Goal: Communication & Community: Participate in discussion

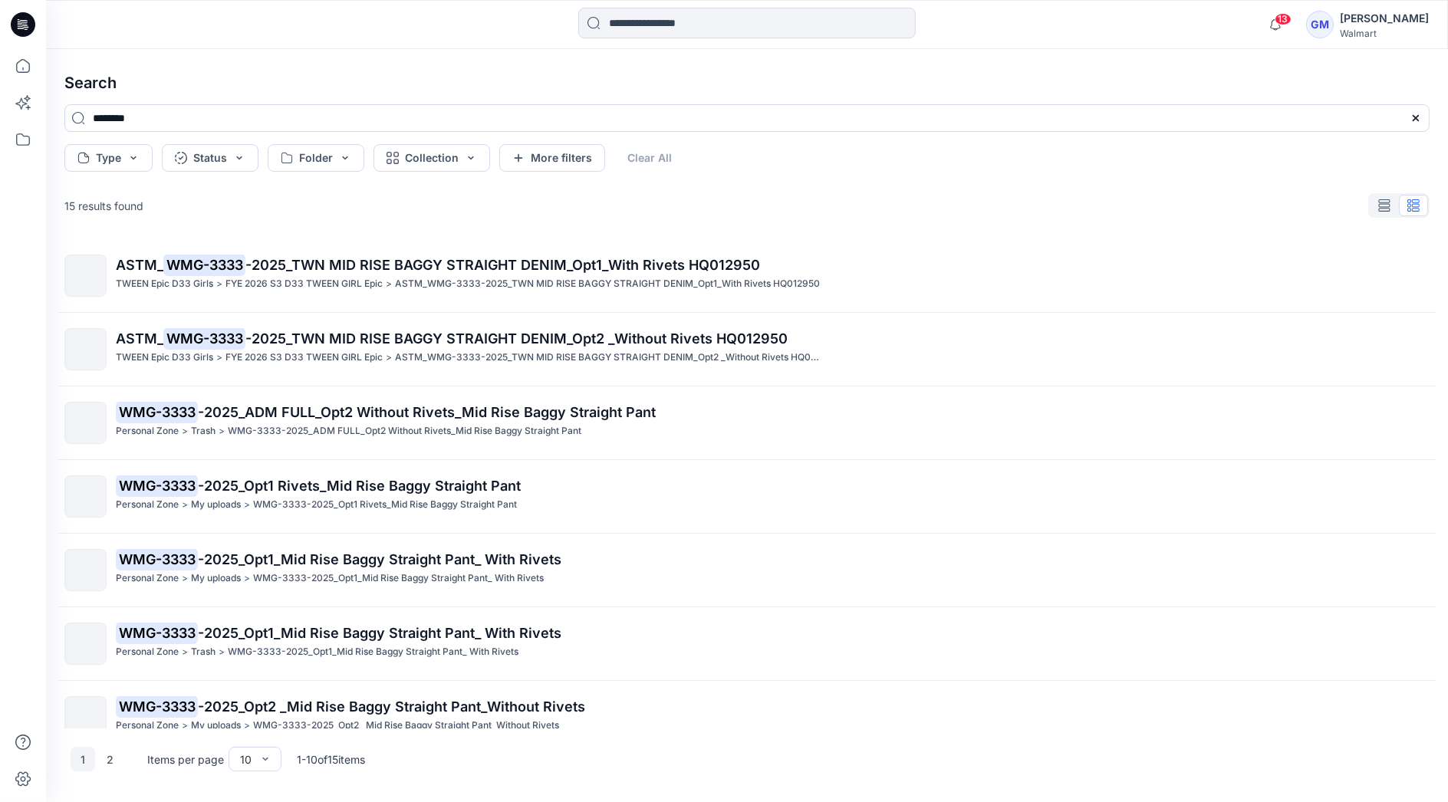
drag, startPoint x: 0, startPoint y: 0, endPoint x: 676, endPoint y: 5, distance: 676.5
click at [676, 5] on div "13 Notifications Your style WMG-4017-2026 Skirtall w. Belt has been updated wit…" at bounding box center [747, 24] width 1402 height 49
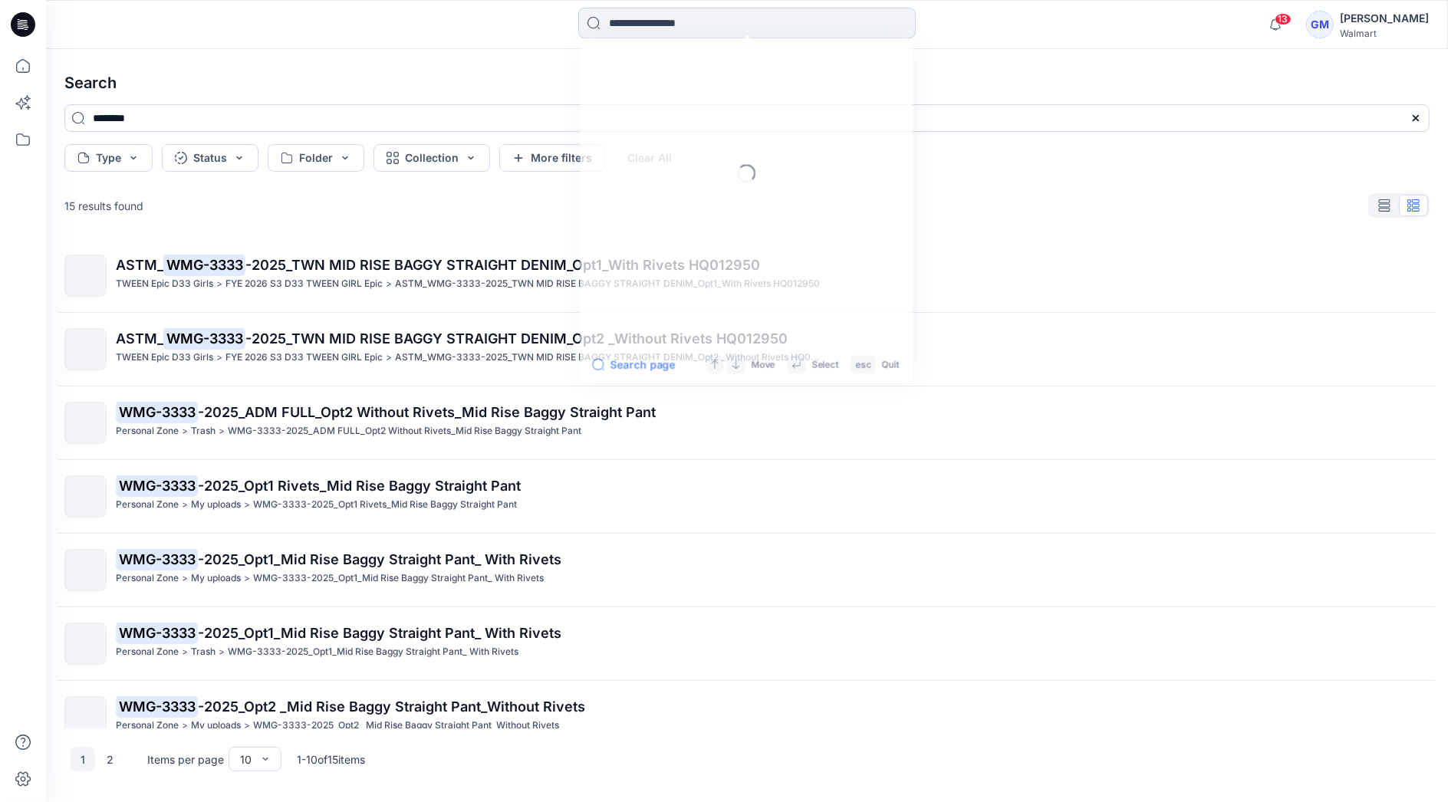
click at [673, 21] on input at bounding box center [746, 23] width 337 height 31
type input "*********"
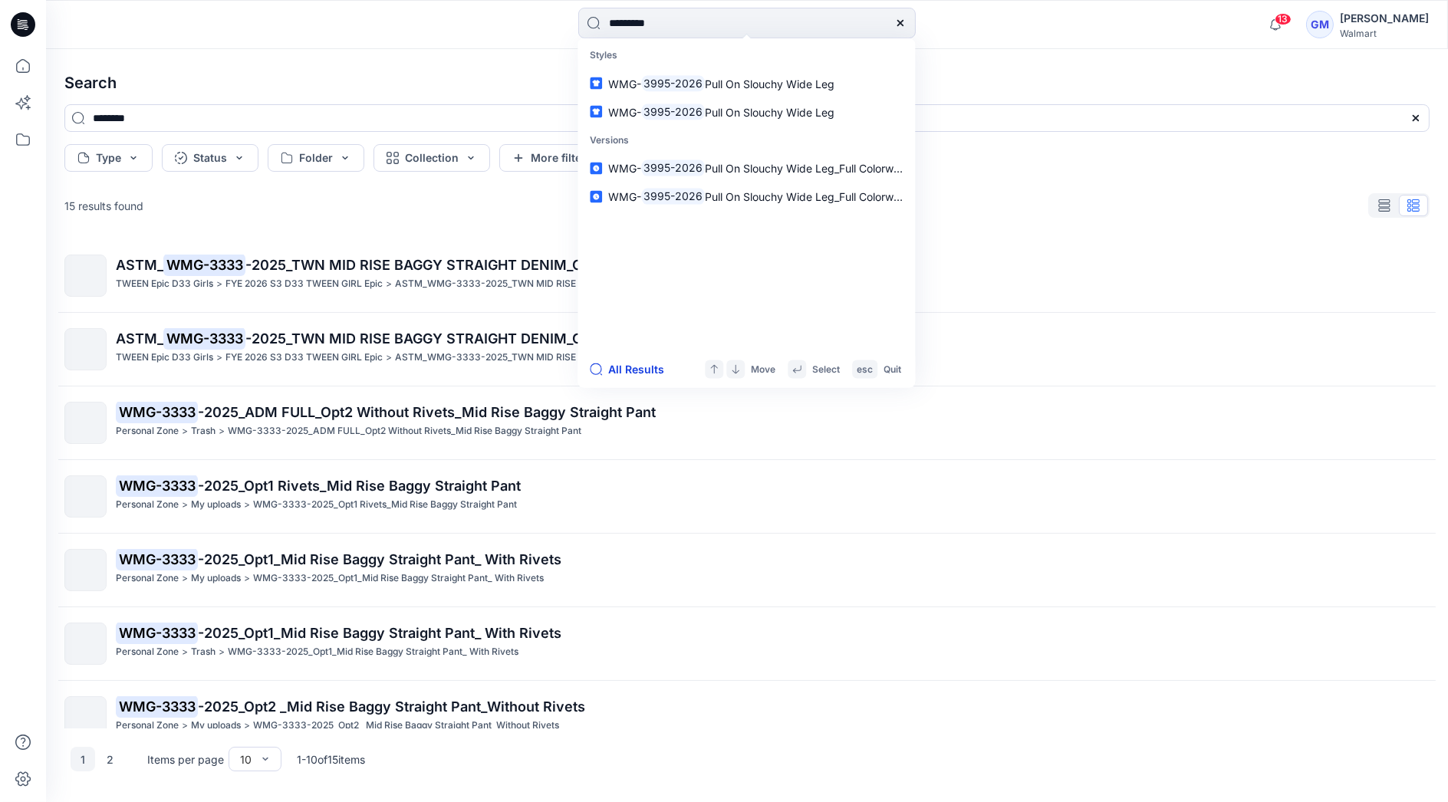
click at [640, 370] on button "All Results" at bounding box center [632, 369] width 84 height 18
type input "*********"
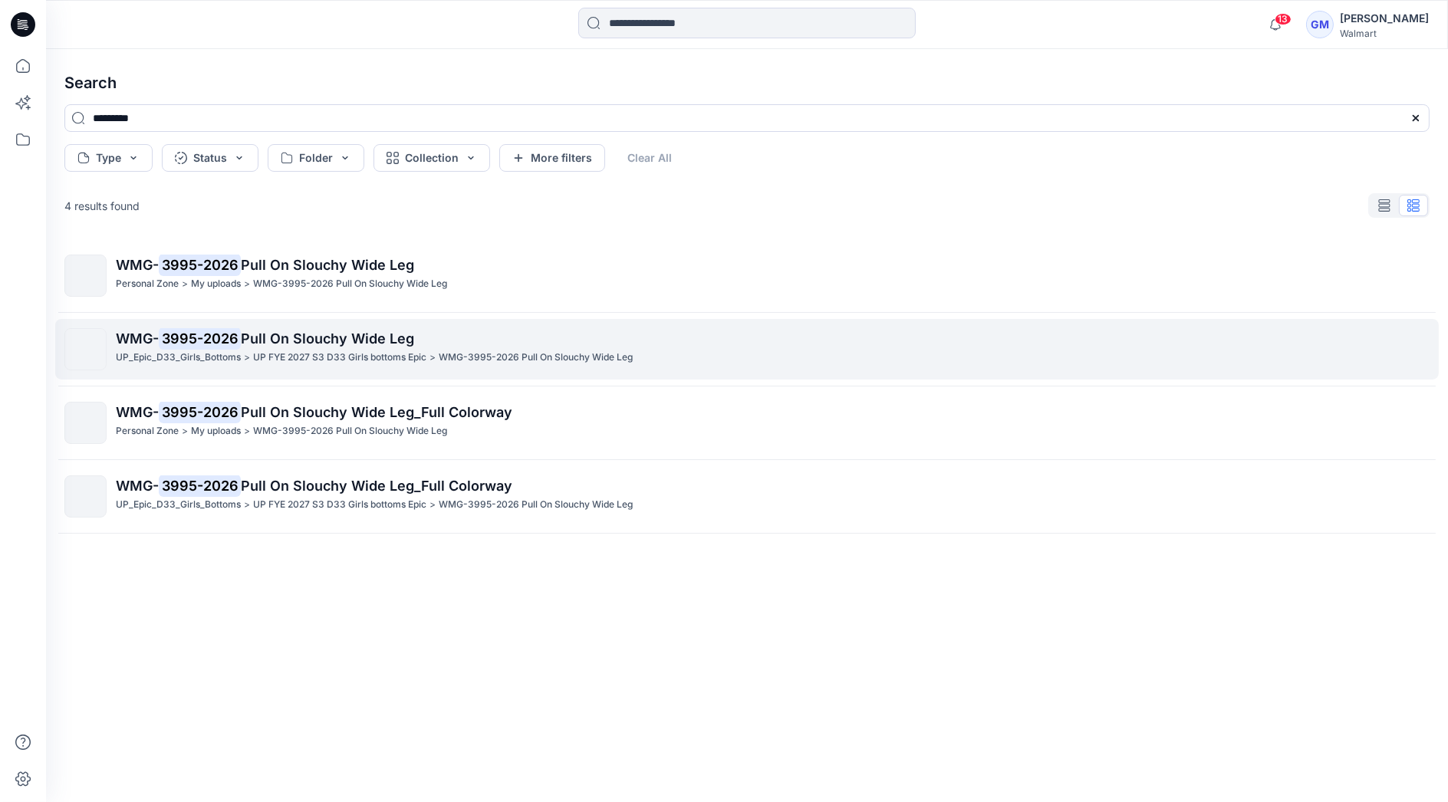
click at [333, 361] on p "UP FYE 2027 S3 D33 Girls bottoms Epic" at bounding box center [339, 358] width 173 height 16
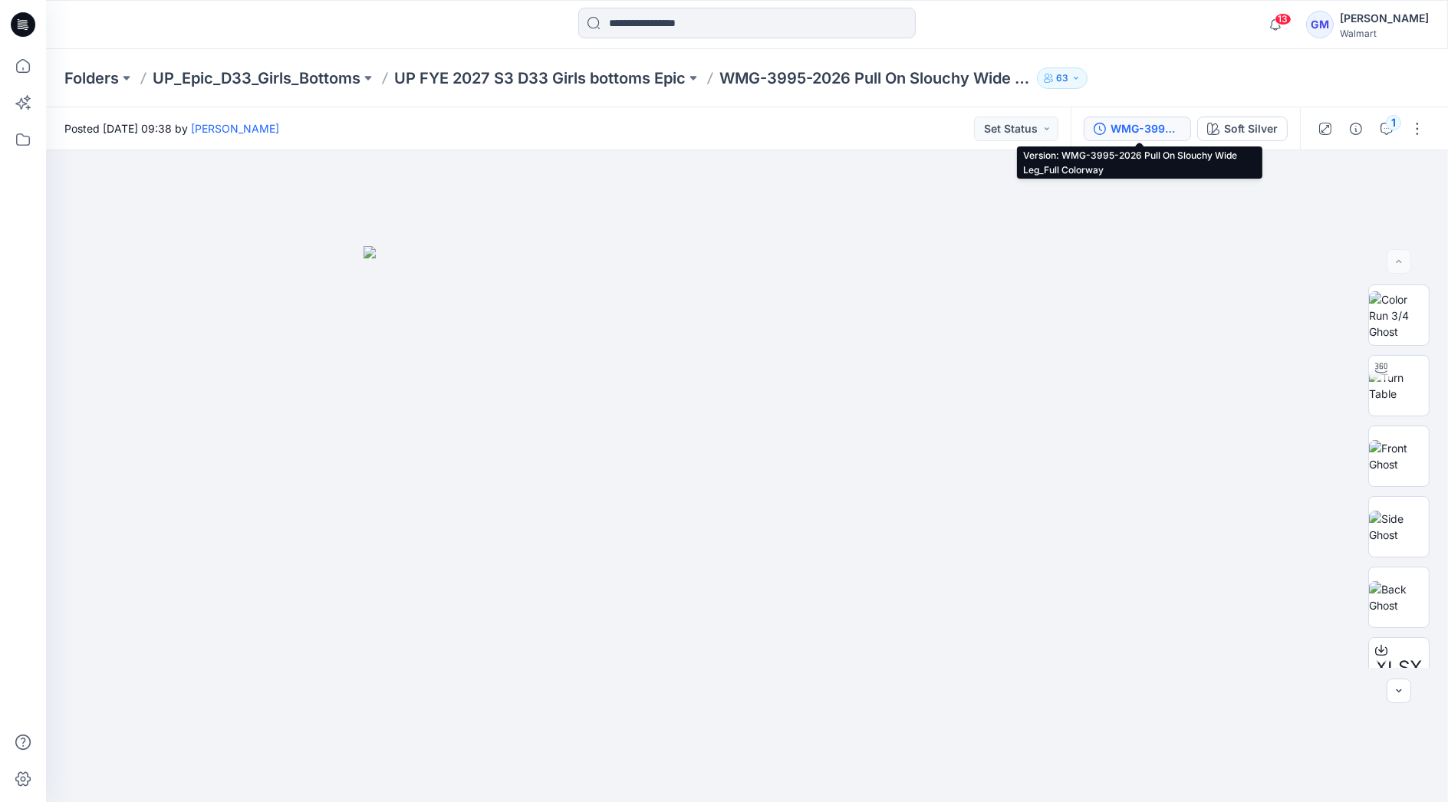
click at [1148, 134] on div "WMG-3995-2026 Pull On Slouchy Wide Leg_Full Colorway" at bounding box center [1146, 128] width 71 height 17
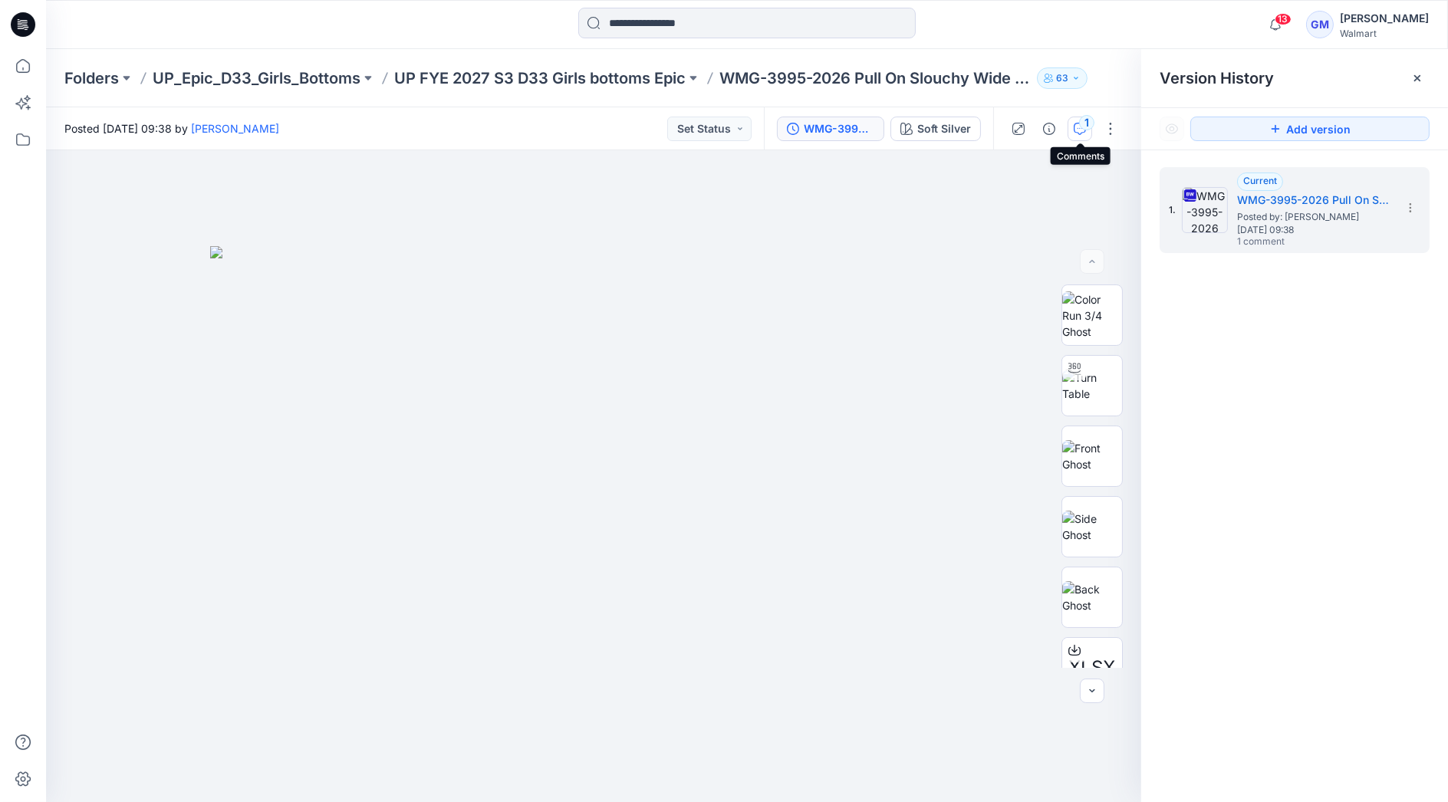
click at [1085, 129] on div "1" at bounding box center [1086, 122] width 15 height 15
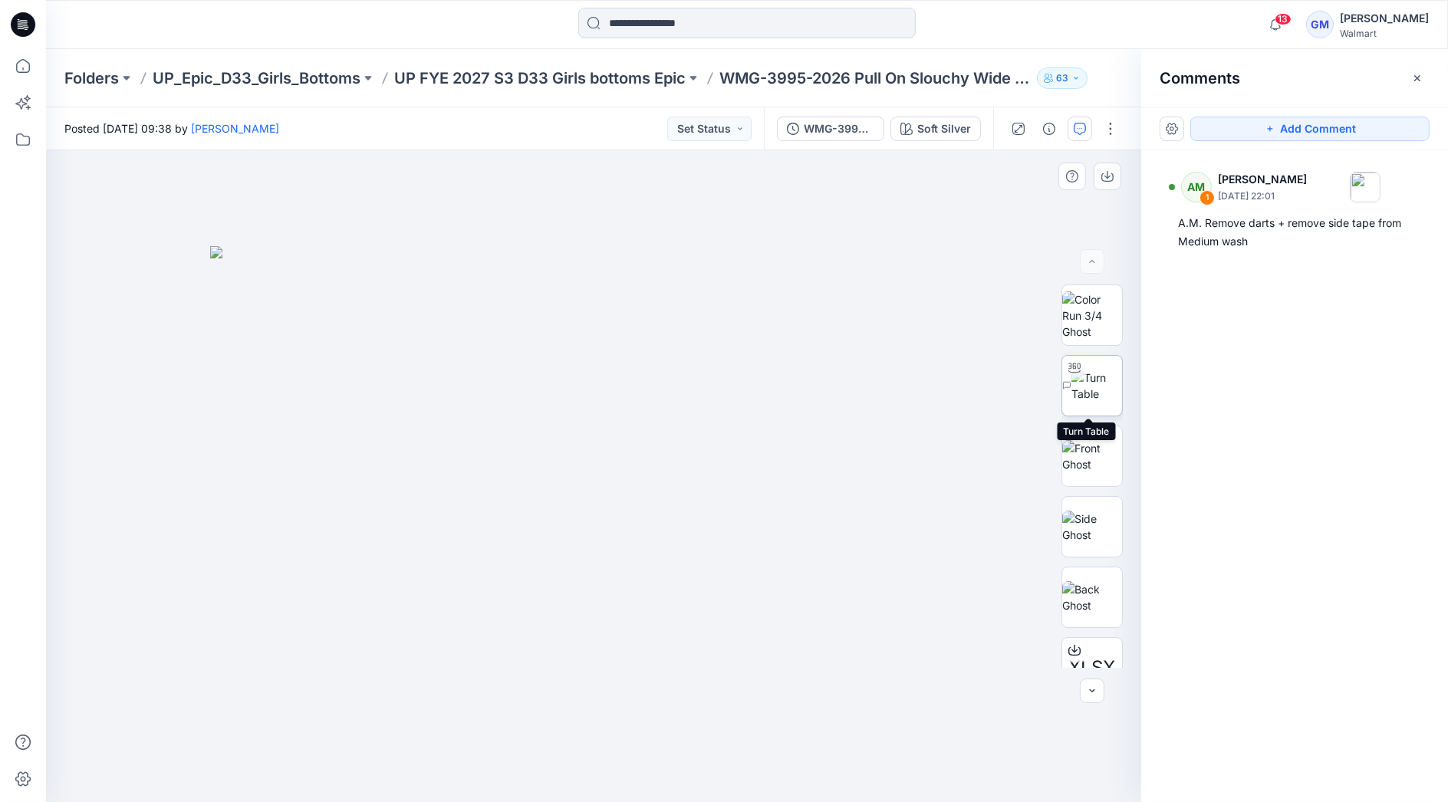
click at [1097, 397] on img at bounding box center [1096, 386] width 51 height 32
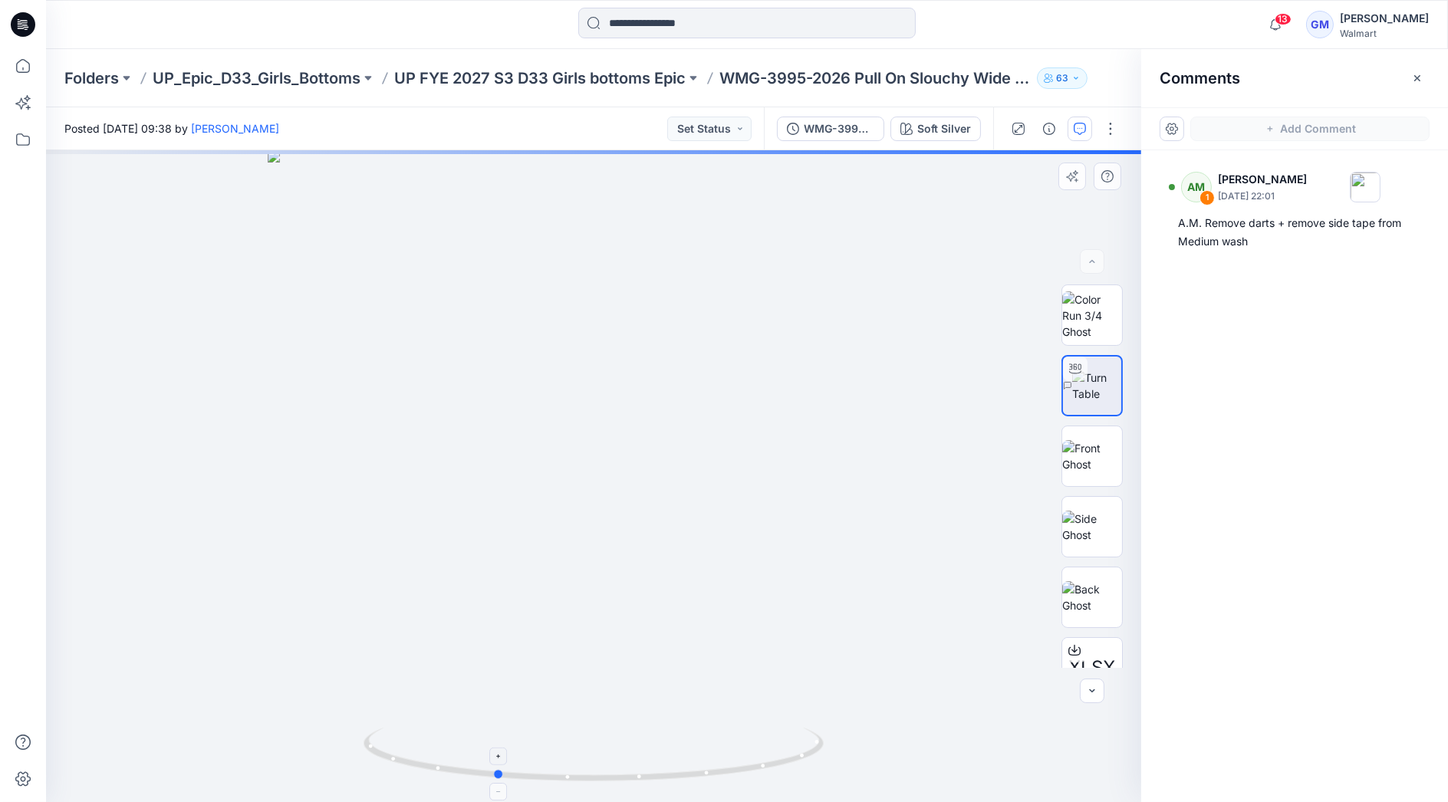
drag, startPoint x: 793, startPoint y: 765, endPoint x: 705, endPoint y: 784, distance: 90.3
click at [705, 784] on icon at bounding box center [596, 757] width 464 height 58
drag, startPoint x: 613, startPoint y: 660, endPoint x: 655, endPoint y: 326, distance: 336.3
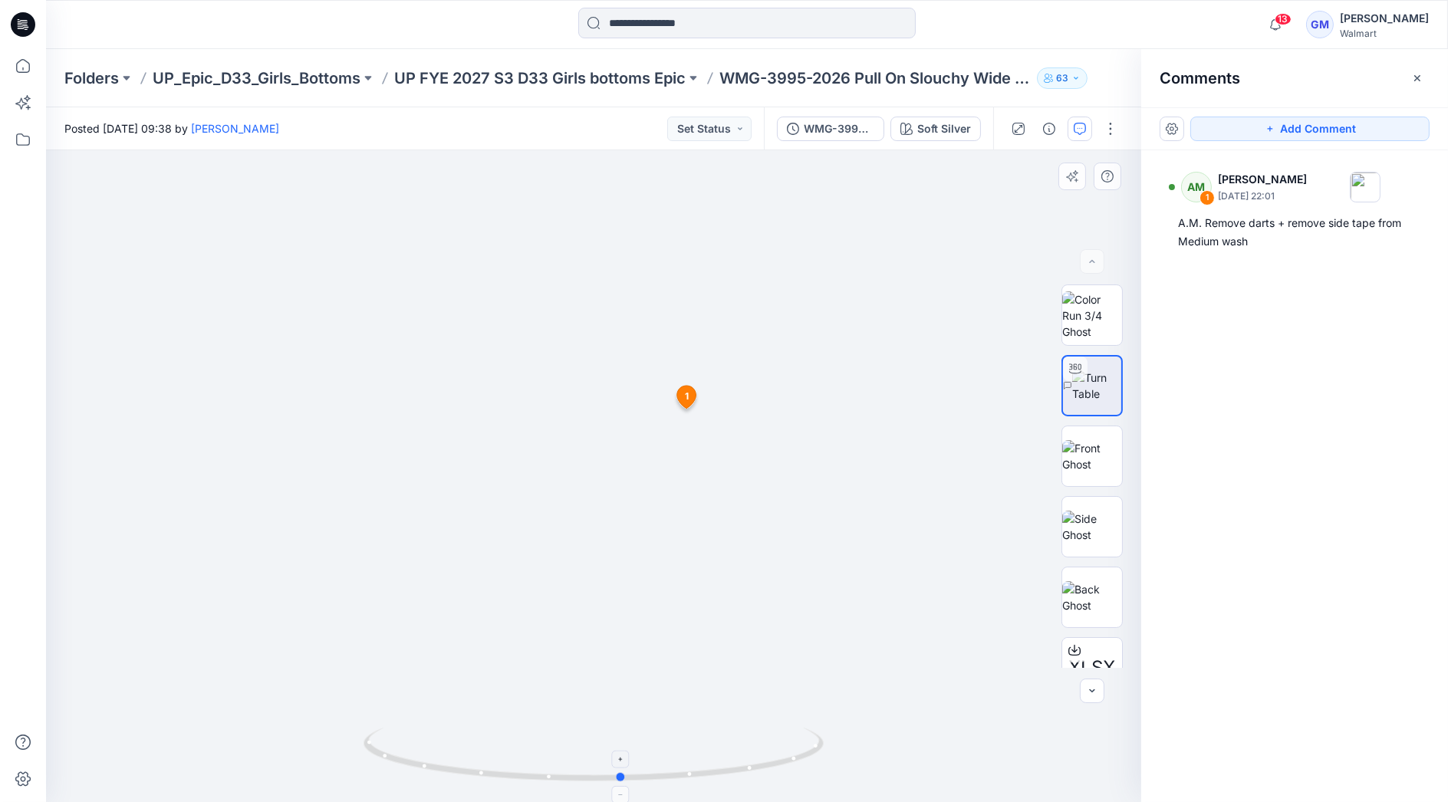
drag, startPoint x: 683, startPoint y: 781, endPoint x: 810, endPoint y: 754, distance: 129.5
click at [810, 754] on icon at bounding box center [596, 757] width 464 height 58
drag, startPoint x: 672, startPoint y: 782, endPoint x: 637, endPoint y: 772, distance: 36.1
click at [637, 772] on icon at bounding box center [596, 757] width 464 height 58
click at [928, 124] on div "Soft Silver" at bounding box center [944, 128] width 54 height 17
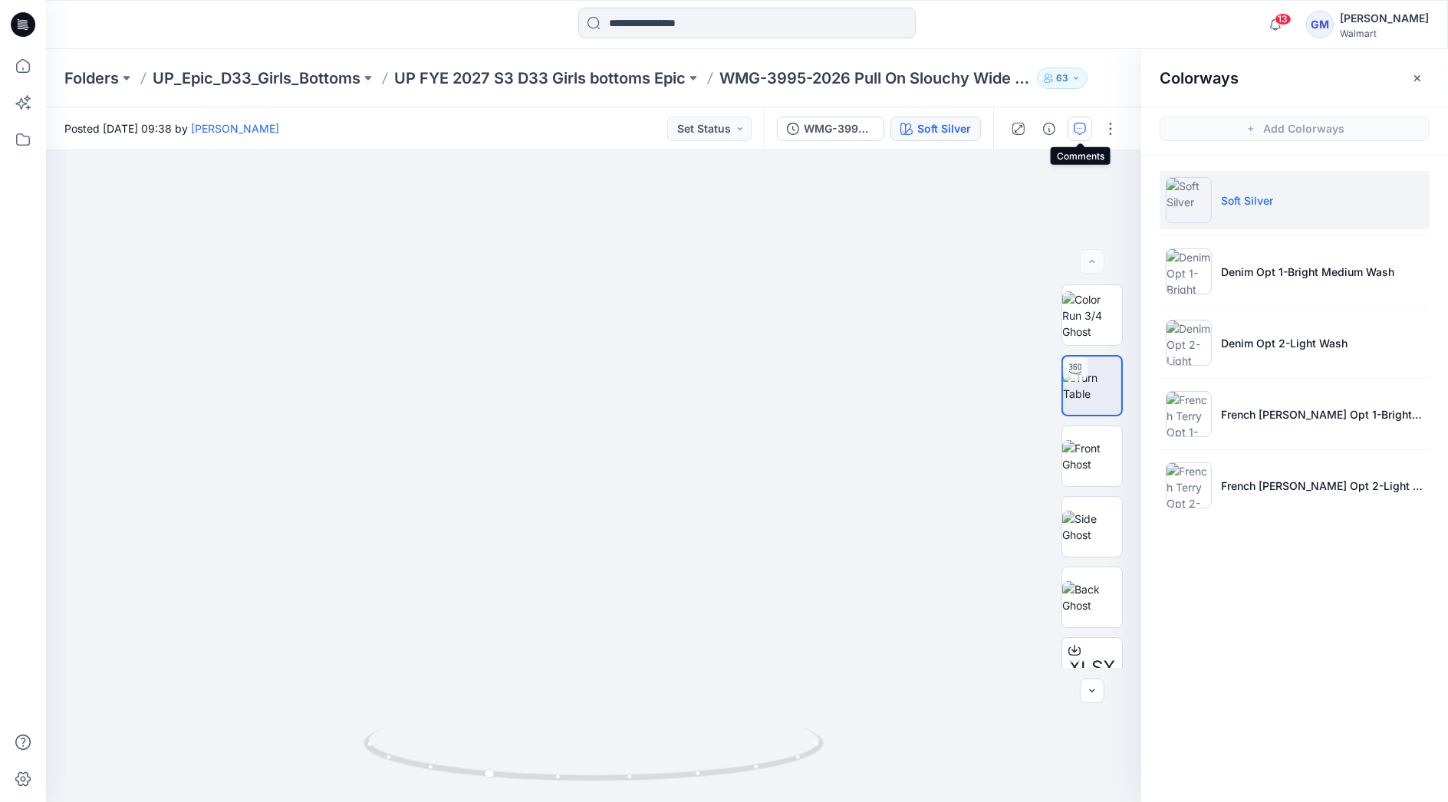
click at [1078, 133] on icon "button" at bounding box center [1080, 129] width 12 height 12
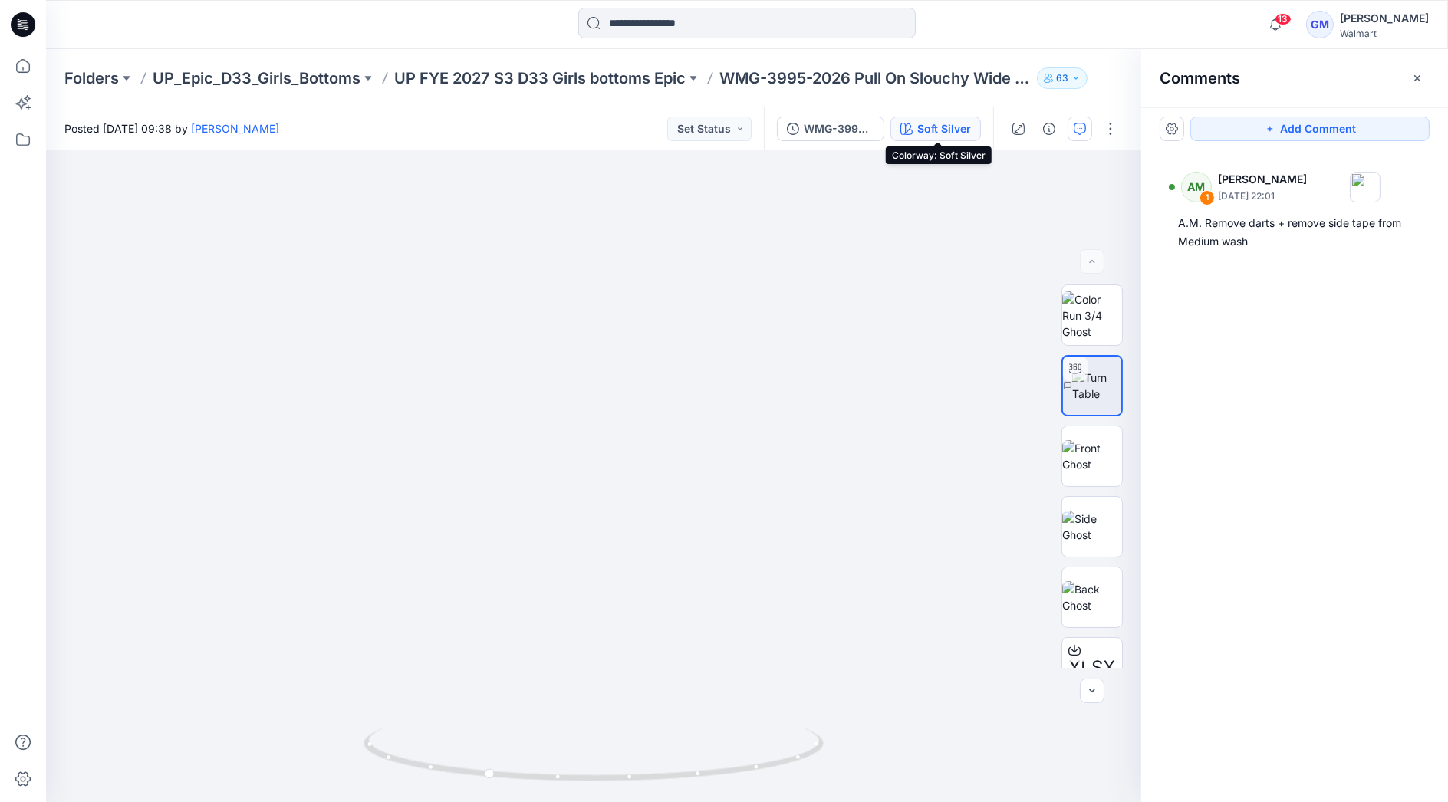
click at [916, 129] on button "Soft Silver" at bounding box center [935, 129] width 90 height 25
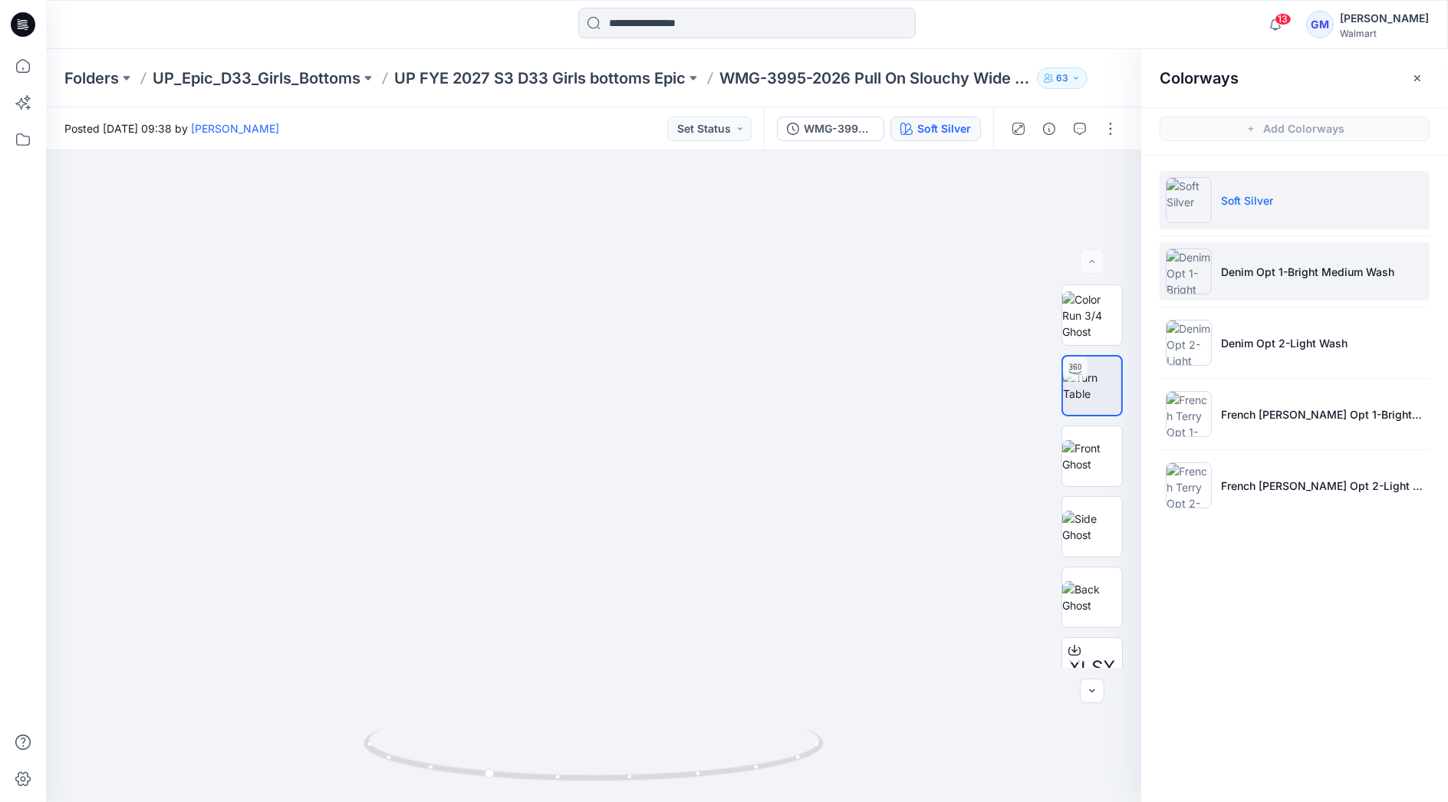
click at [1277, 278] on p "Denim Opt 1-Bright Medium Wash" at bounding box center [1307, 272] width 173 height 16
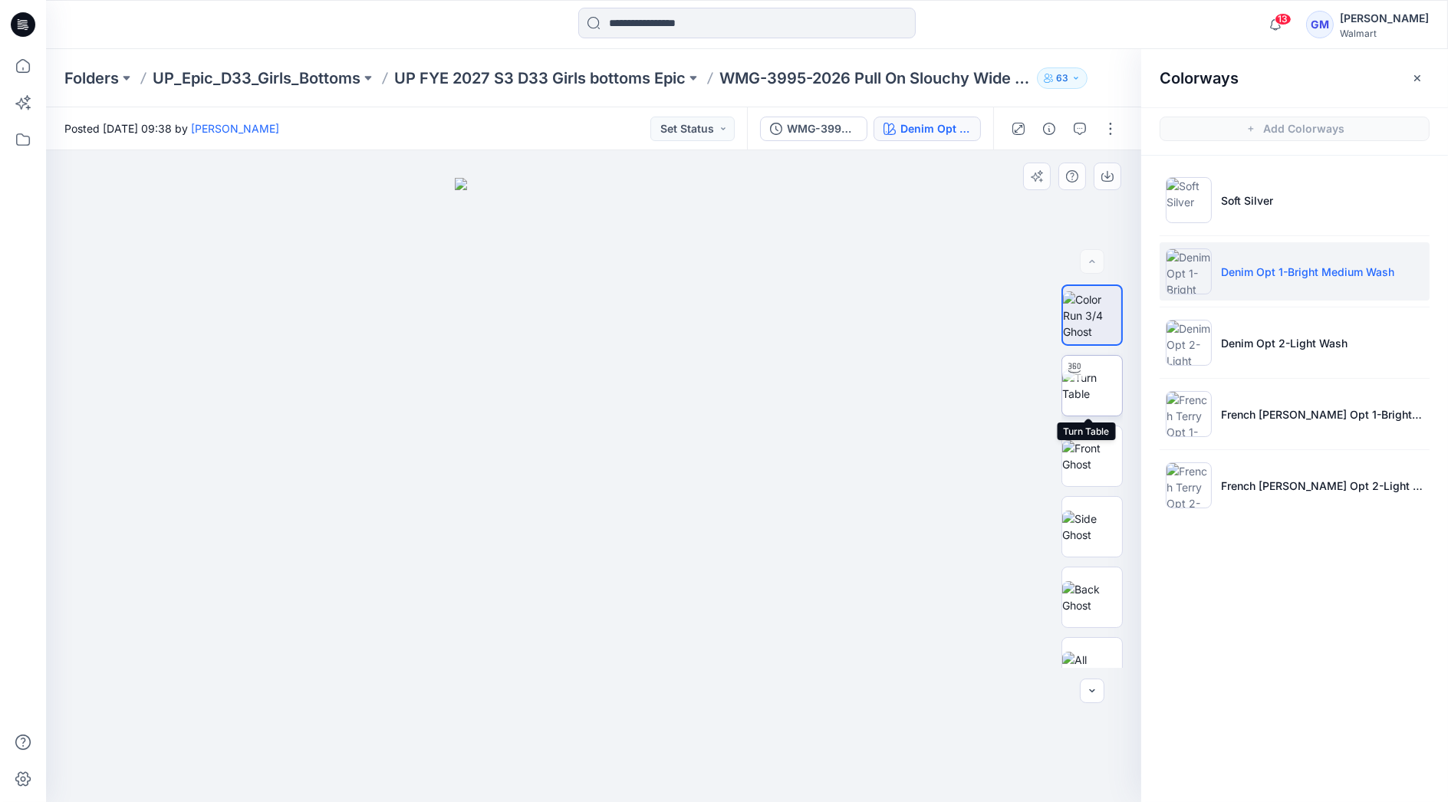
click at [1098, 385] on img at bounding box center [1092, 386] width 60 height 32
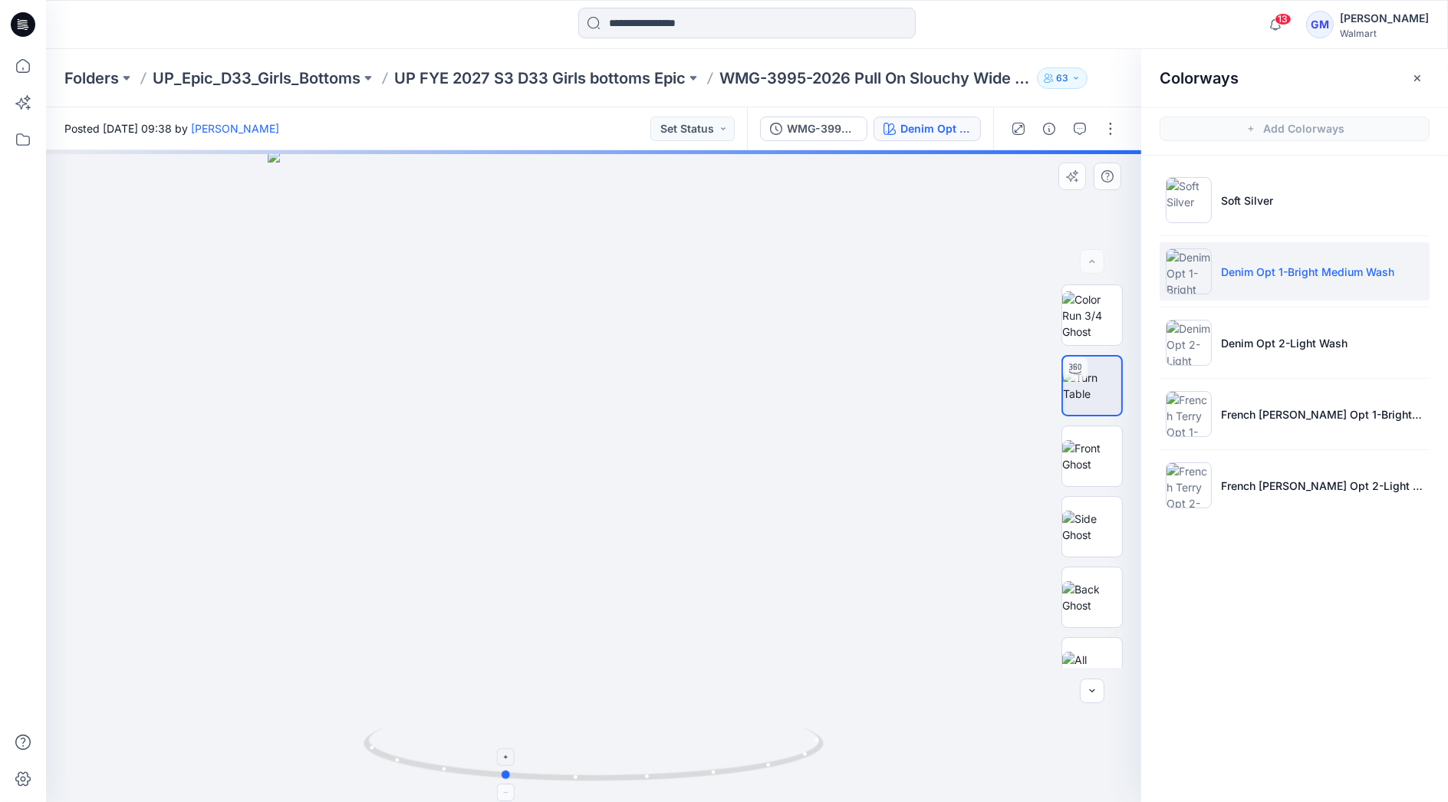
drag, startPoint x: 780, startPoint y: 772, endPoint x: 698, endPoint y: 773, distance: 82.1
click at [698, 773] on icon at bounding box center [596, 757] width 464 height 58
drag, startPoint x: 617, startPoint y: 613, endPoint x: 644, endPoint y: 370, distance: 244.6
click at [634, 377] on img at bounding box center [604, 1] width 2278 height 1604
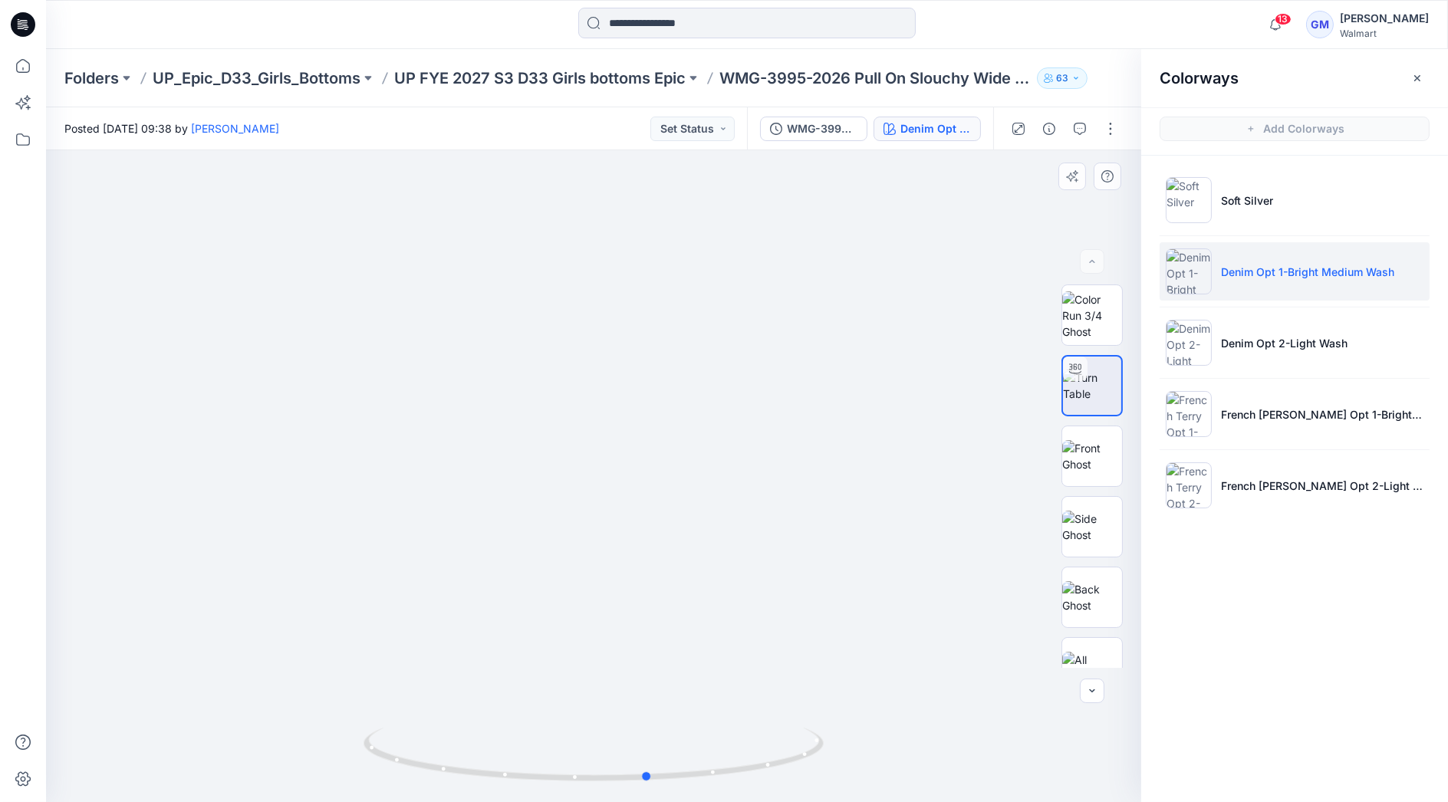
drag, startPoint x: 715, startPoint y: 775, endPoint x: 860, endPoint y: 747, distance: 148.5
click at [860, 747] on div at bounding box center [593, 476] width 1095 height 652
click at [615, 81] on p "UP FYE 2027 S3 D33 Girls bottoms Epic" at bounding box center [539, 77] width 291 height 21
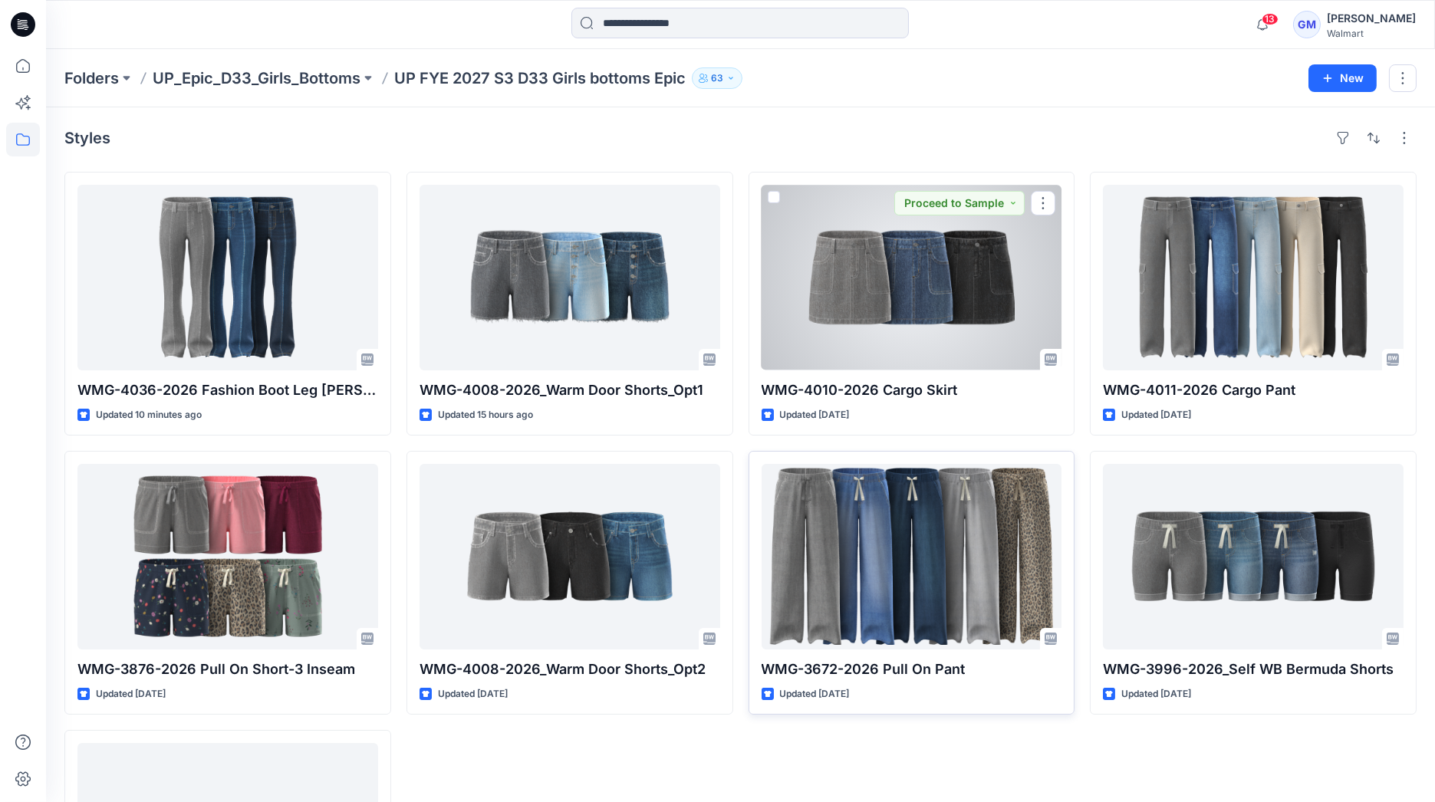
scroll to position [209, 0]
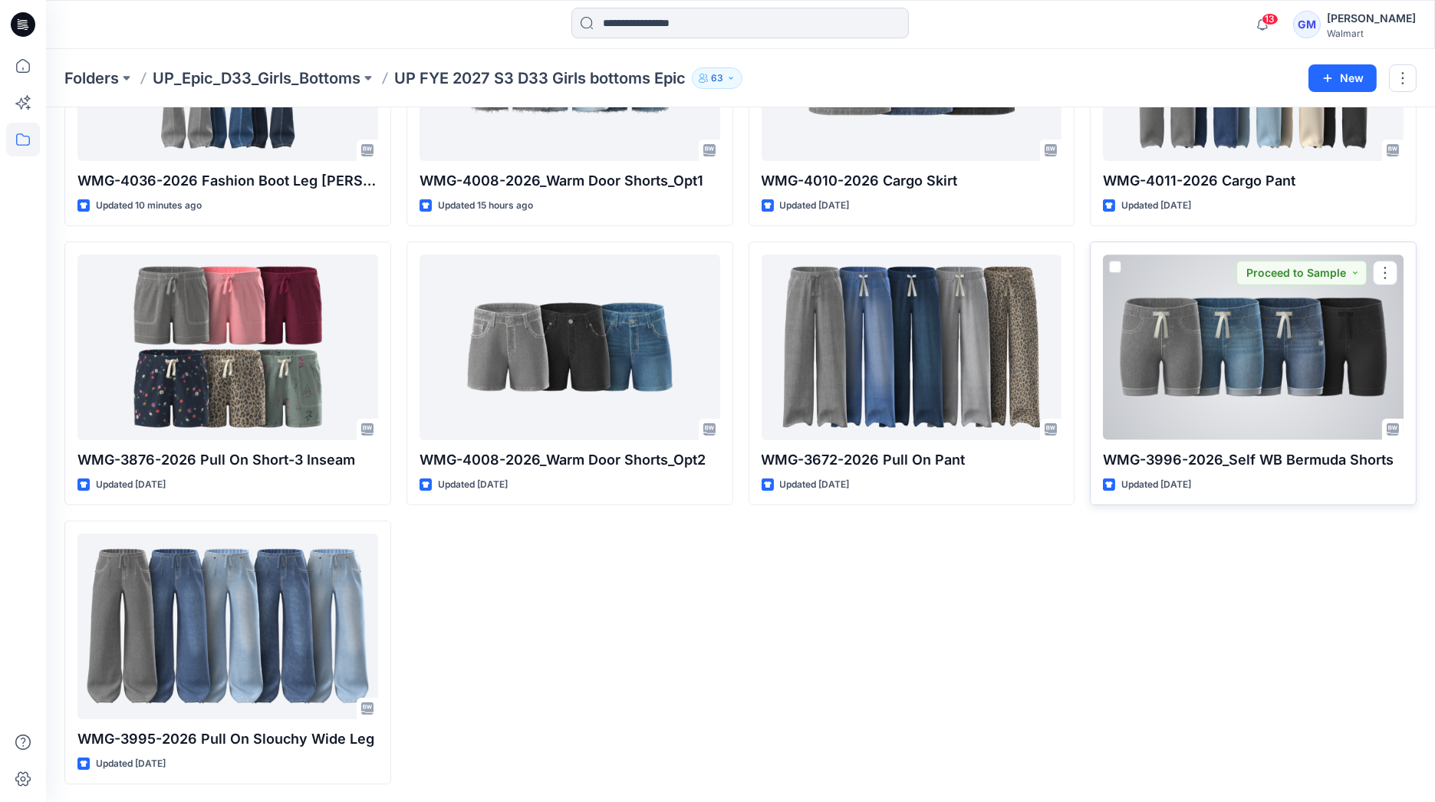
click at [1263, 422] on div at bounding box center [1253, 348] width 301 height 186
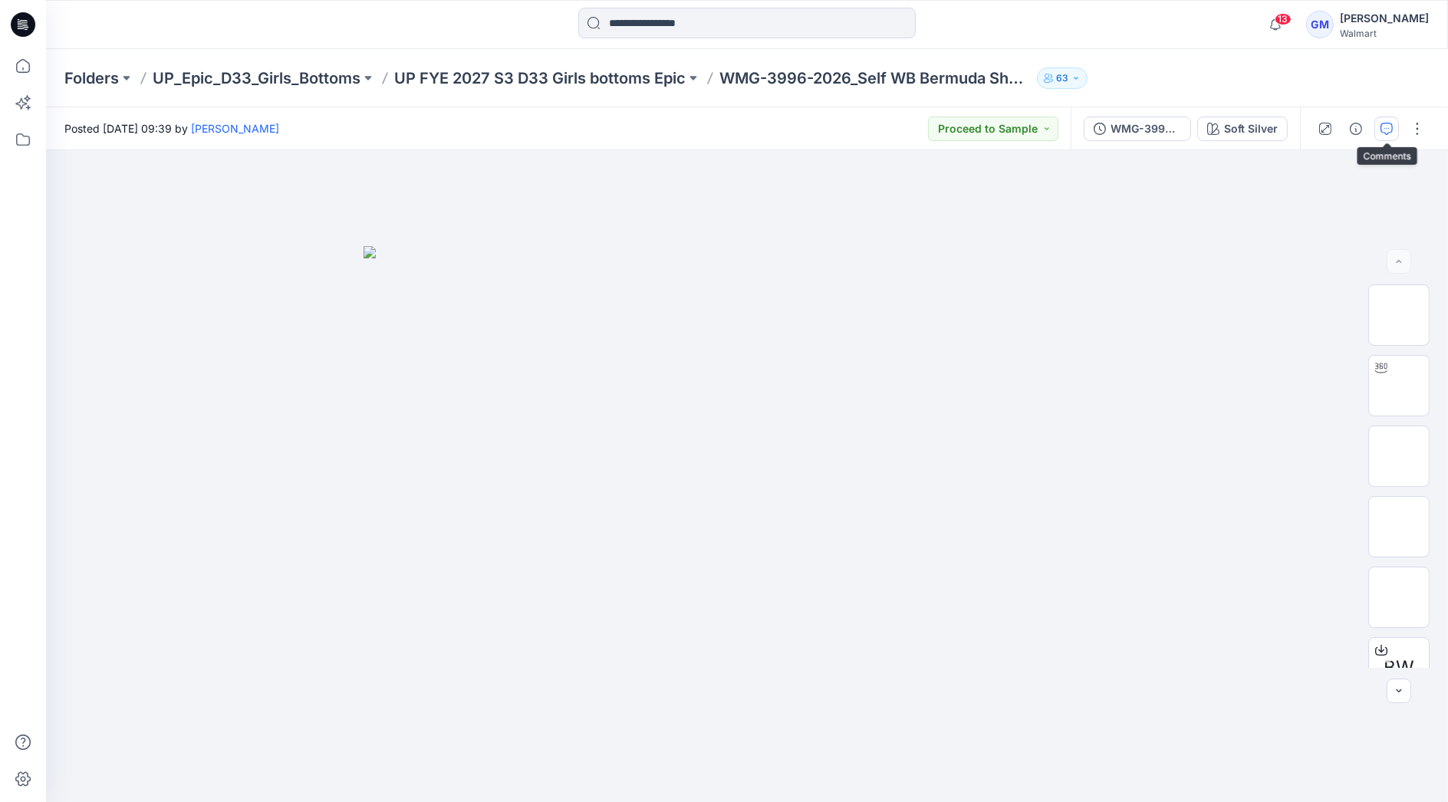
click at [1397, 124] on button "button" at bounding box center [1386, 129] width 25 height 25
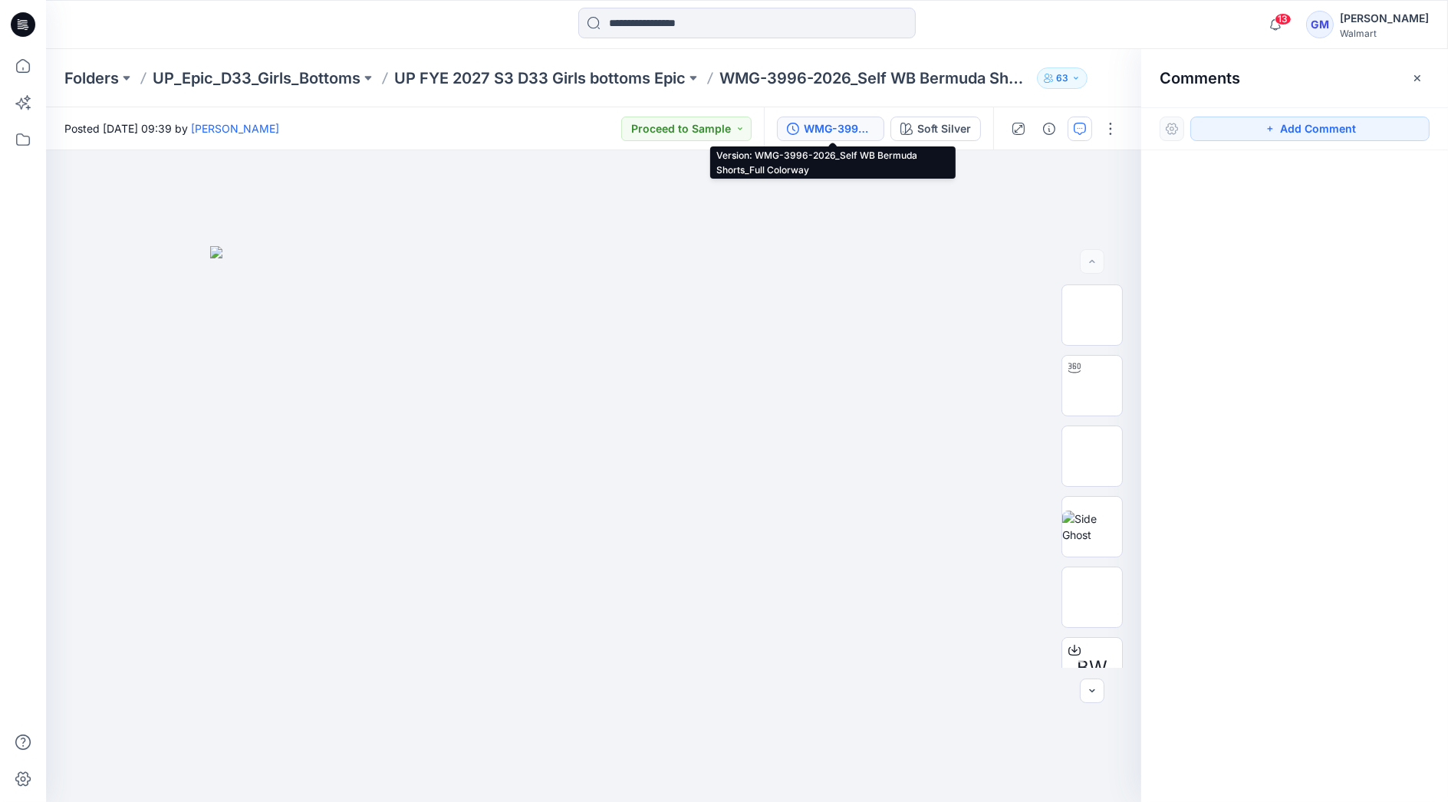
click at [856, 121] on div "WMG-3996-2026_Self WB Bermuda Shorts_Full Colorway" at bounding box center [839, 128] width 71 height 17
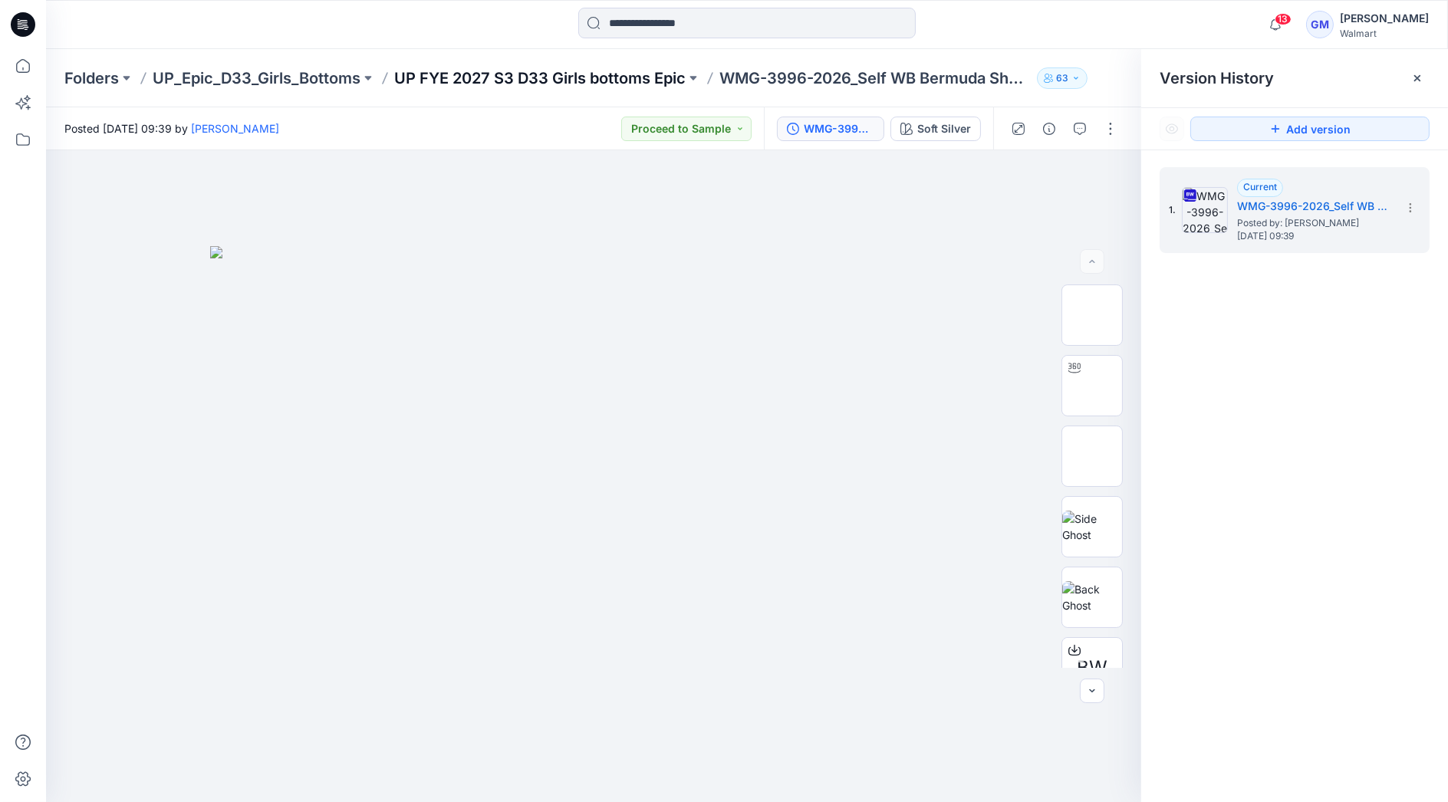
click at [581, 74] on p "UP FYE 2027 S3 D33 Girls bottoms Epic" at bounding box center [539, 77] width 291 height 21
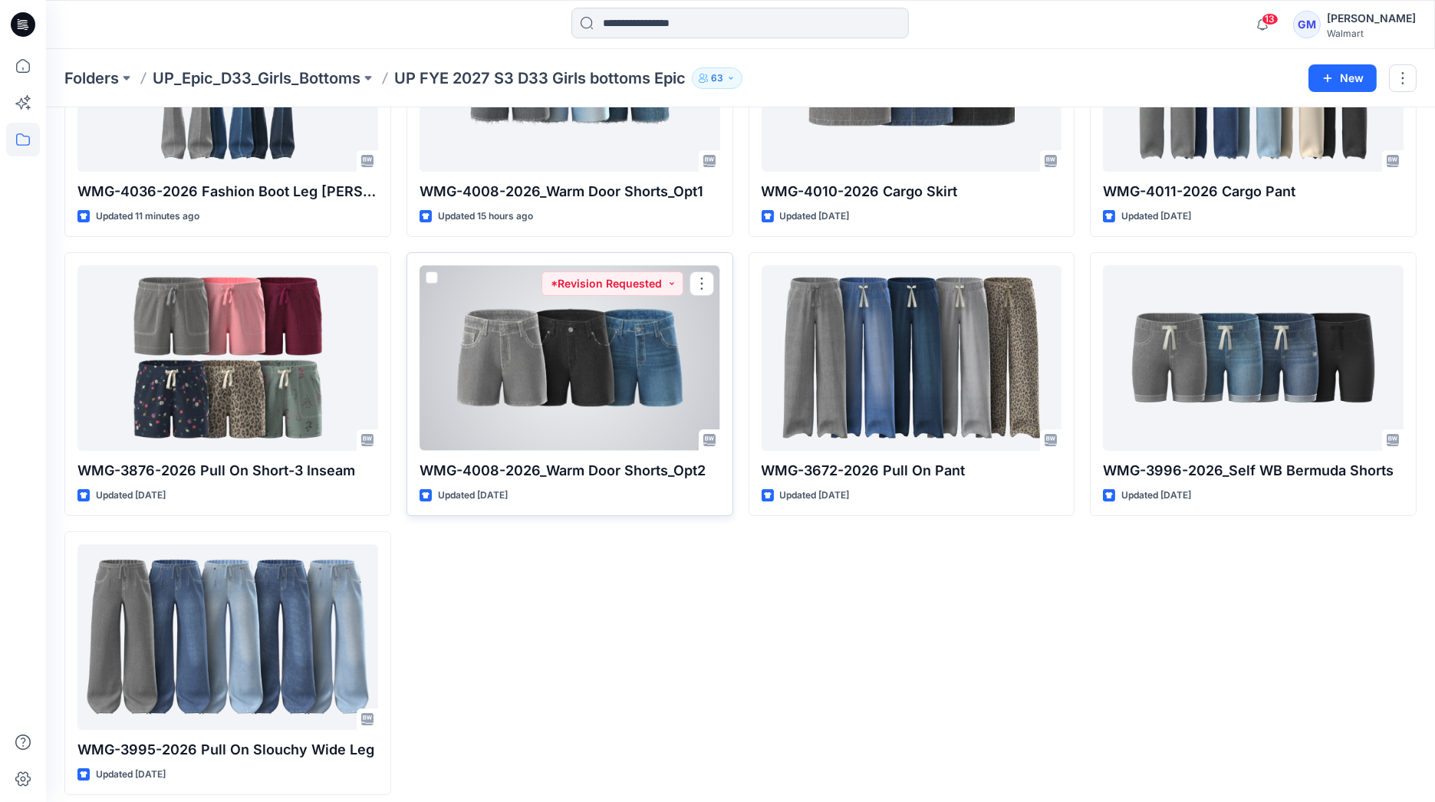
scroll to position [209, 0]
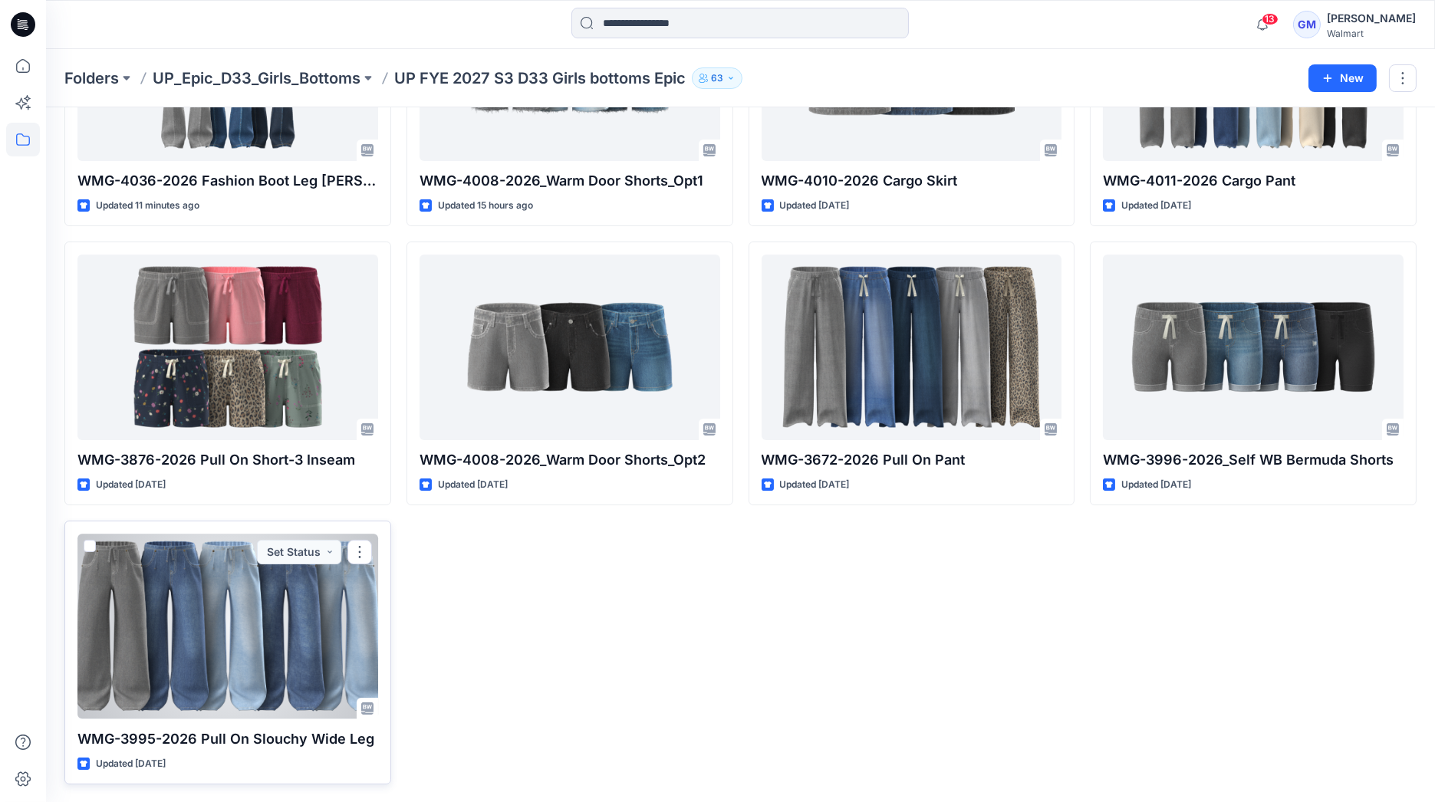
click at [250, 611] on div at bounding box center [227, 627] width 301 height 186
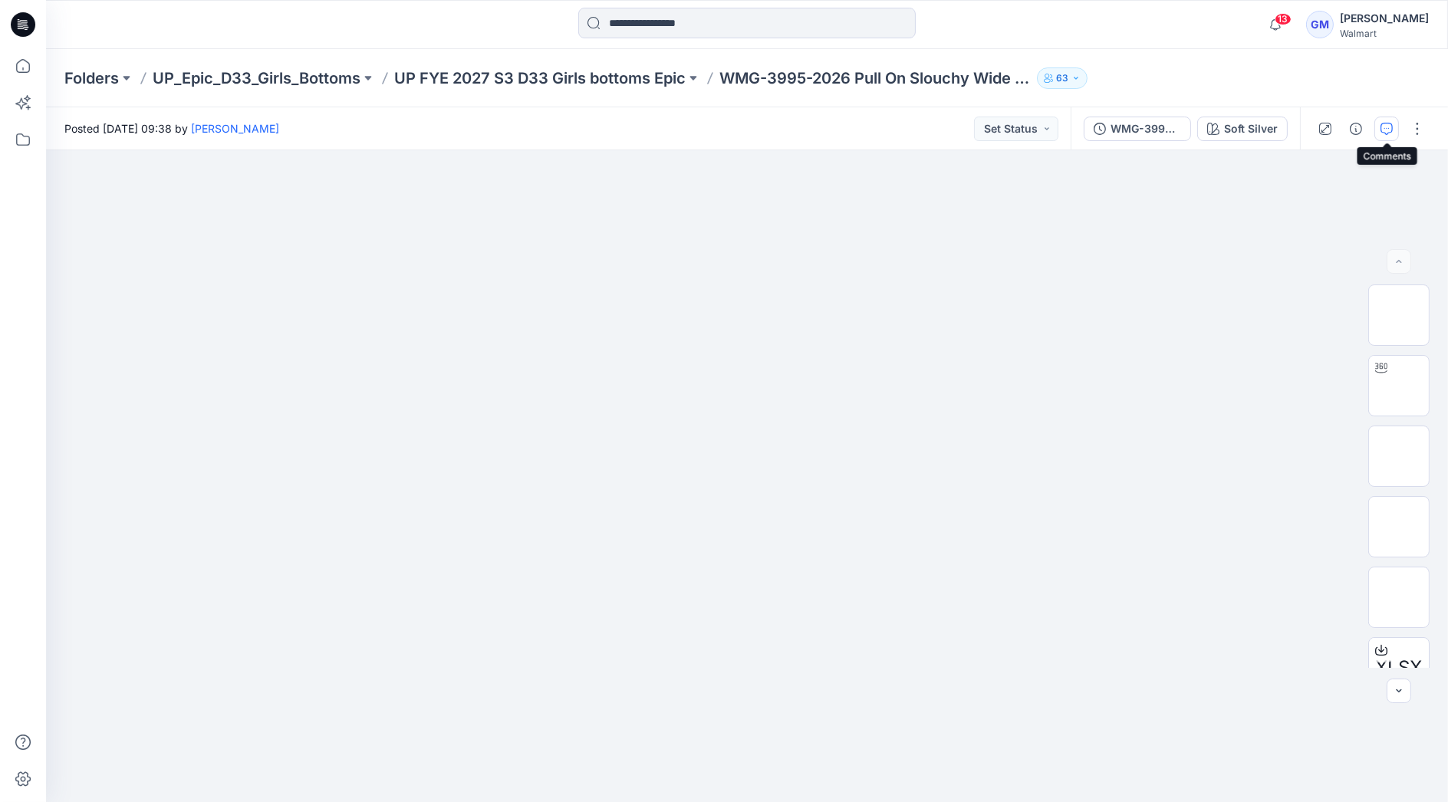
click at [1387, 123] on icon "button" at bounding box center [1386, 129] width 12 height 12
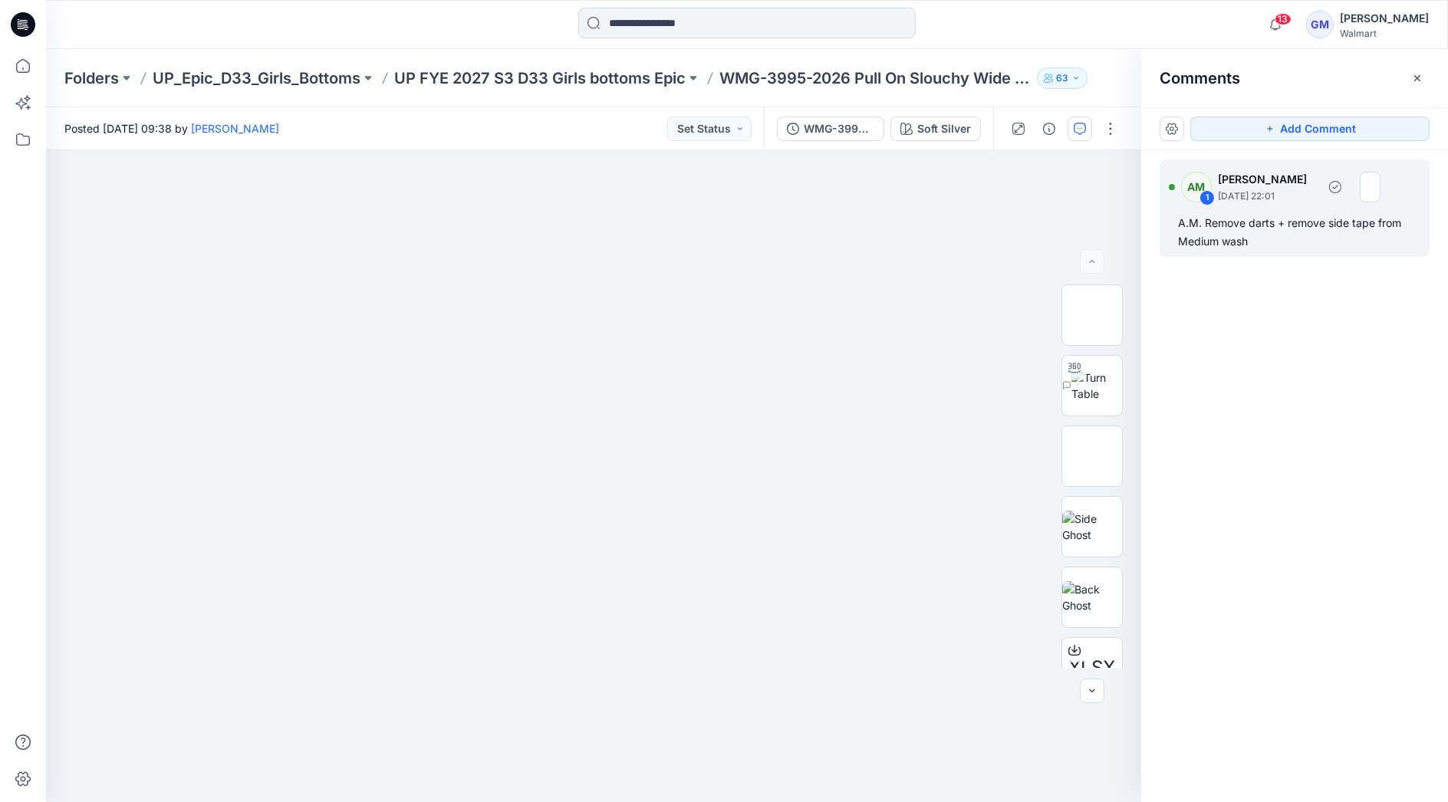
click at [1266, 217] on div "A.M. Remove darts + remove side tape from Medium wash" at bounding box center [1294, 232] width 233 height 37
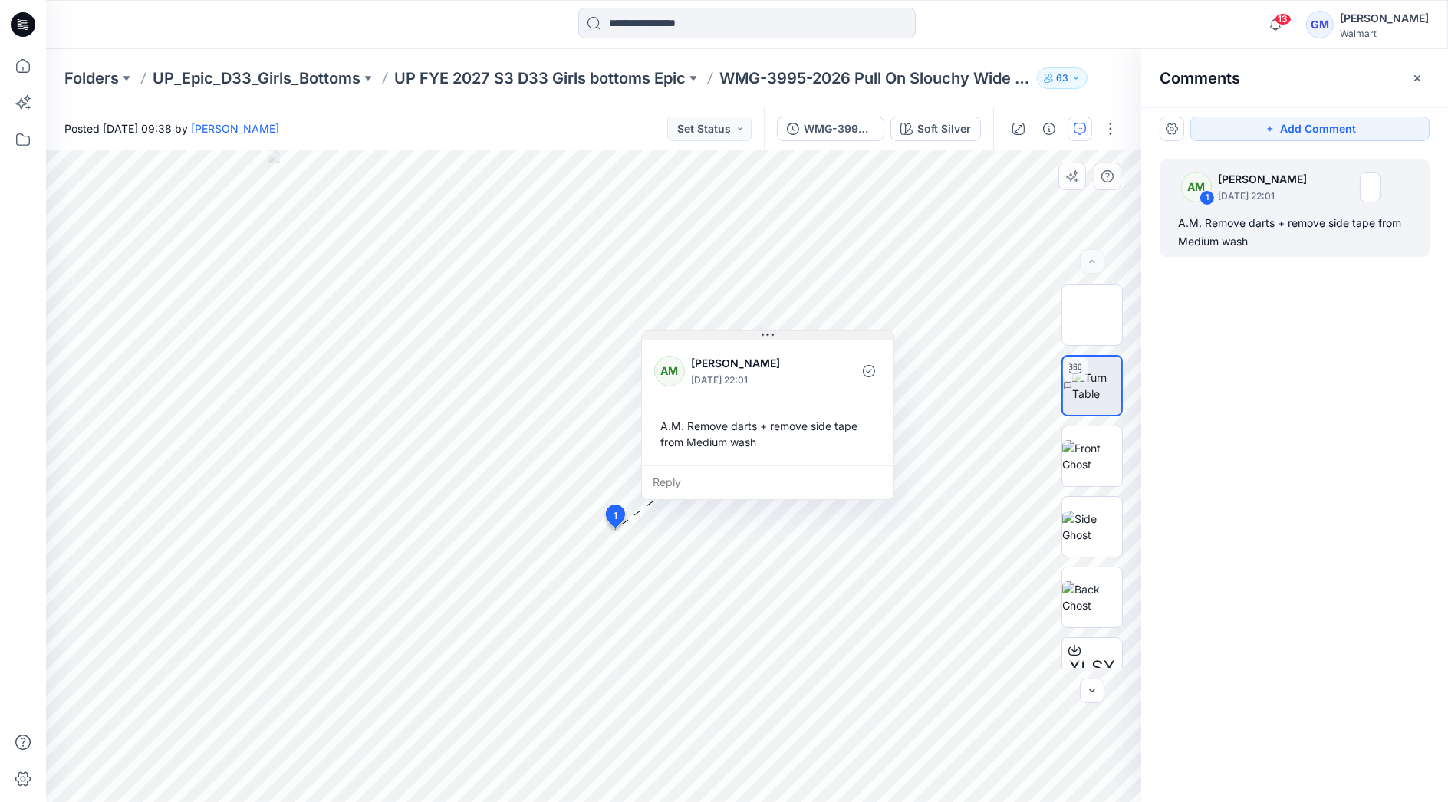
drag, startPoint x: 716, startPoint y: 542, endPoint x: 766, endPoint y: 337, distance: 210.8
click at [766, 337] on icon at bounding box center [768, 335] width 12 height 12
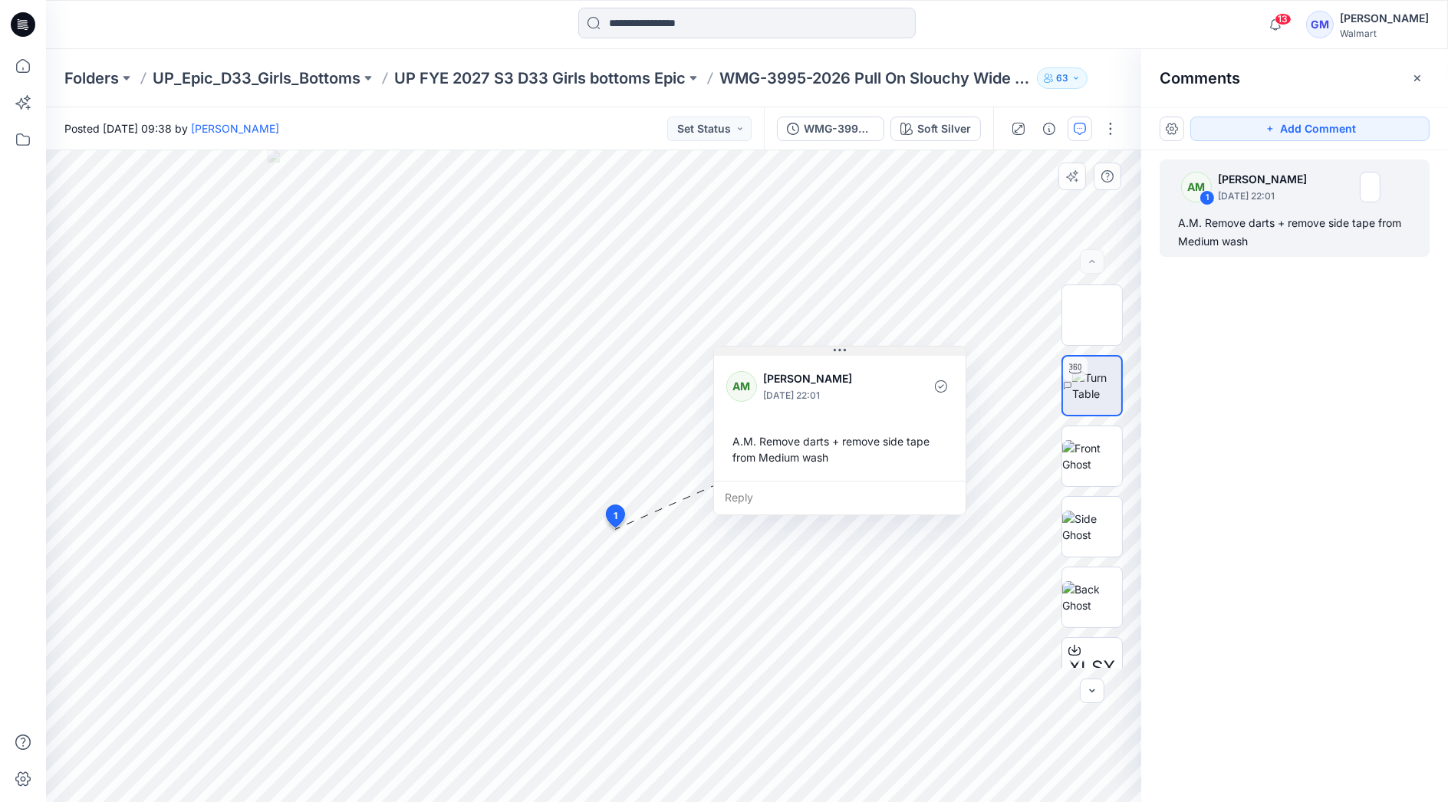
drag, startPoint x: 756, startPoint y: 337, endPoint x: 828, endPoint y: 353, distance: 73.7
click at [828, 353] on button at bounding box center [840, 351] width 252 height 9
click at [762, 494] on div "Reply" at bounding box center [840, 498] width 252 height 34
type textarea "*"
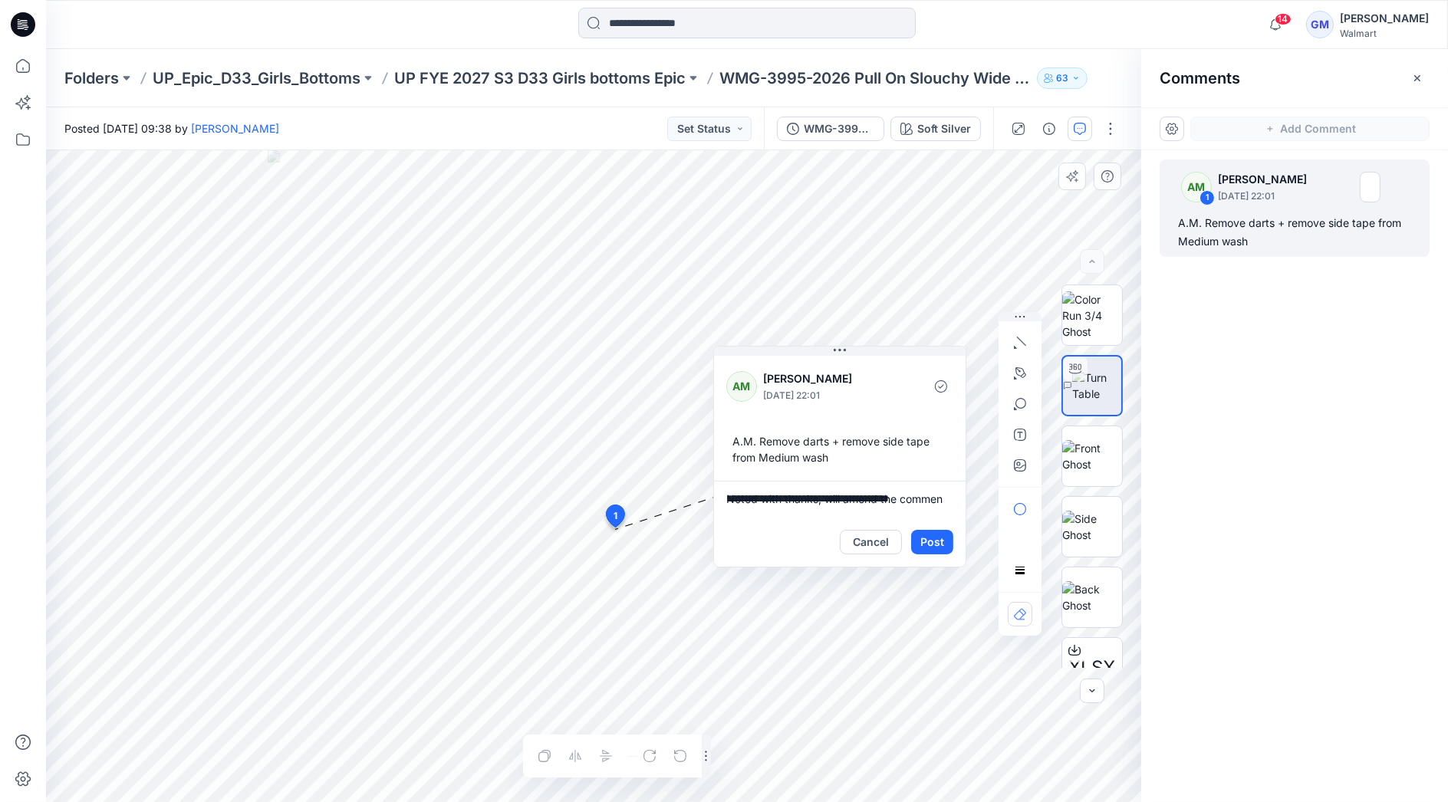
scroll to position [4, 0]
click at [801, 513] on textarea "**********" at bounding box center [840, 499] width 252 height 37
type textarea "**********"
click at [931, 549] on button "Post" at bounding box center [932, 542] width 42 height 25
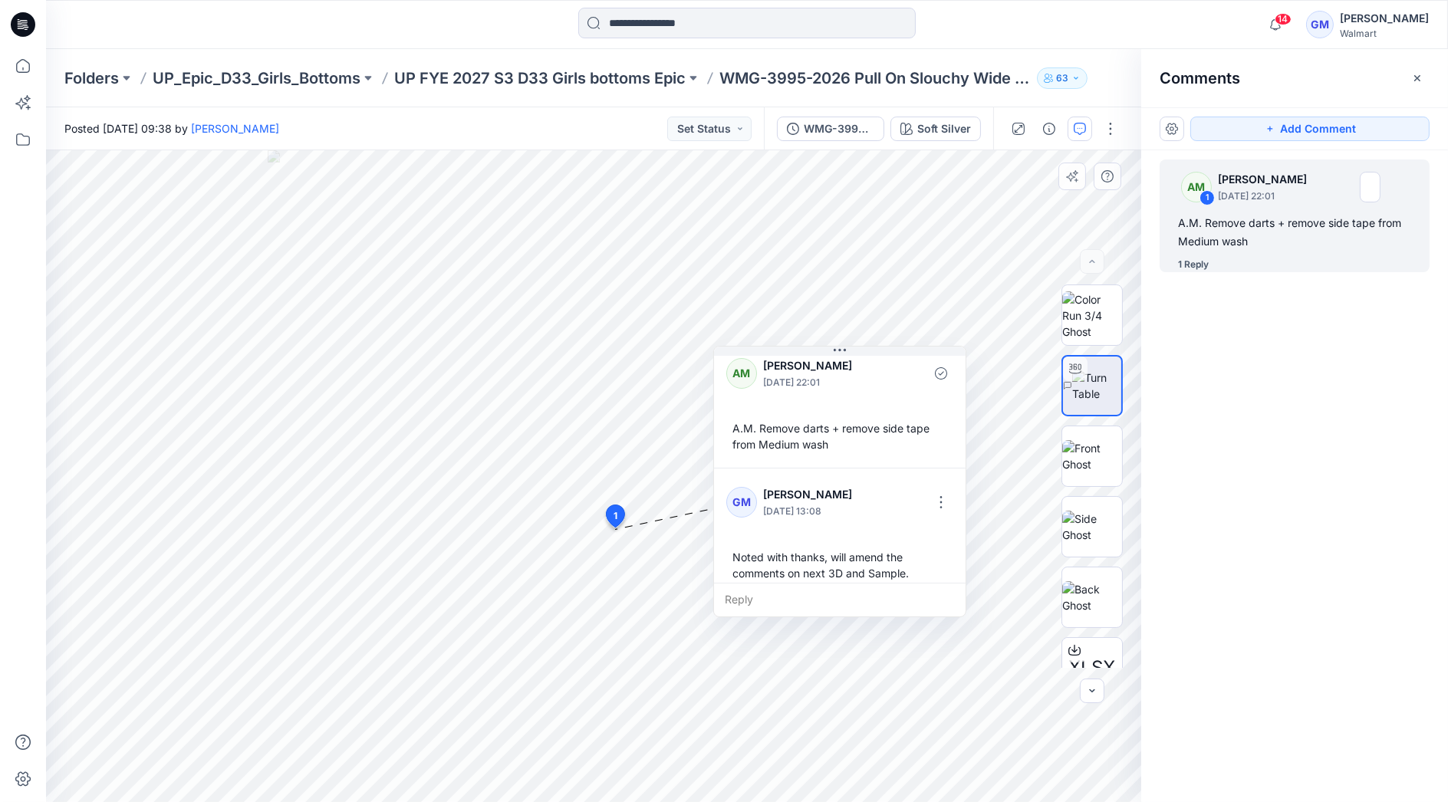
scroll to position [12, 0]
click at [937, 512] on button "button" at bounding box center [941, 504] width 25 height 25
click at [966, 545] on p "Edit comment" at bounding box center [944, 539] width 69 height 16
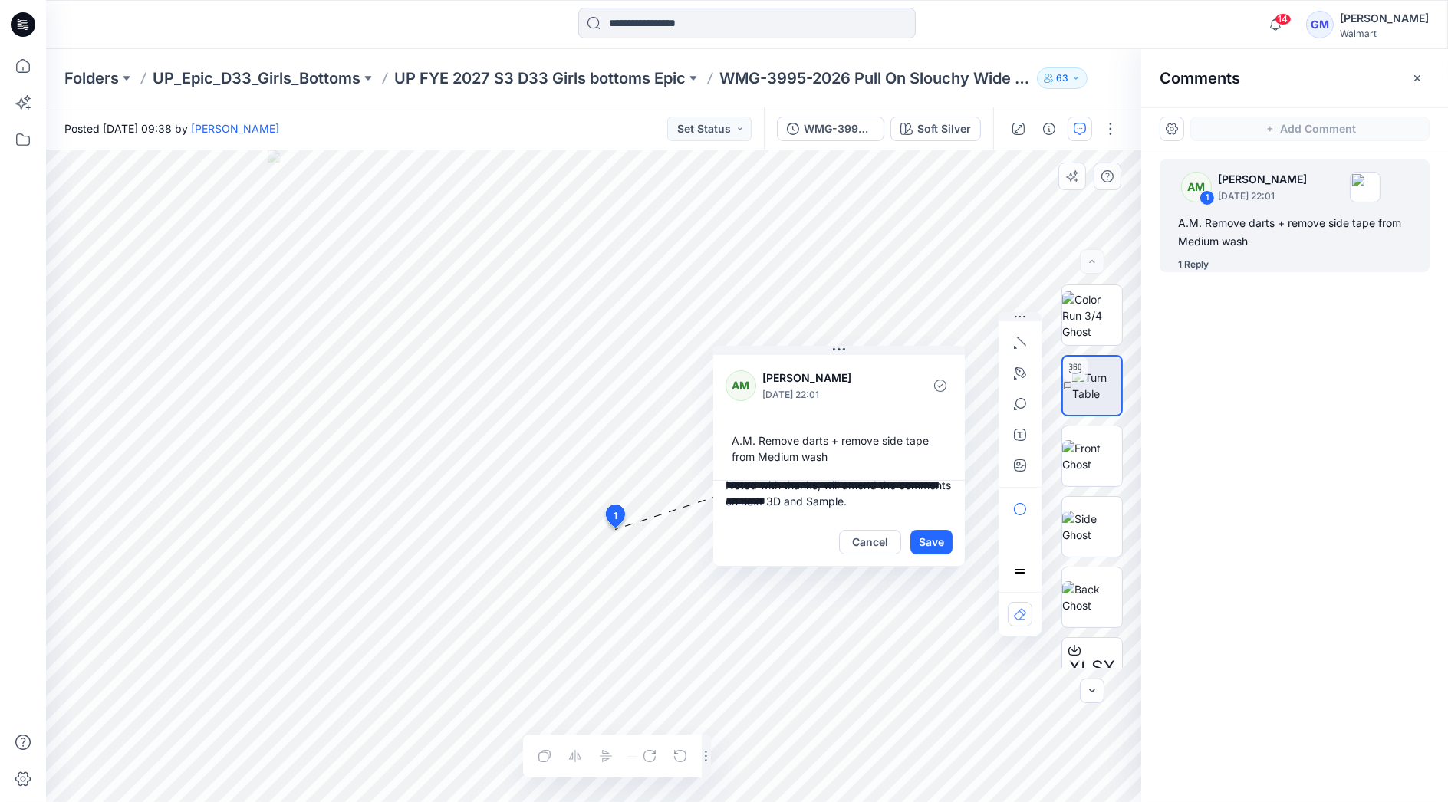
scroll to position [0, 0]
drag, startPoint x: 903, startPoint y: 508, endPoint x: 844, endPoint y: 502, distance: 59.4
click at [844, 502] on textarea "**********" at bounding box center [839, 499] width 252 height 37
click at [765, 512] on textarea "**********" at bounding box center [839, 499] width 252 height 37
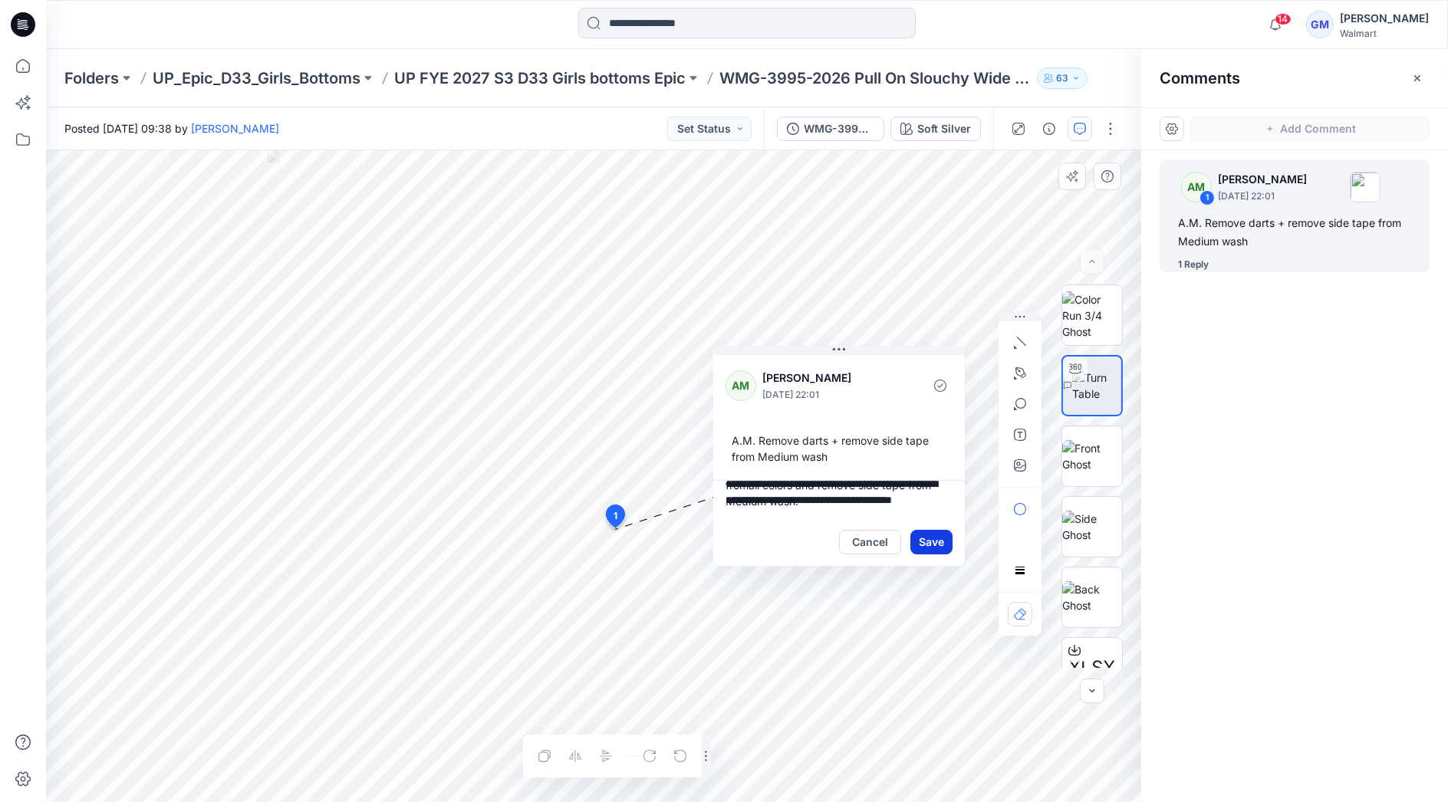
type textarea "**********"
click at [932, 545] on button "Save" at bounding box center [931, 542] width 42 height 25
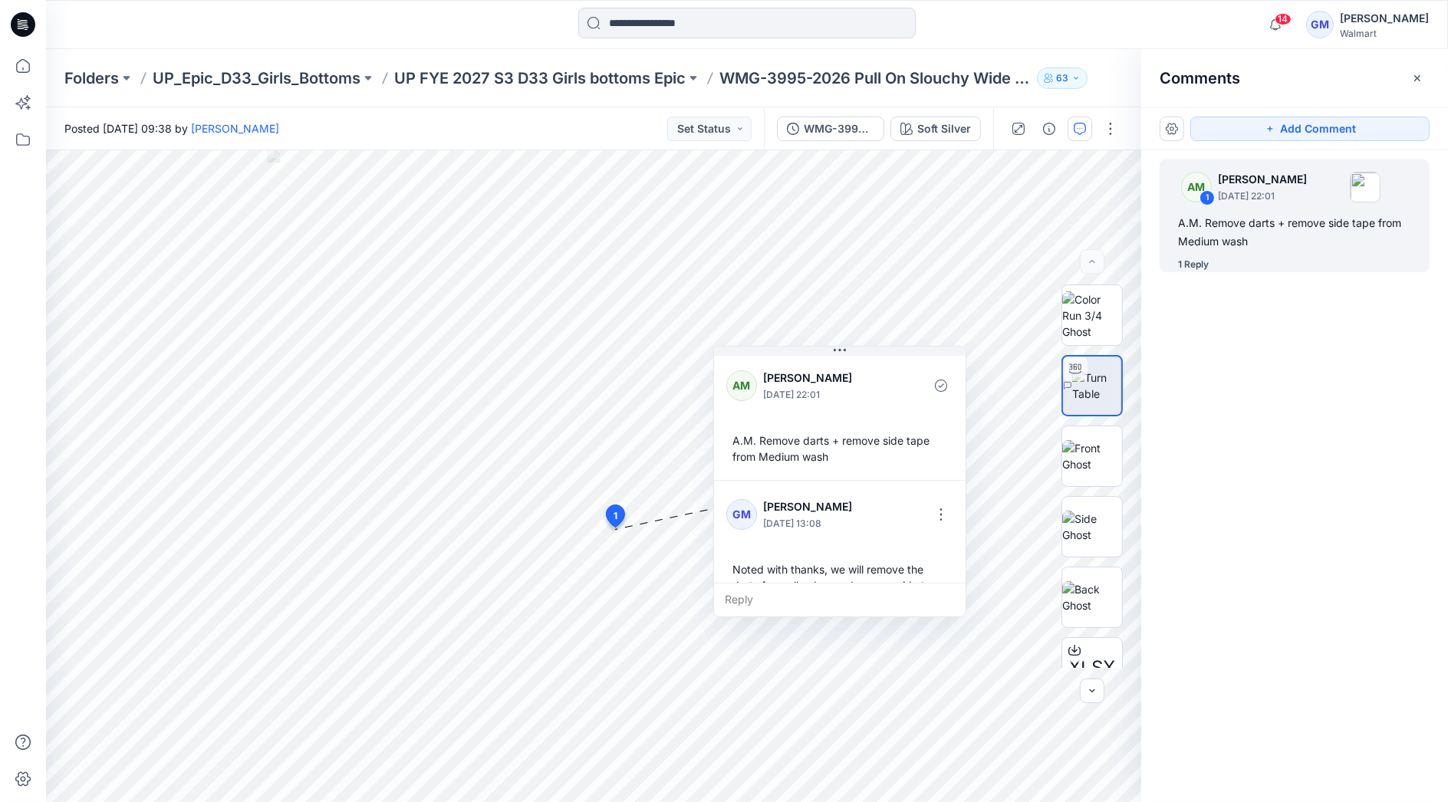
scroll to position [0, 0]
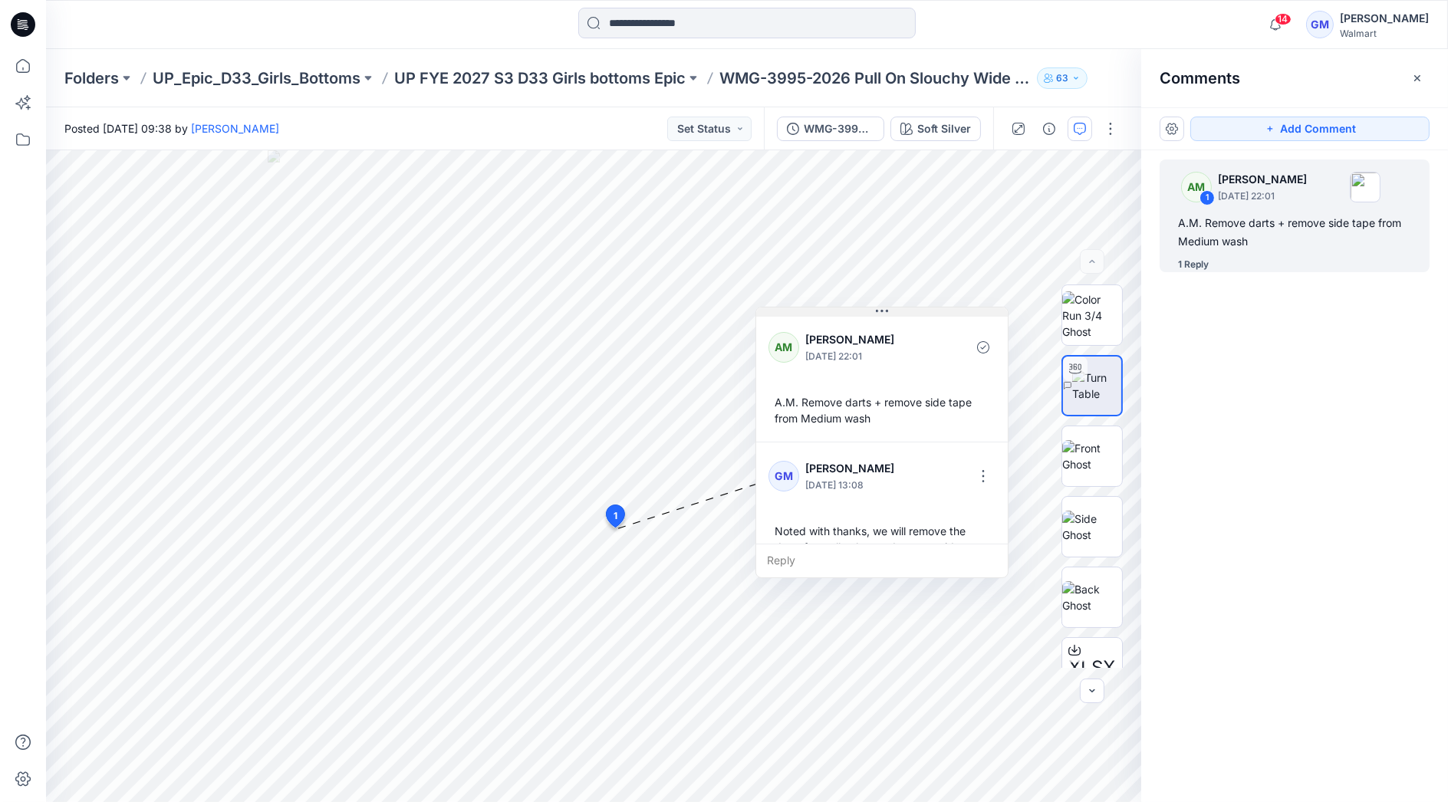
drag, startPoint x: 842, startPoint y: 350, endPoint x: 884, endPoint y: 311, distance: 57.5
click at [884, 311] on icon at bounding box center [882, 312] width 12 height 2
click at [1035, 19] on div at bounding box center [747, 25] width 701 height 34
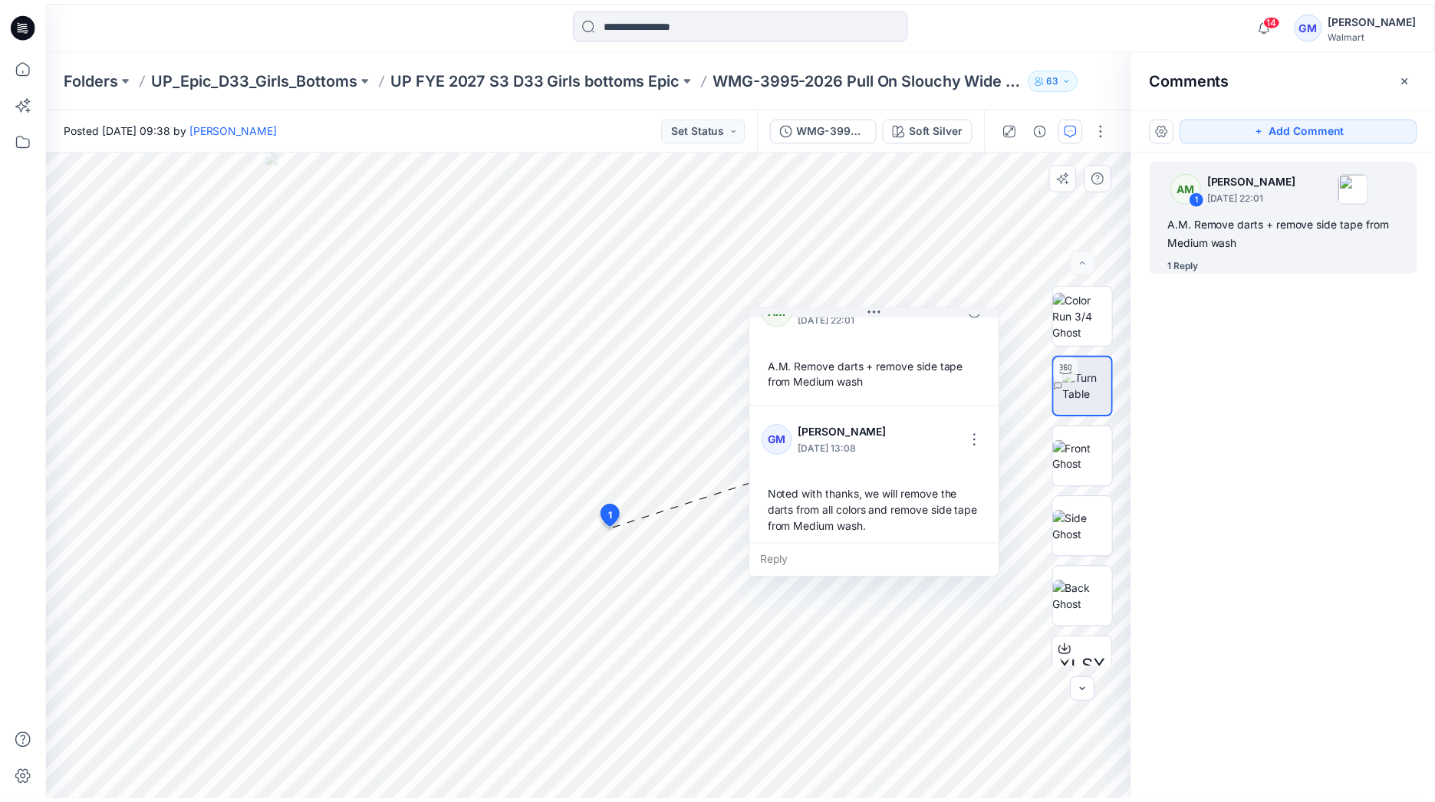
scroll to position [42, 0]
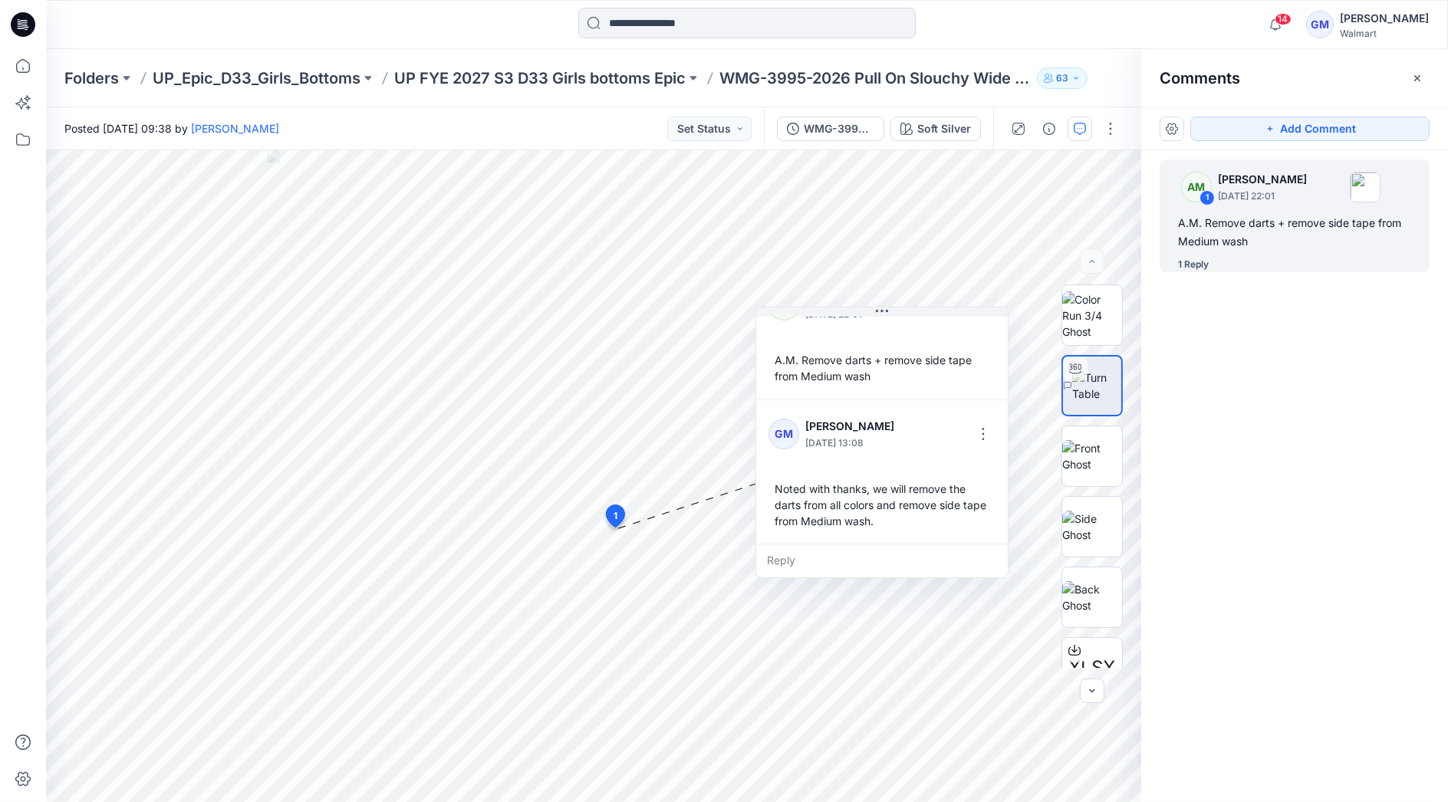
click at [1095, 35] on div at bounding box center [747, 25] width 701 height 34
click at [1274, 21] on div "14 Notifications Your style WMG-4017-2026 Skirtall w. Belt has been updated wit…" at bounding box center [1344, 25] width 169 height 34
click at [1275, 21] on span "14" at bounding box center [1283, 19] width 17 height 12
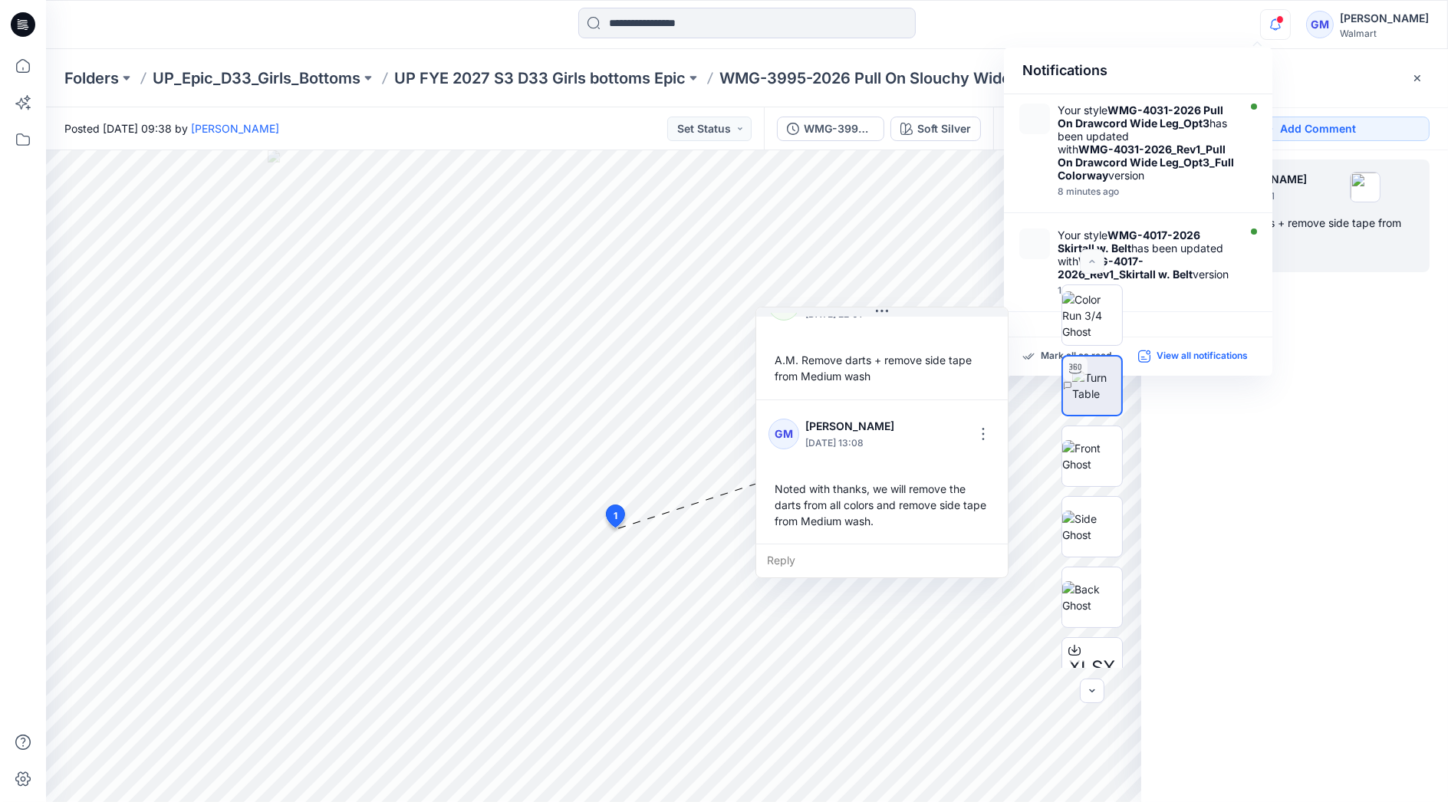
click at [1193, 350] on p "View all notifications" at bounding box center [1202, 357] width 91 height 14
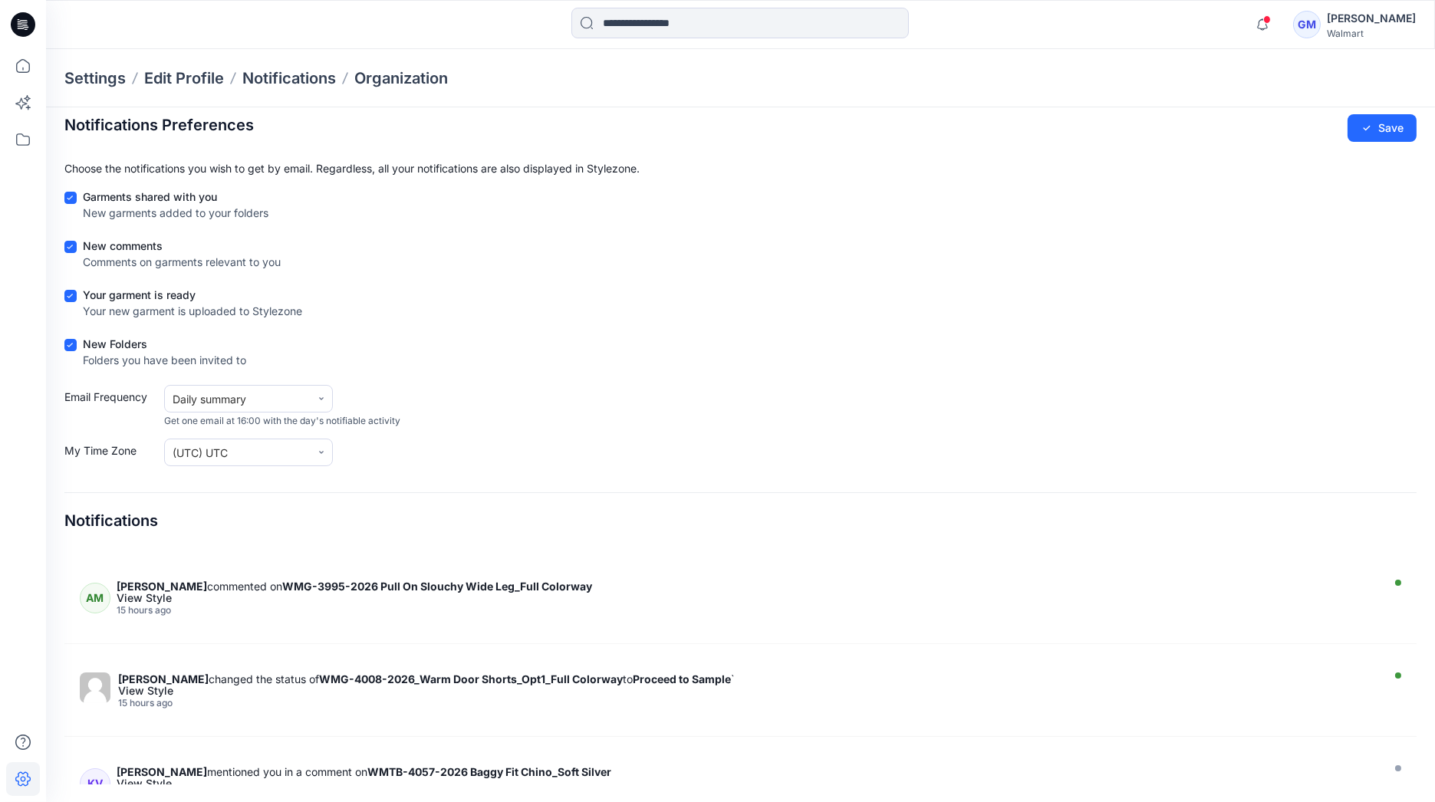
scroll to position [1534, 0]
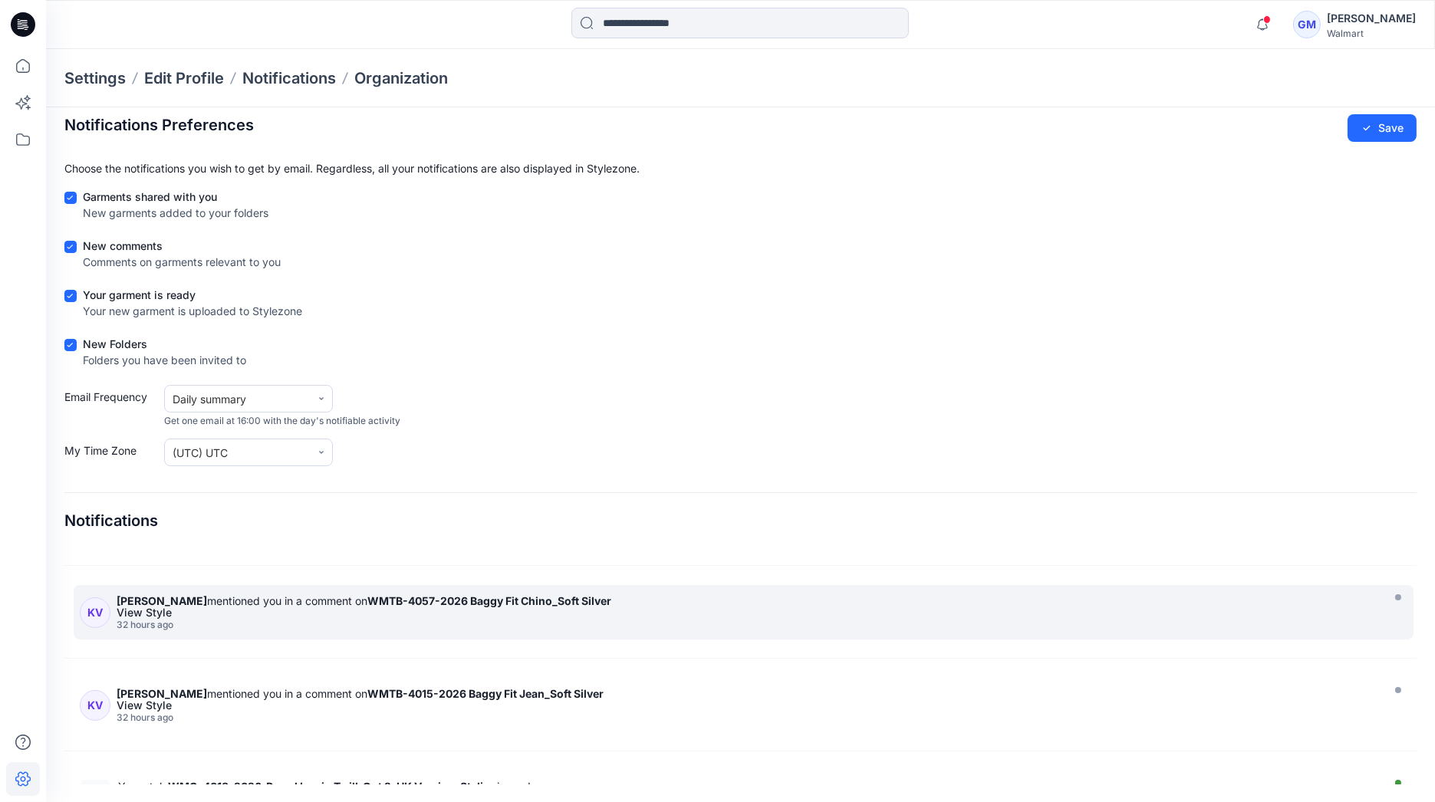
click at [322, 609] on div "View Style" at bounding box center [747, 612] width 1260 height 11
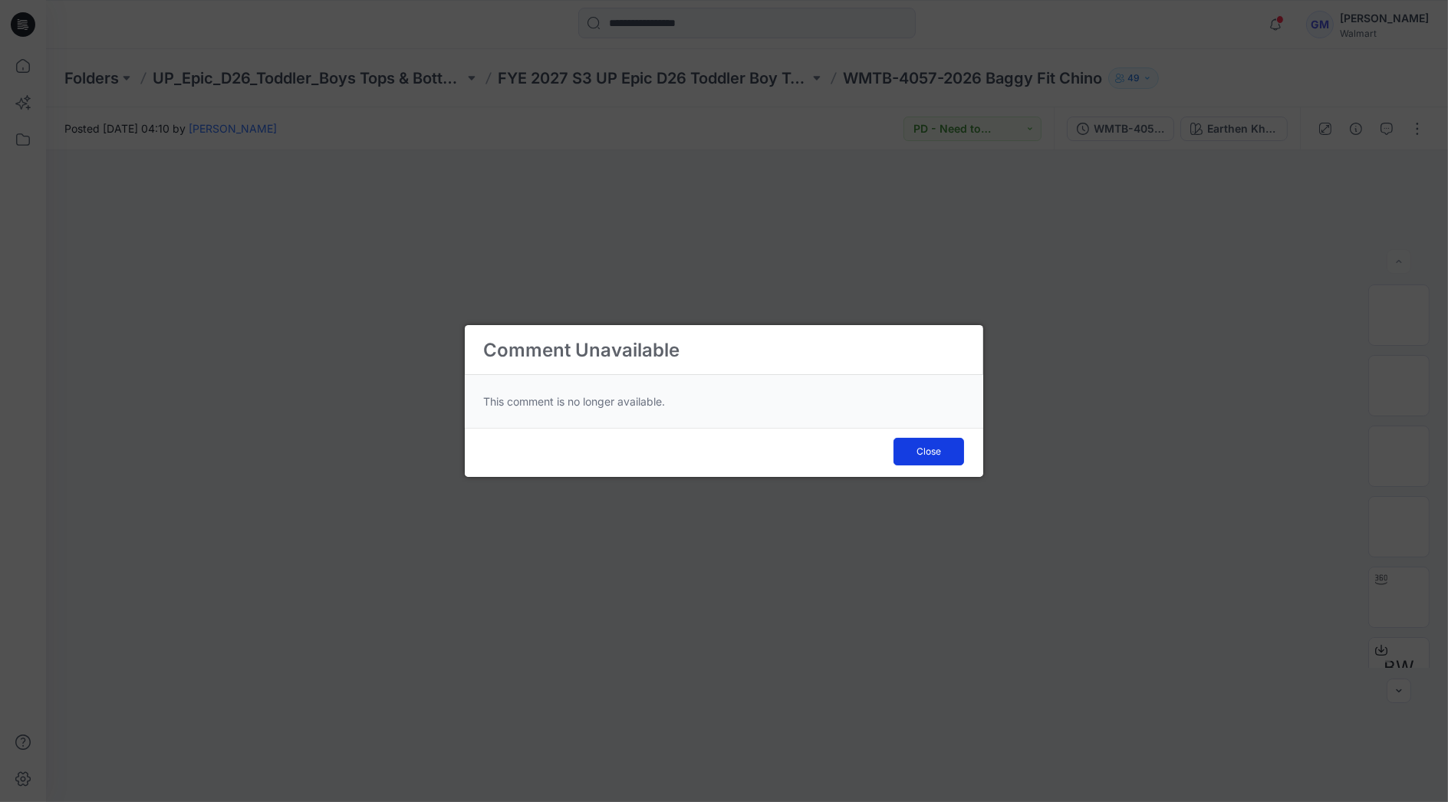
click at [951, 452] on button "Close" at bounding box center [928, 452] width 71 height 28
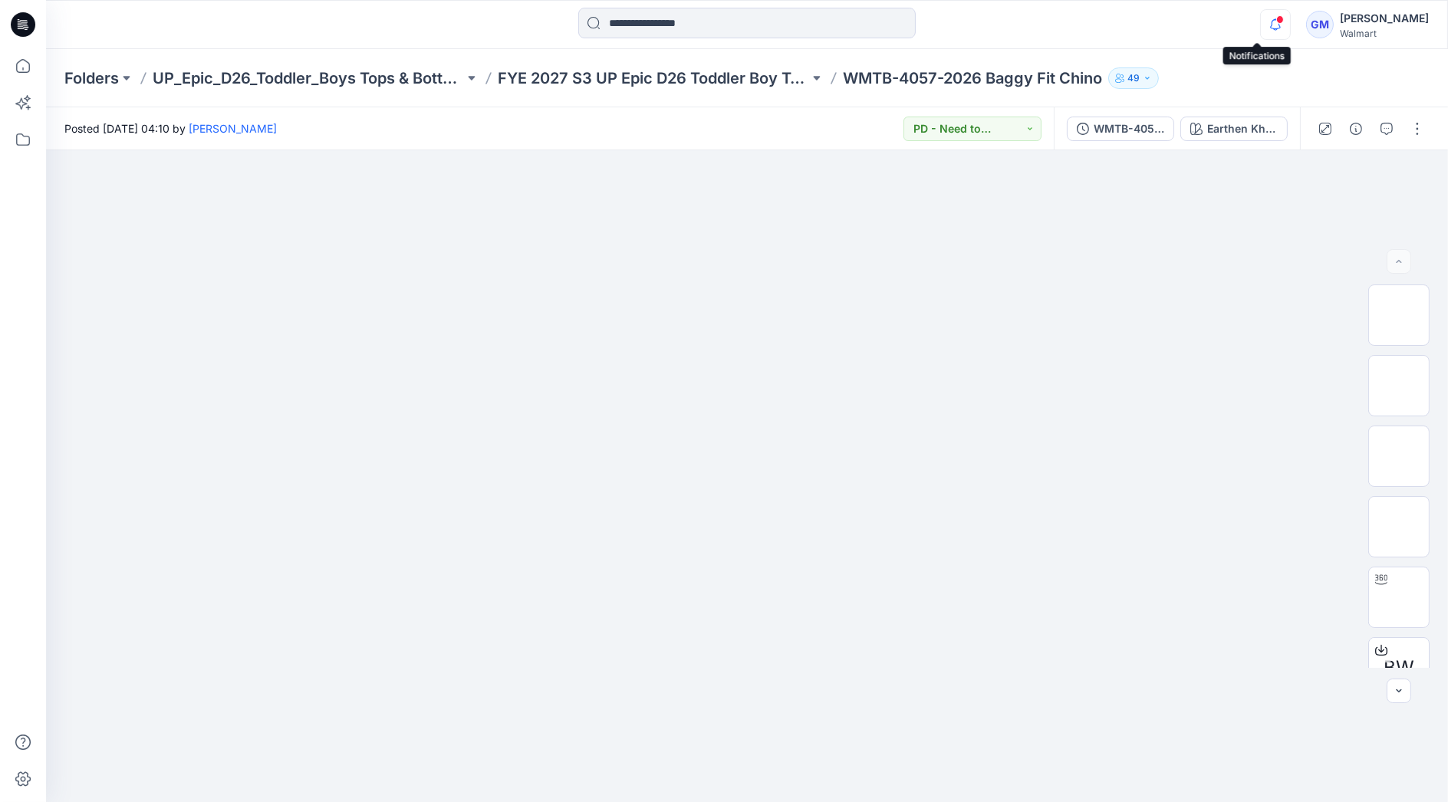
click at [1261, 26] on icon "button" at bounding box center [1275, 24] width 29 height 31
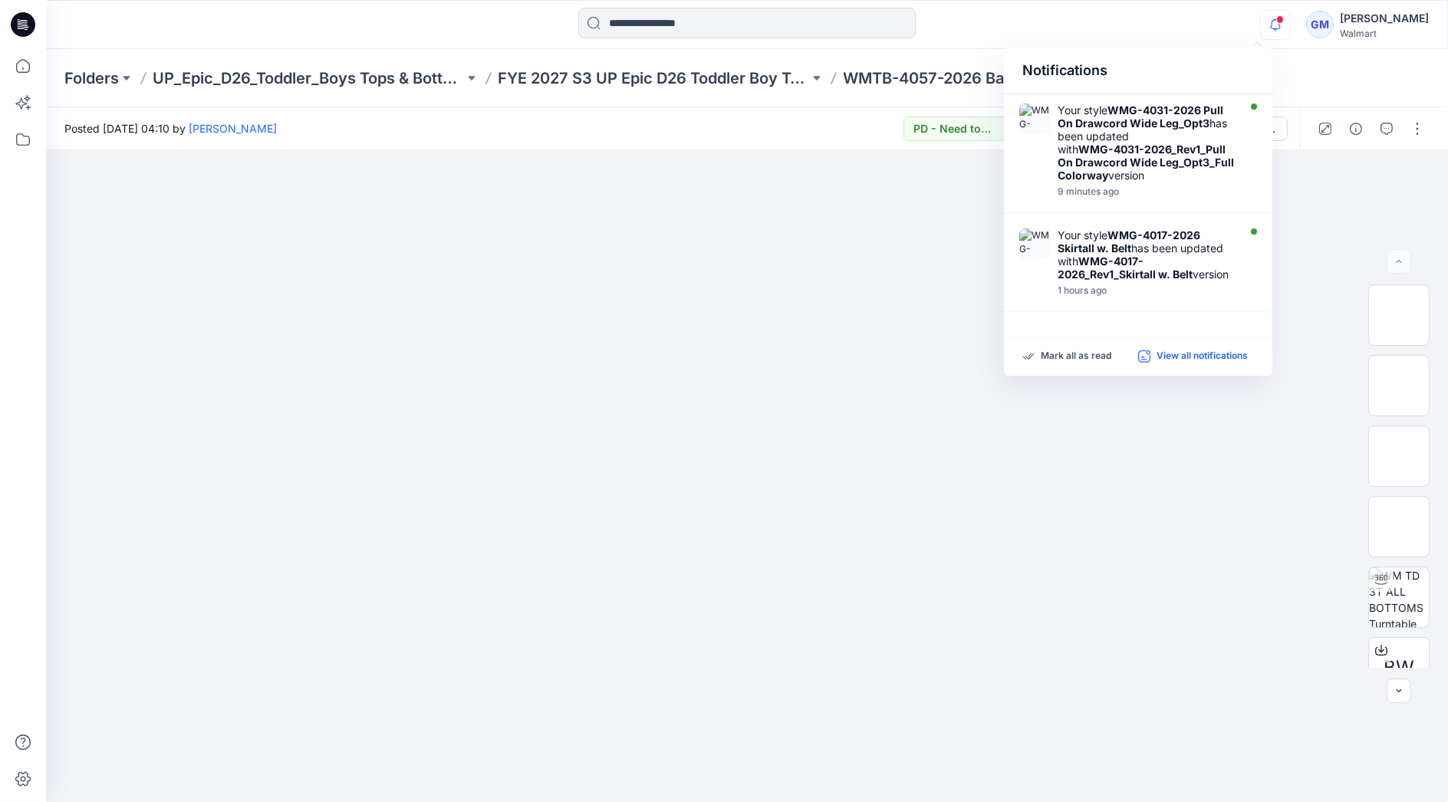
click at [1186, 357] on p "View all notifications" at bounding box center [1202, 357] width 91 height 14
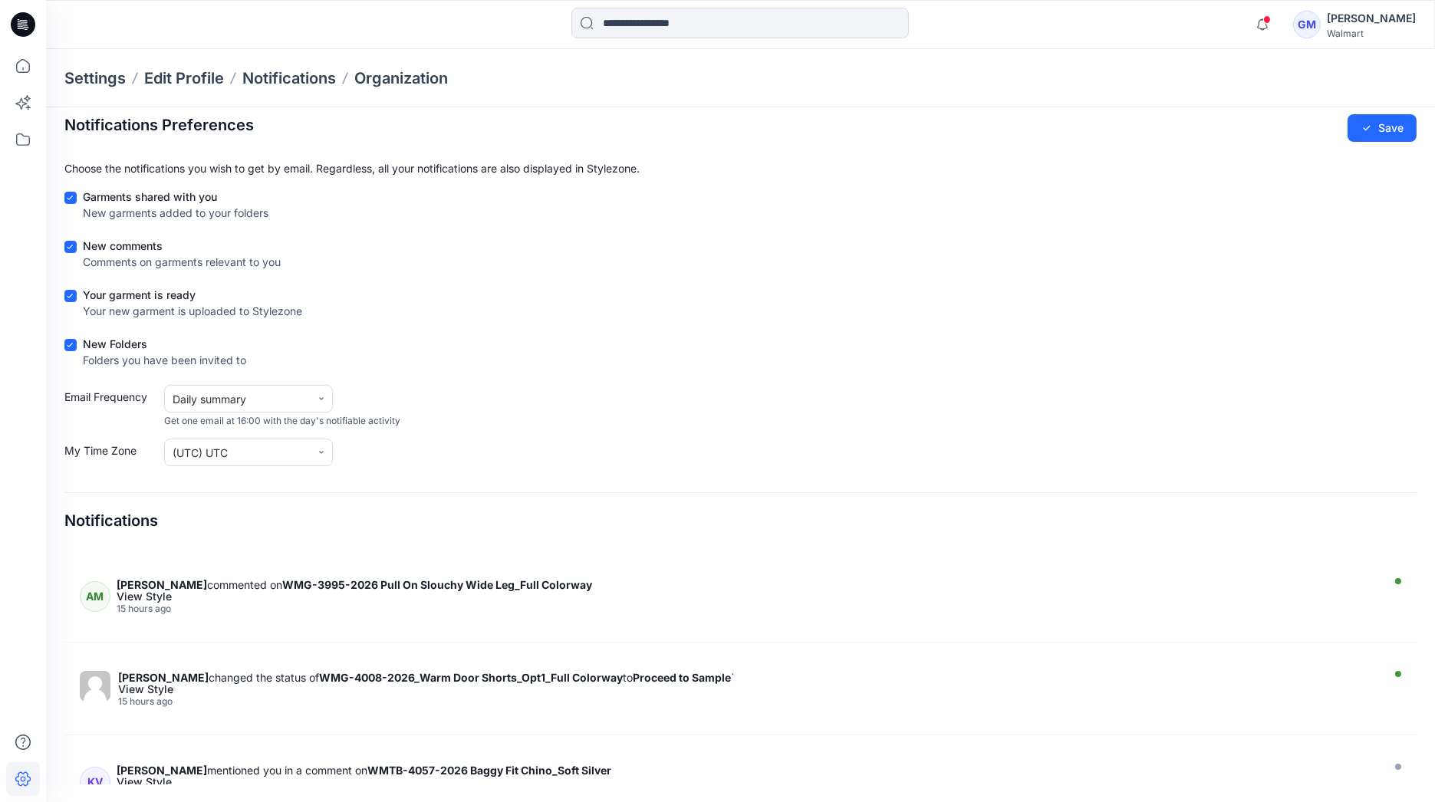
scroll to position [1363, 0]
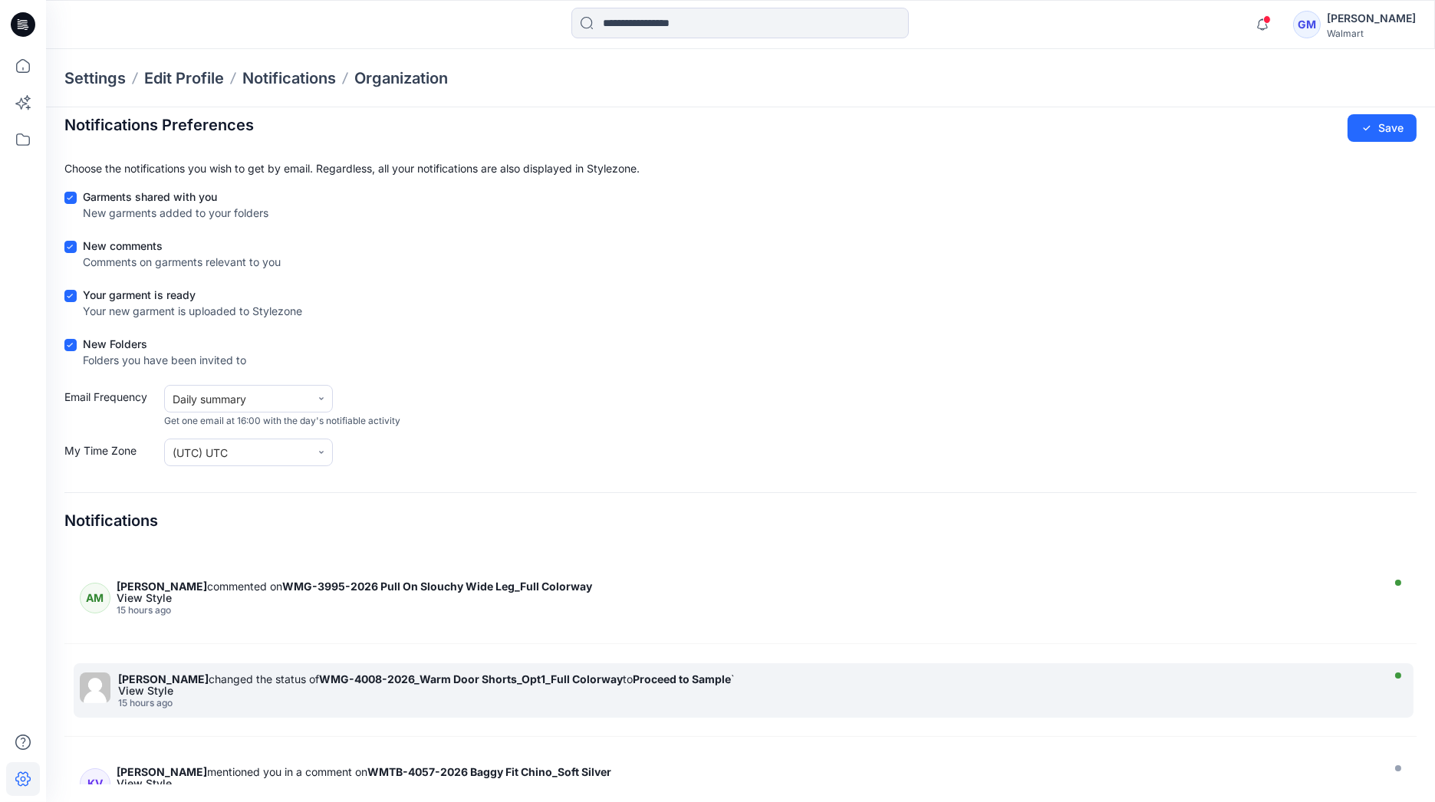
click at [239, 686] on div "View Style" at bounding box center [747, 691] width 1259 height 11
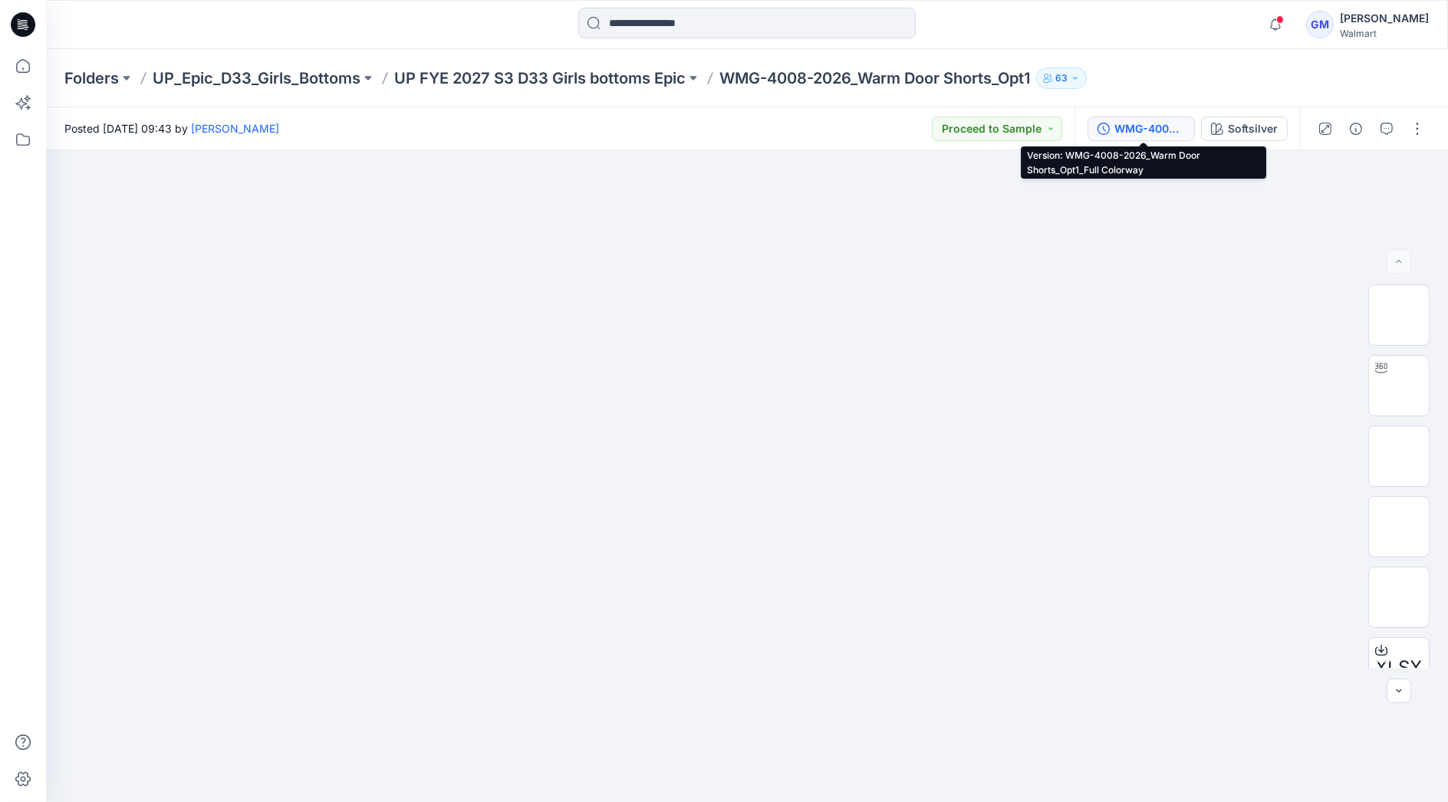
click at [1126, 123] on div "WMG-4008-2026_Warm Door Shorts_Opt1_Full Colorway" at bounding box center [1149, 128] width 71 height 17
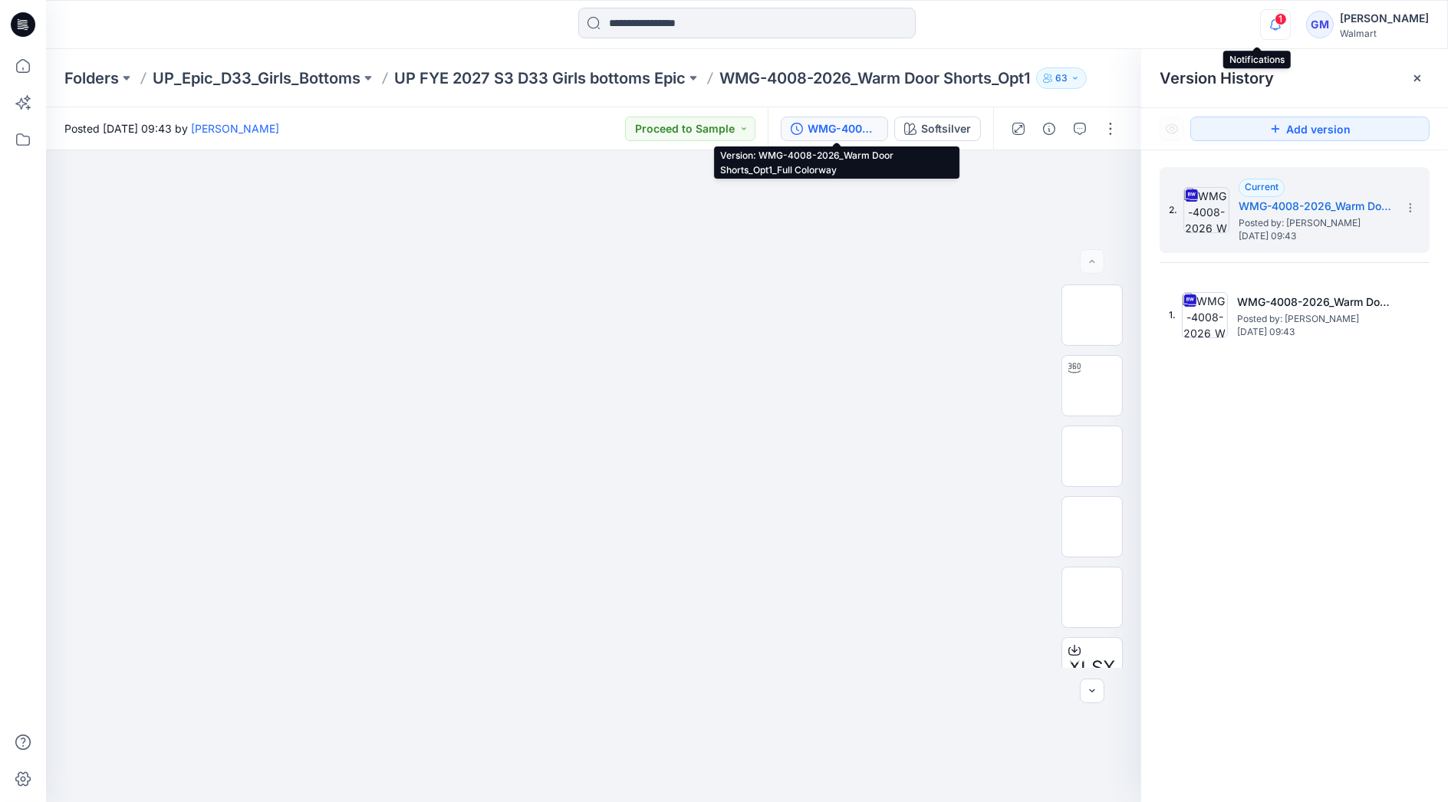
click at [1261, 26] on icon "button" at bounding box center [1275, 24] width 29 height 31
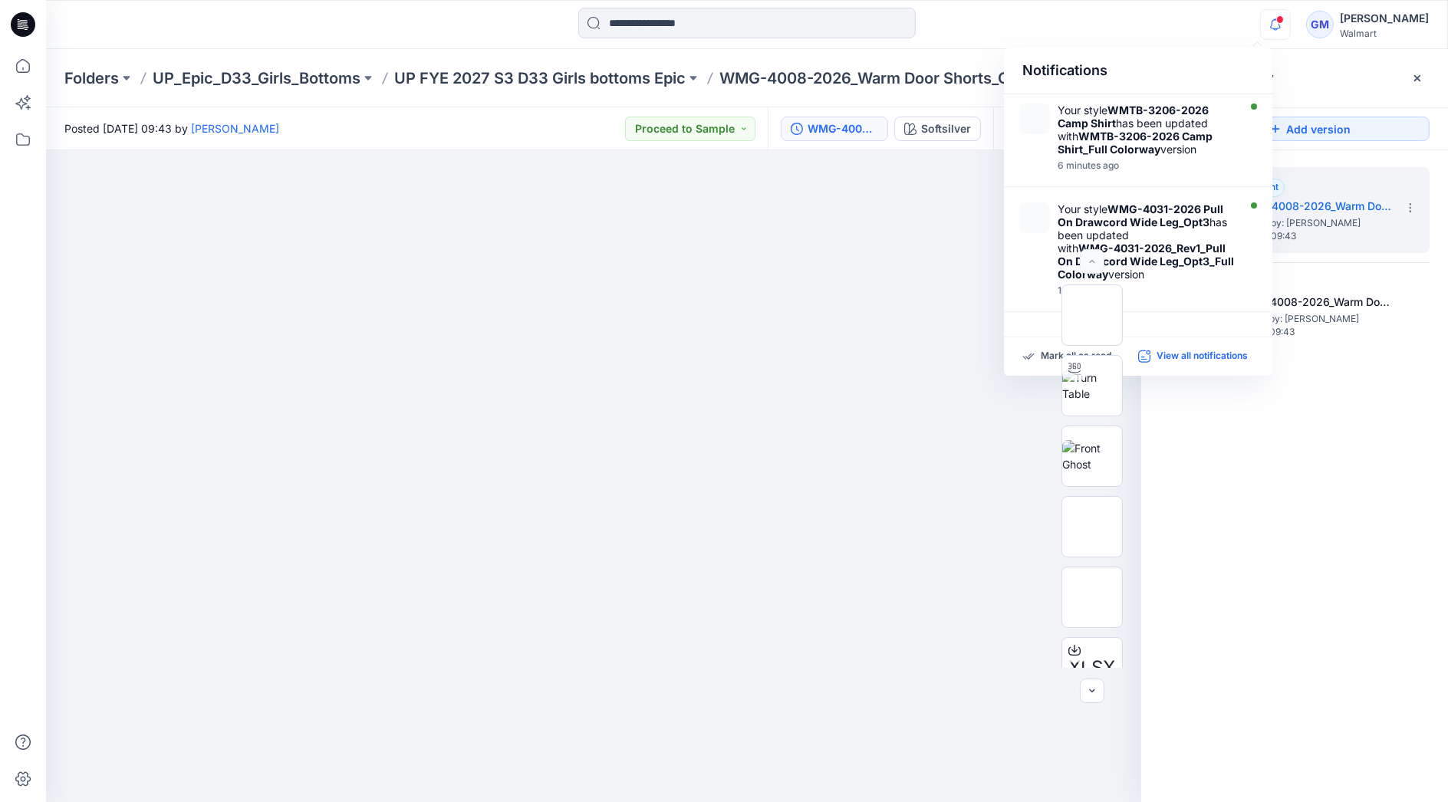
click at [1184, 354] on p "View all notifications" at bounding box center [1202, 357] width 91 height 14
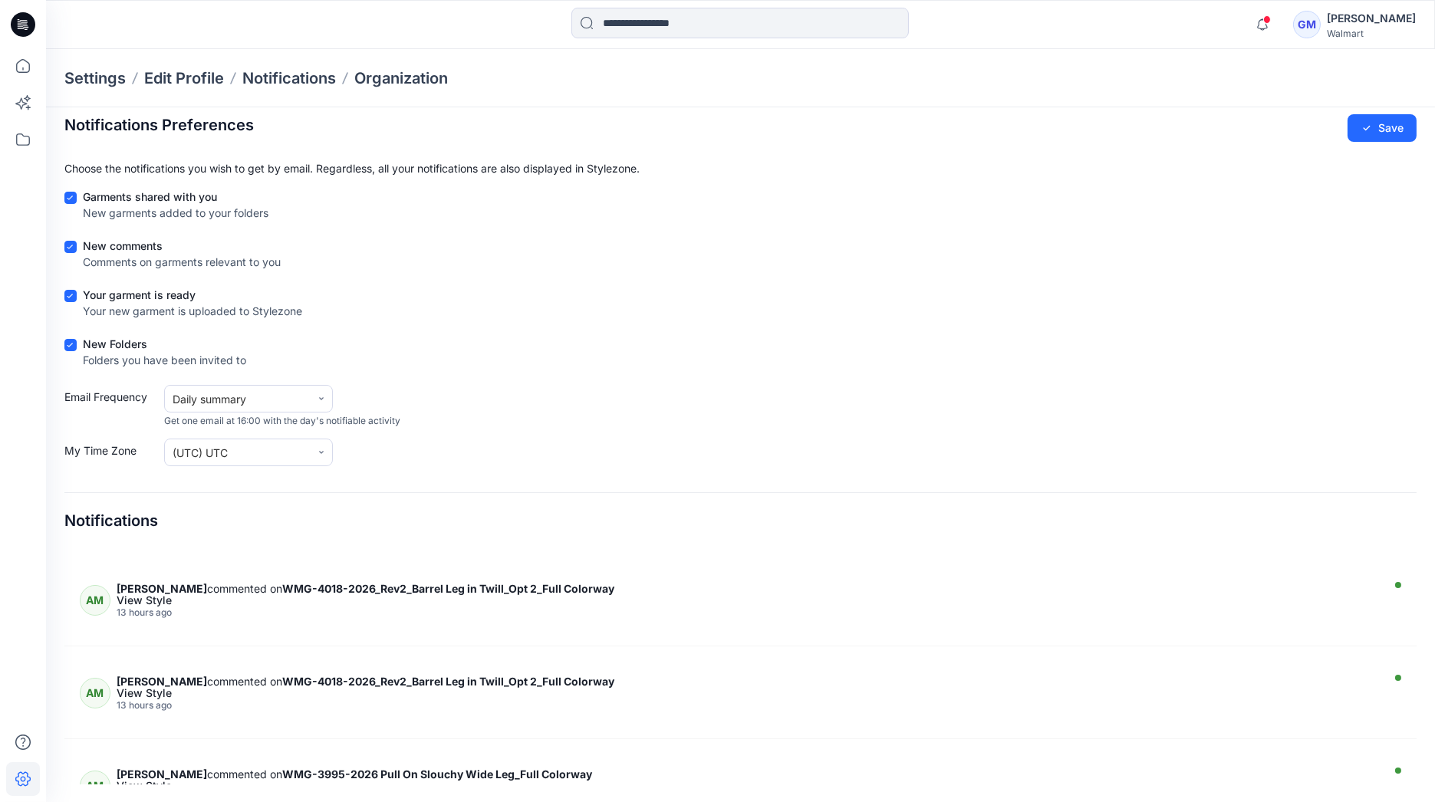
scroll to position [1273, 0]
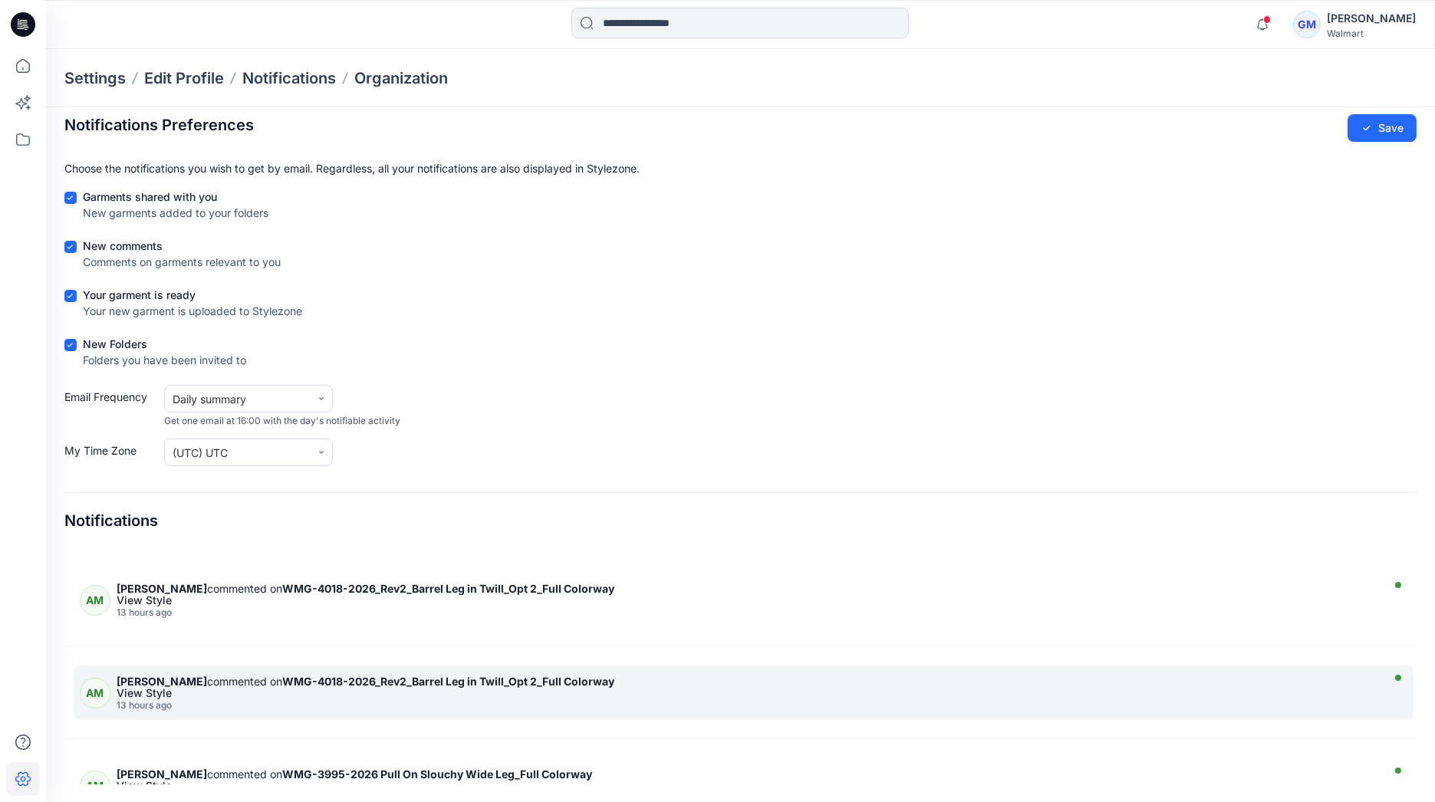
click at [372, 688] on div "View Style" at bounding box center [747, 693] width 1260 height 11
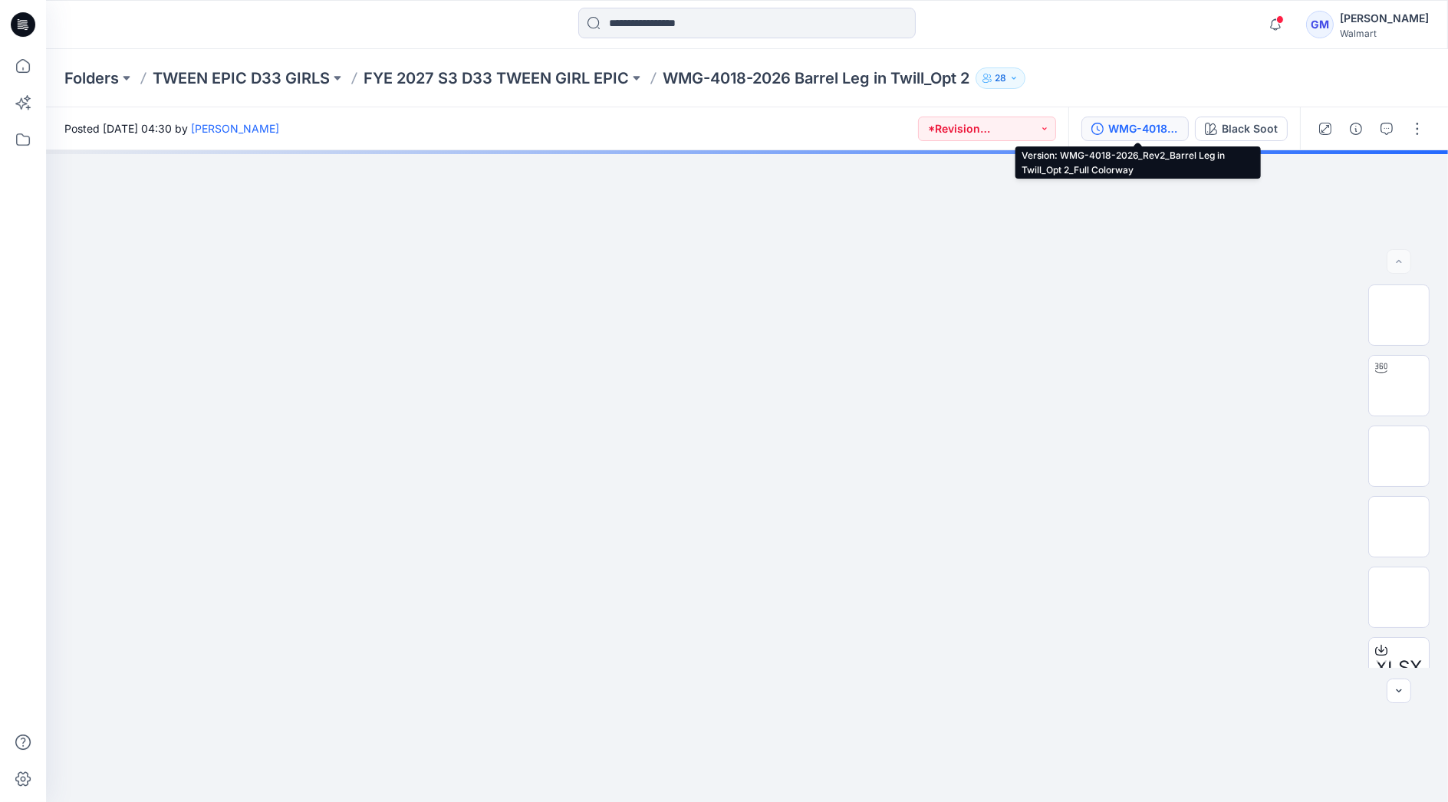
click at [1160, 123] on div "WMG-4018-2026_Rev2_Barrel Leg in Twill_Opt 2_Full Colorway" at bounding box center [1143, 128] width 71 height 17
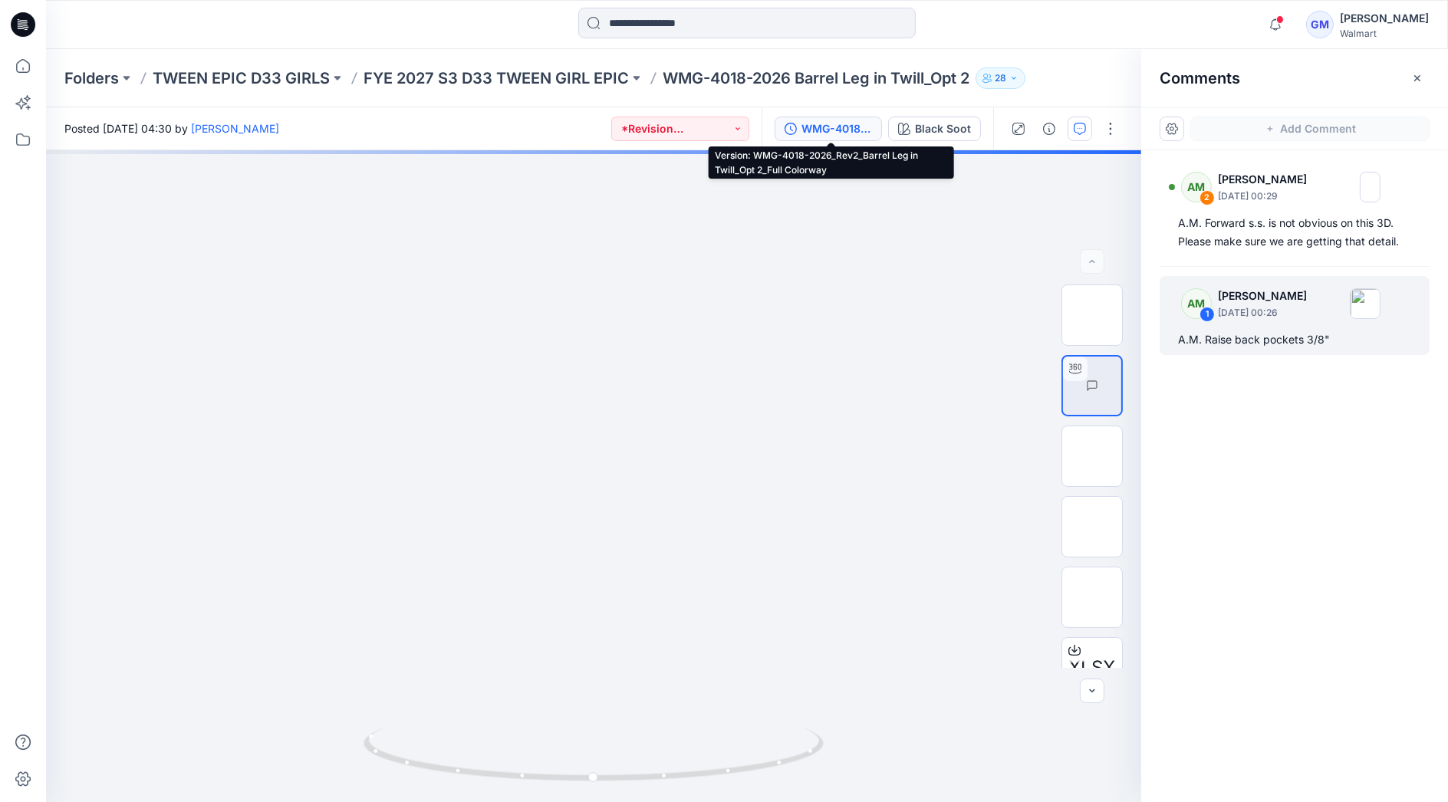
click at [851, 120] on div "WMG-4018-2026_Rev2_Barrel Leg in Twill_Opt 2_Full Colorway" at bounding box center [836, 128] width 71 height 17
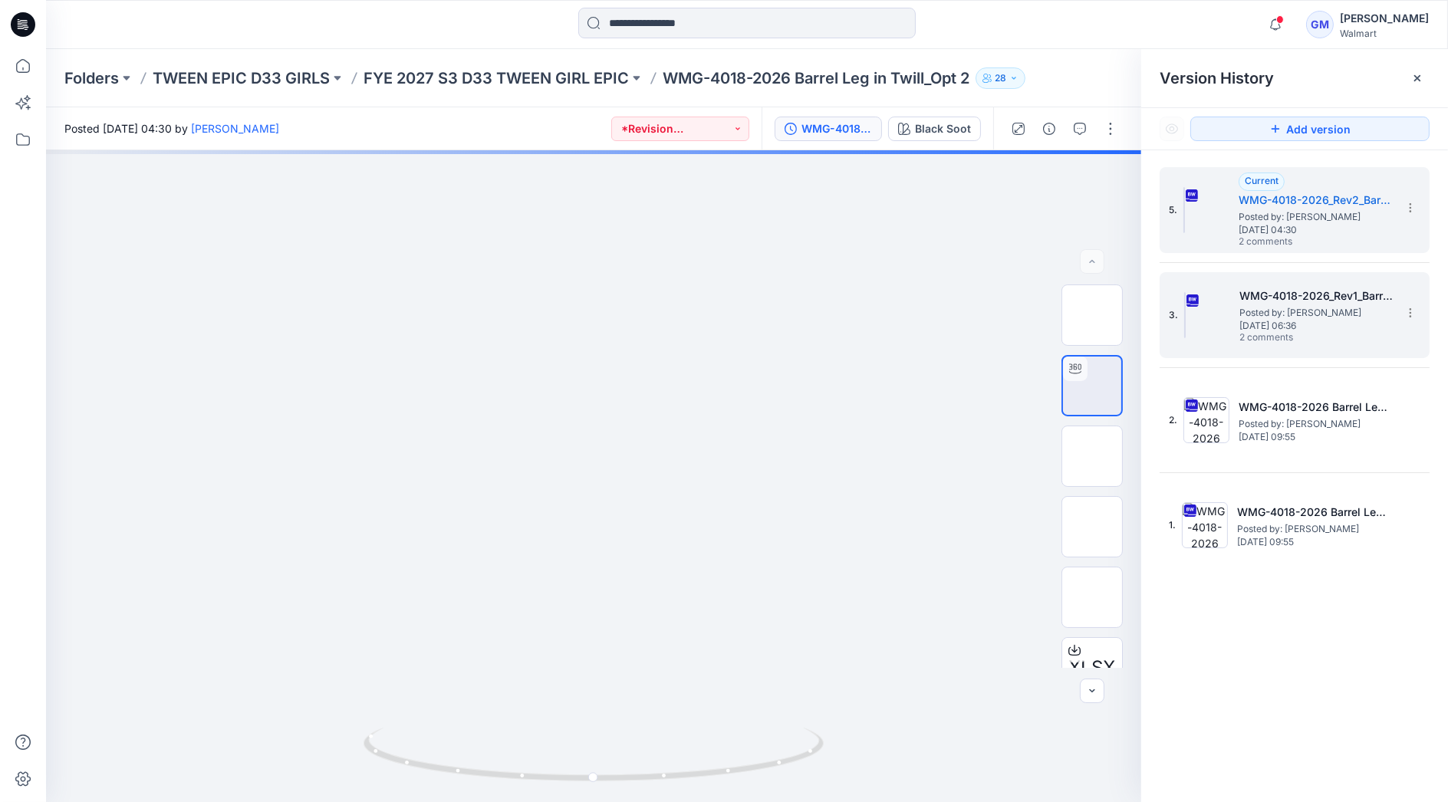
click at [1276, 288] on h5 "WMG-4018-2026_Rev1_Barrel Leg in Twill_Opt 2" at bounding box center [1315, 296] width 153 height 18
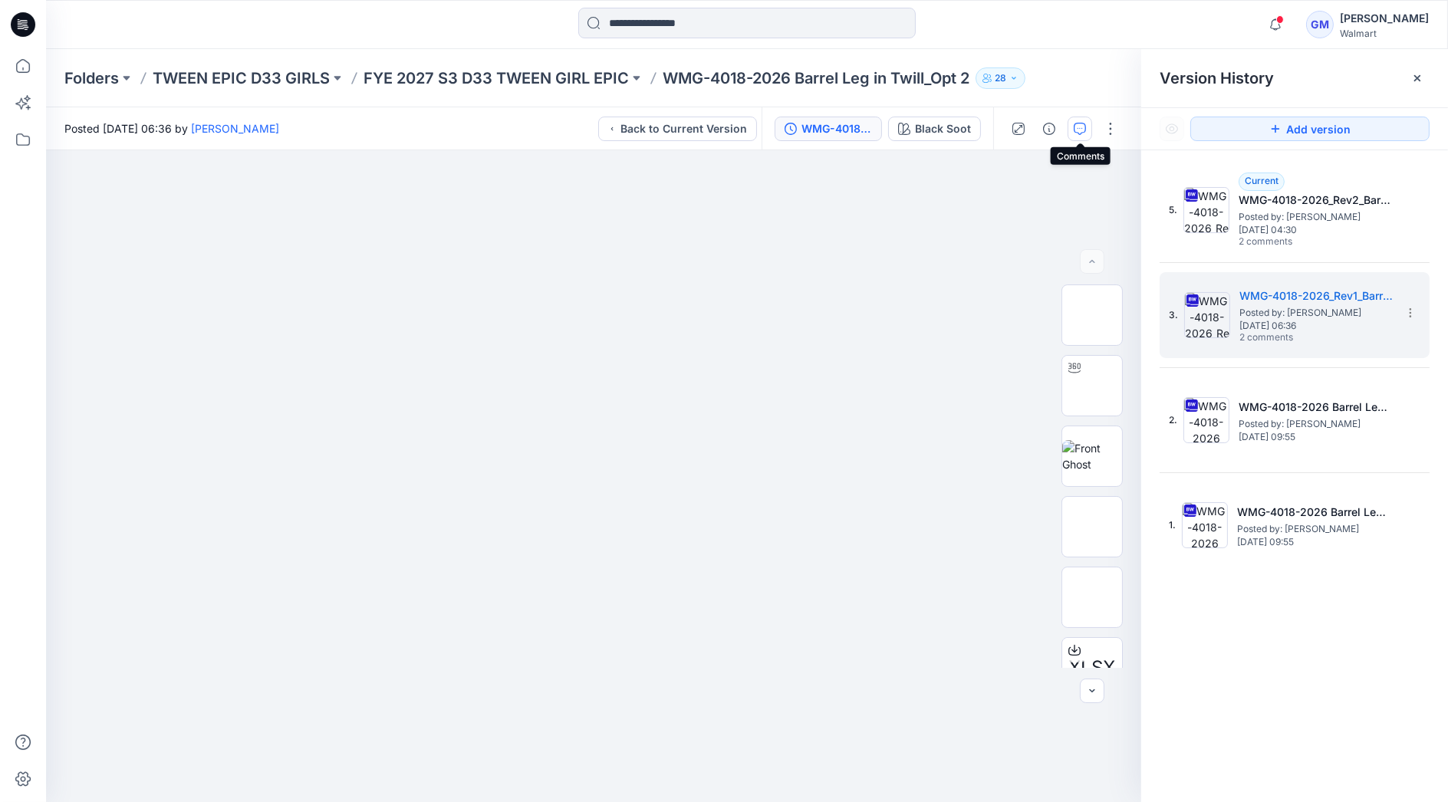
click at [1075, 118] on button "button" at bounding box center [1080, 129] width 25 height 25
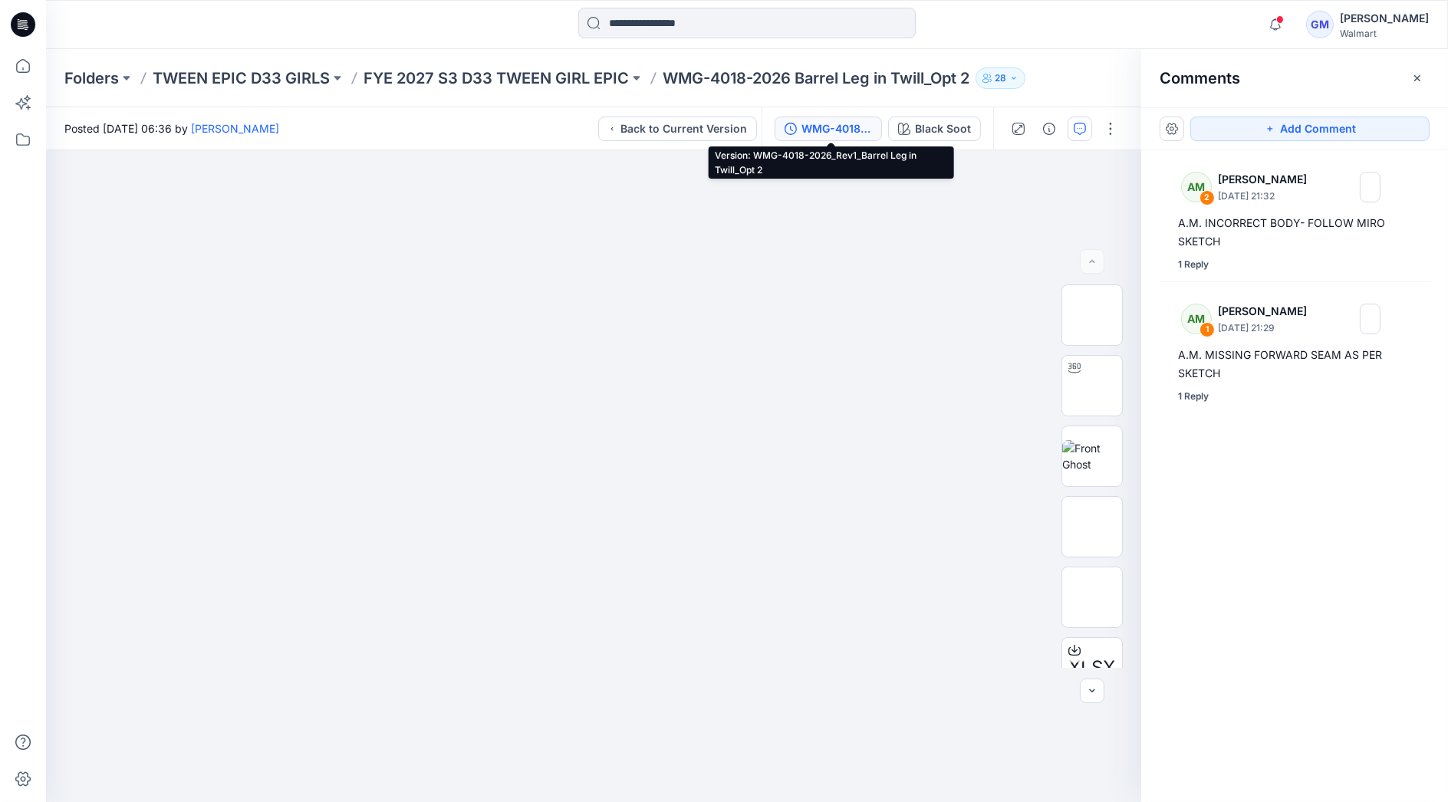
click at [854, 123] on div "WMG-4018-2026_Rev1_Barrel Leg in Twill_Opt 2" at bounding box center [836, 128] width 71 height 17
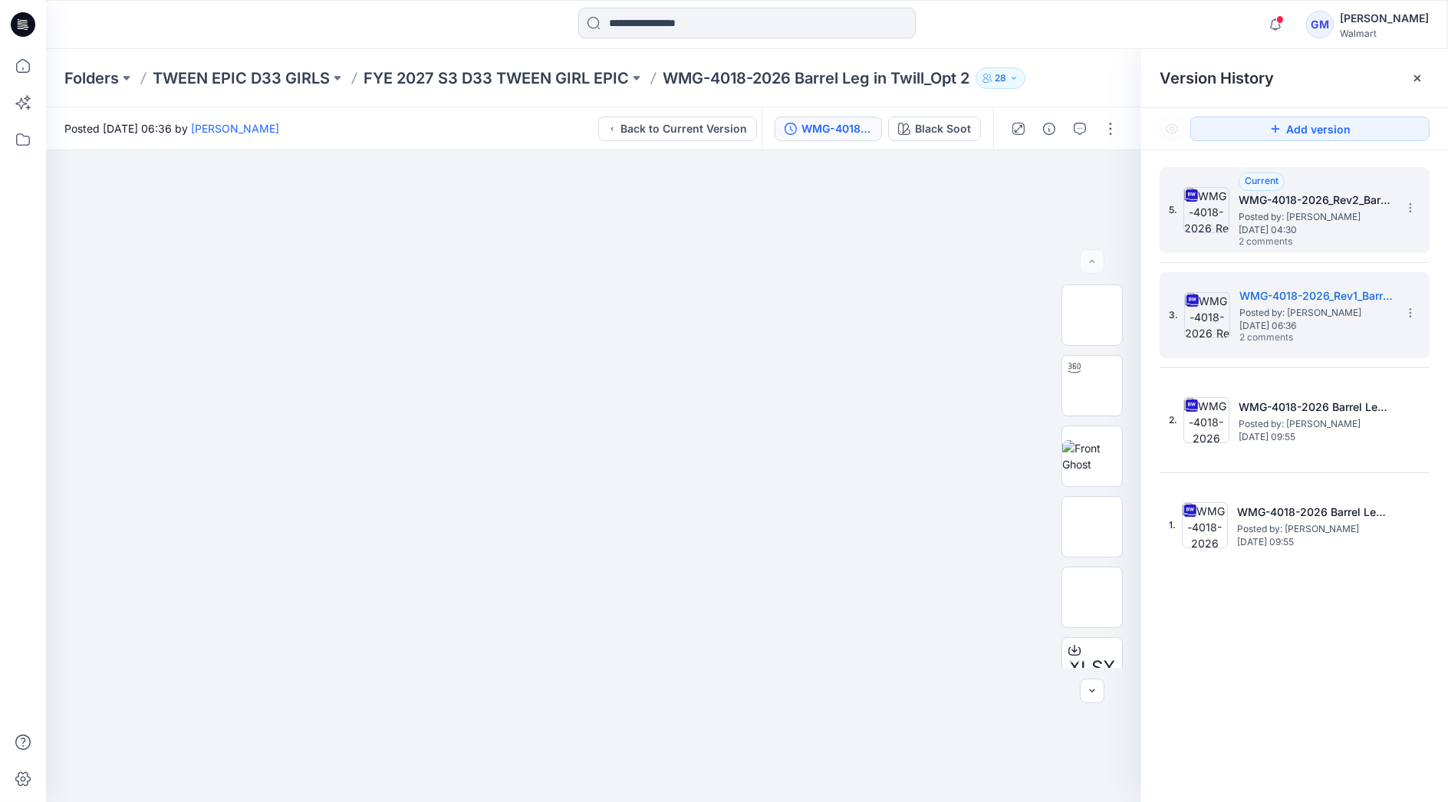
click at [1318, 202] on h5 "WMG-4018-2026_Rev2_Barrel Leg in Twill_Opt 2_Full Colorway" at bounding box center [1315, 200] width 153 height 18
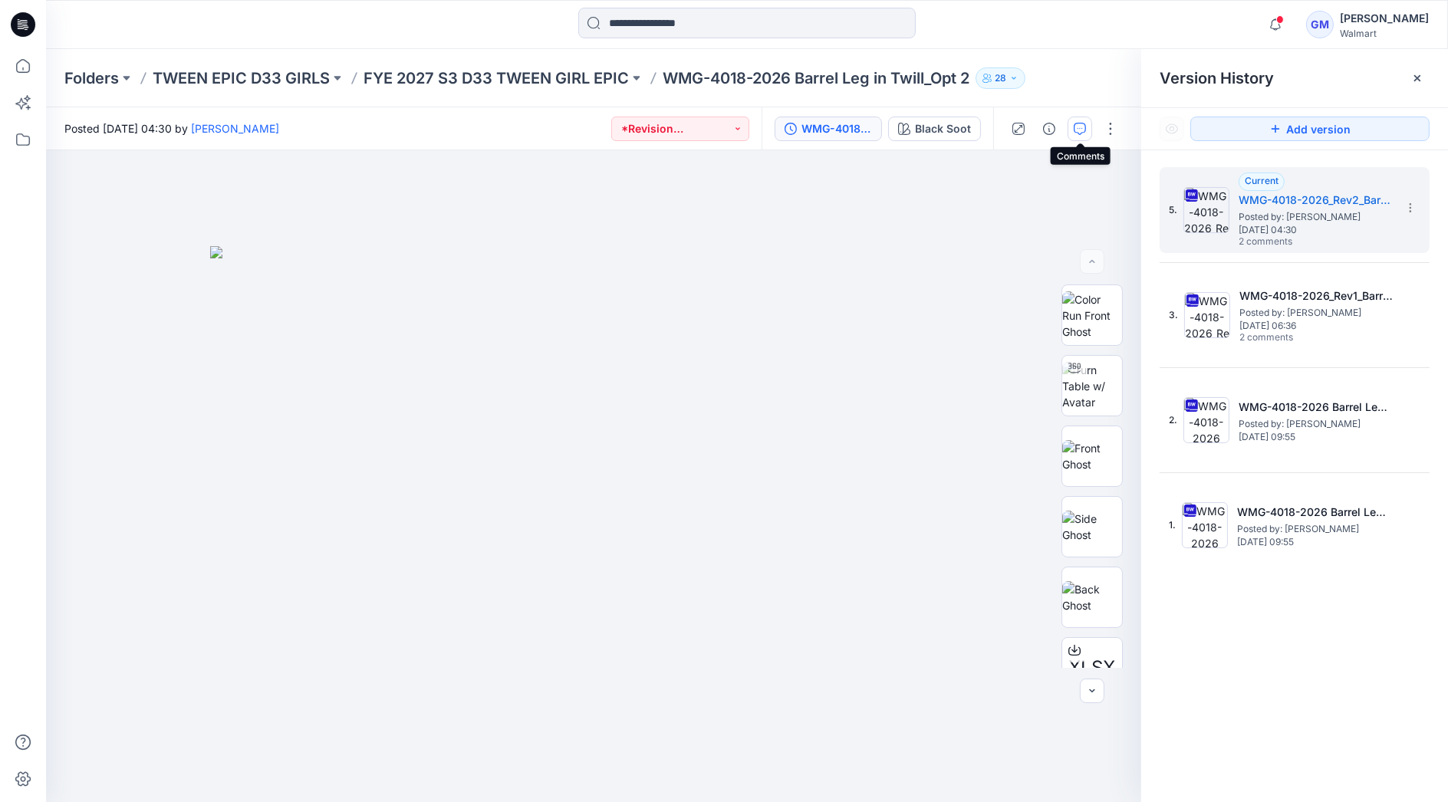
click at [1078, 123] on icon "button" at bounding box center [1080, 129] width 12 height 12
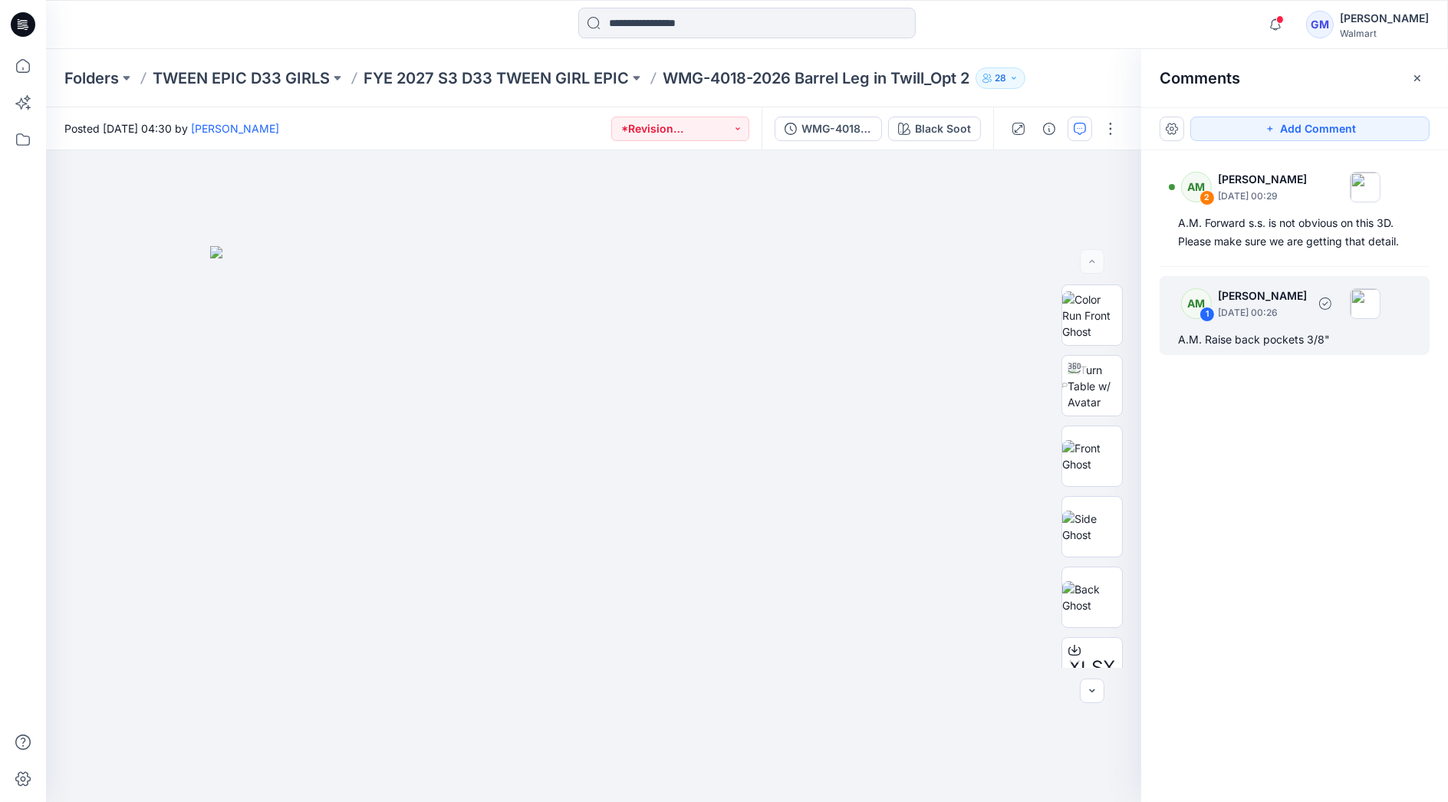
click at [1222, 344] on div "A.M. Raise back pockets 3/8"" at bounding box center [1294, 340] width 233 height 18
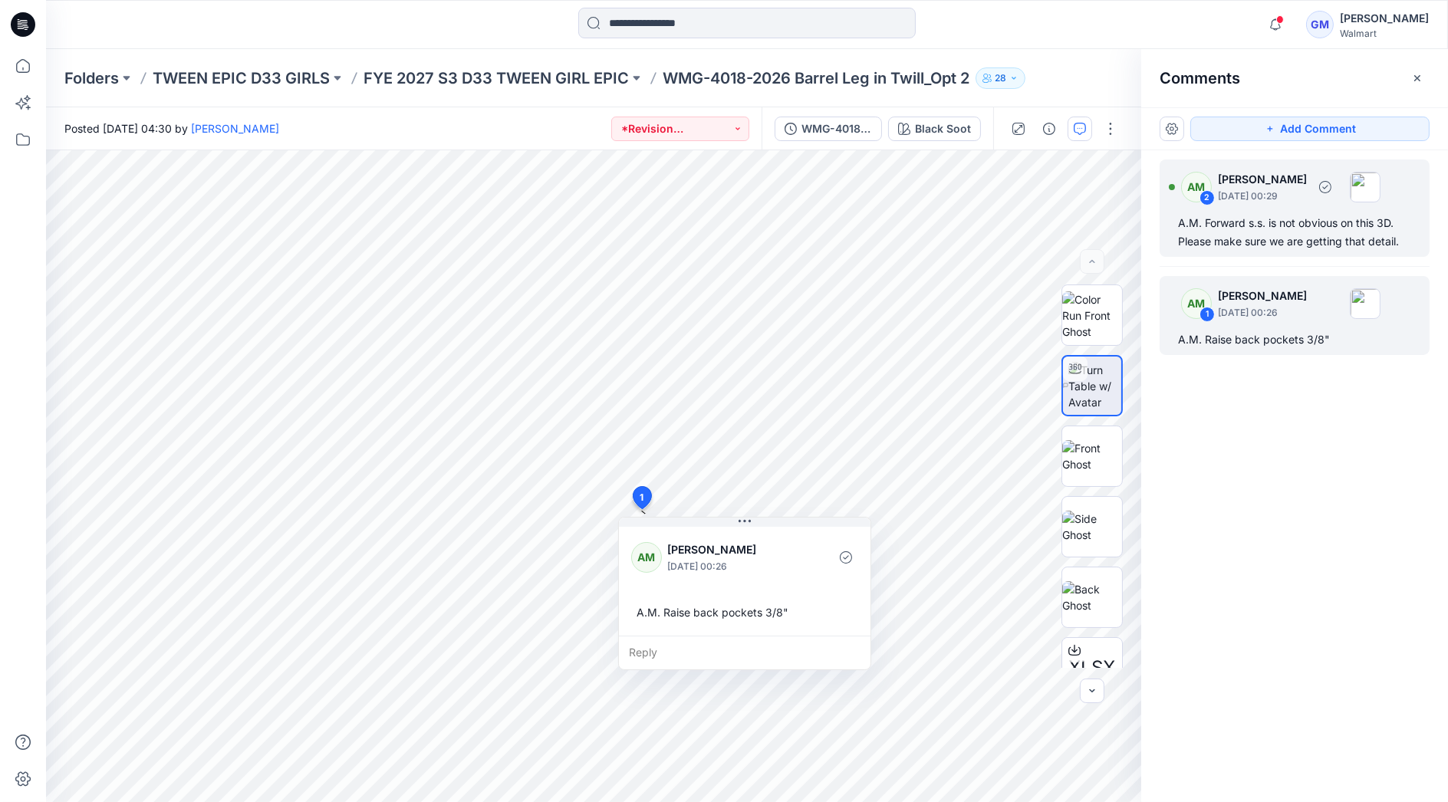
click at [1229, 232] on div "A.M. Forward s.s. is not obvious on this 3D. Please make sure we are getting th…" at bounding box center [1294, 232] width 233 height 37
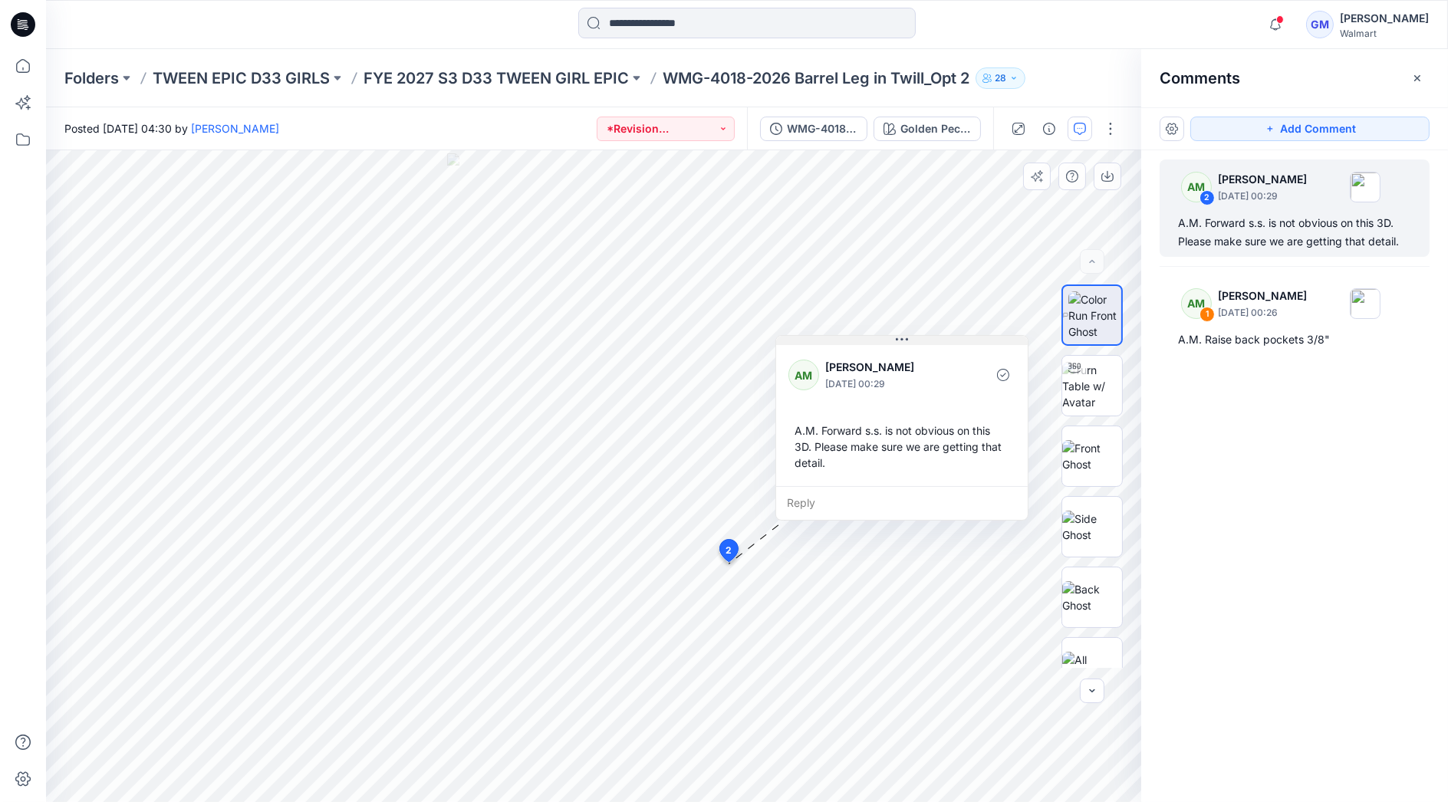
drag, startPoint x: 830, startPoint y: 578, endPoint x: 900, endPoint y: 344, distance: 245.1
click at [900, 344] on icon at bounding box center [902, 340] width 12 height 12
drag, startPoint x: 1203, startPoint y: 221, endPoint x: 1396, endPoint y: 242, distance: 194.4
click at [1396, 242] on div "A.M. Forward s.s. is not obvious on this 3D. Please make sure we are getting th…" at bounding box center [1294, 232] width 233 height 37
drag, startPoint x: 1396, startPoint y: 242, endPoint x: 1367, endPoint y: 239, distance: 28.5
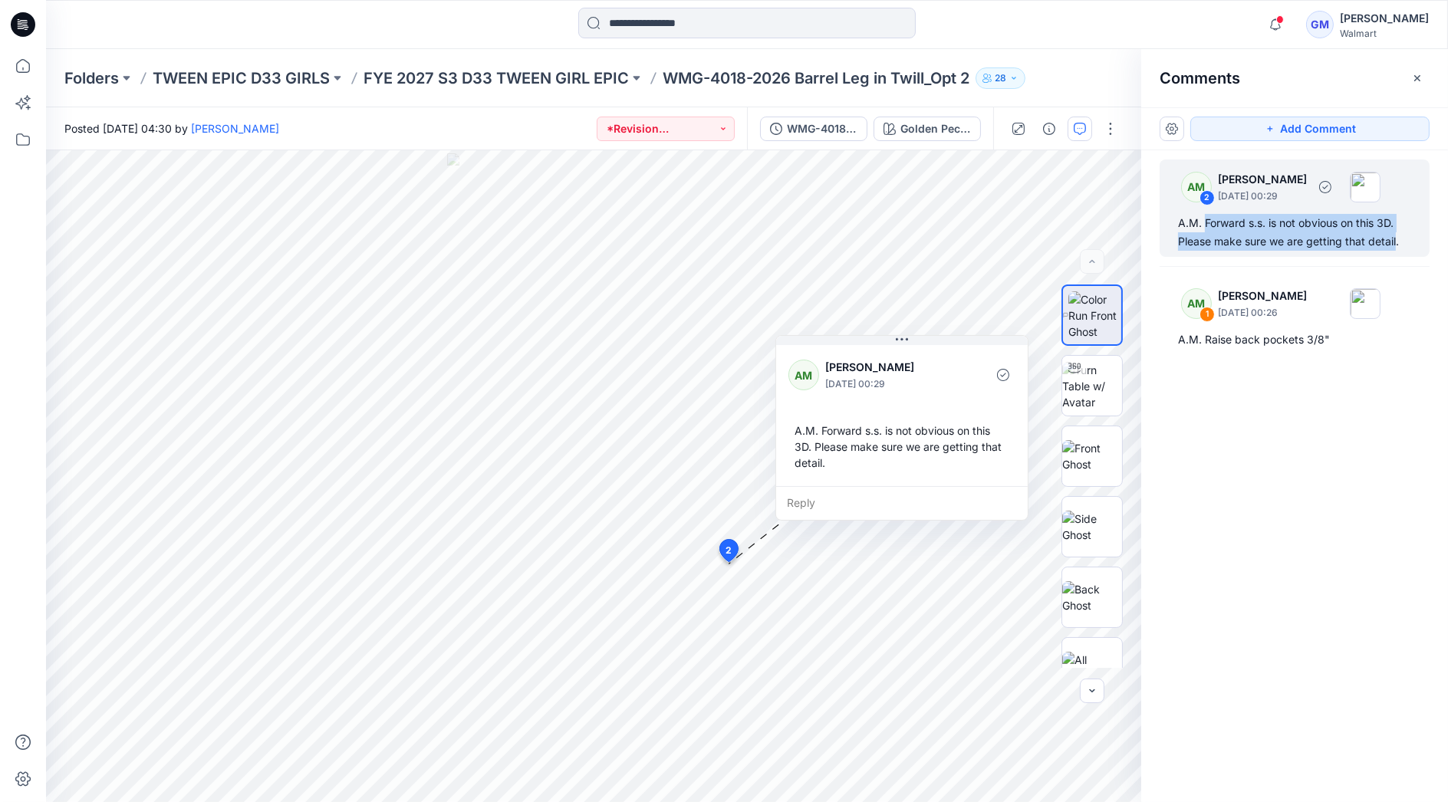
copy div "Forward s.s. is not obvious on this 3D. Please make sure we are getting that de…"
click at [1305, 404] on div "AM 2 [PERSON_NAME] [DATE] 00:29 A.M. Forward s.s. is not obvious on this 3D. Pl…" at bounding box center [1294, 447] width 307 height 595
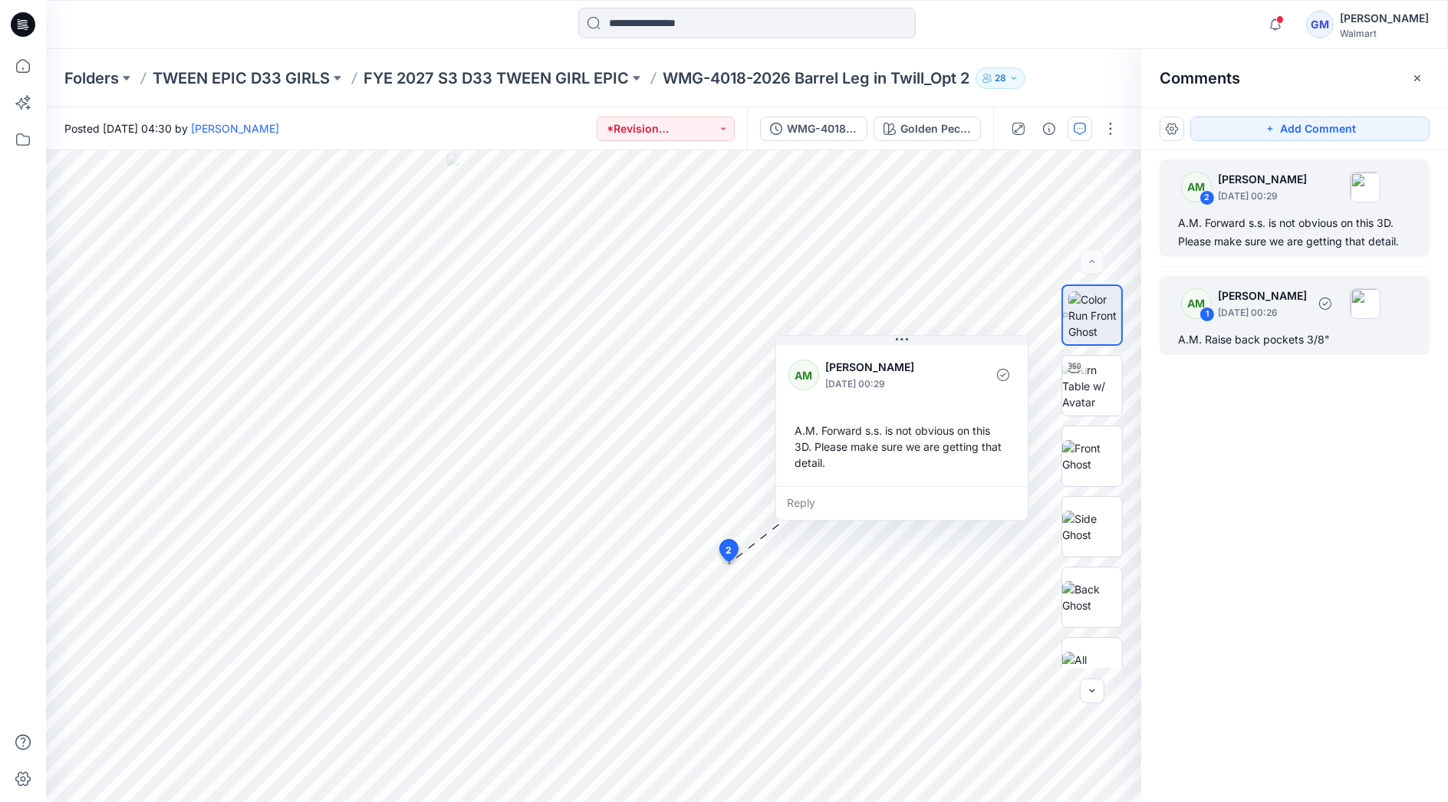
click at [1275, 335] on div "A.M. Raise back pockets 3/8"" at bounding box center [1294, 340] width 233 height 18
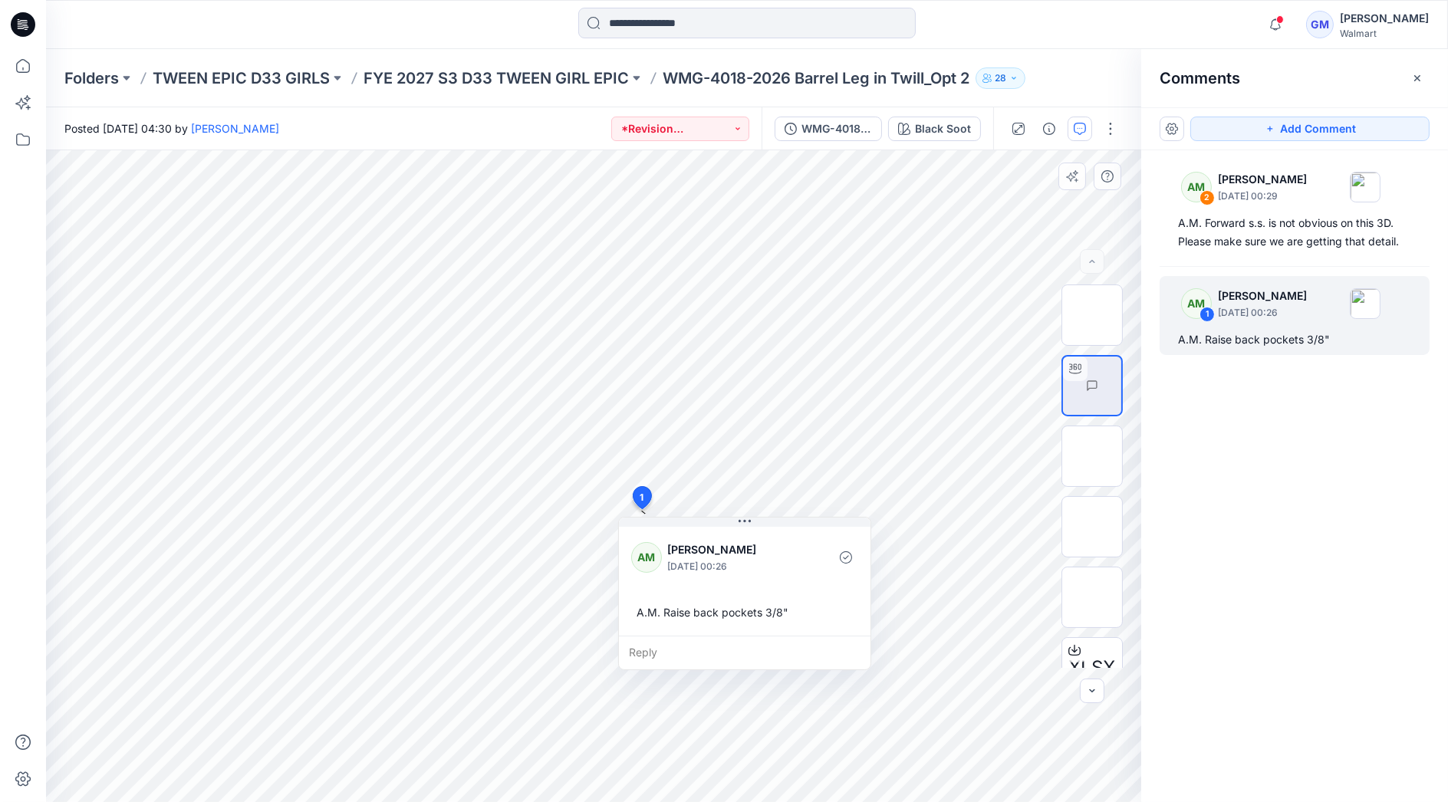
click at [653, 653] on div "Reply" at bounding box center [745, 653] width 252 height 34
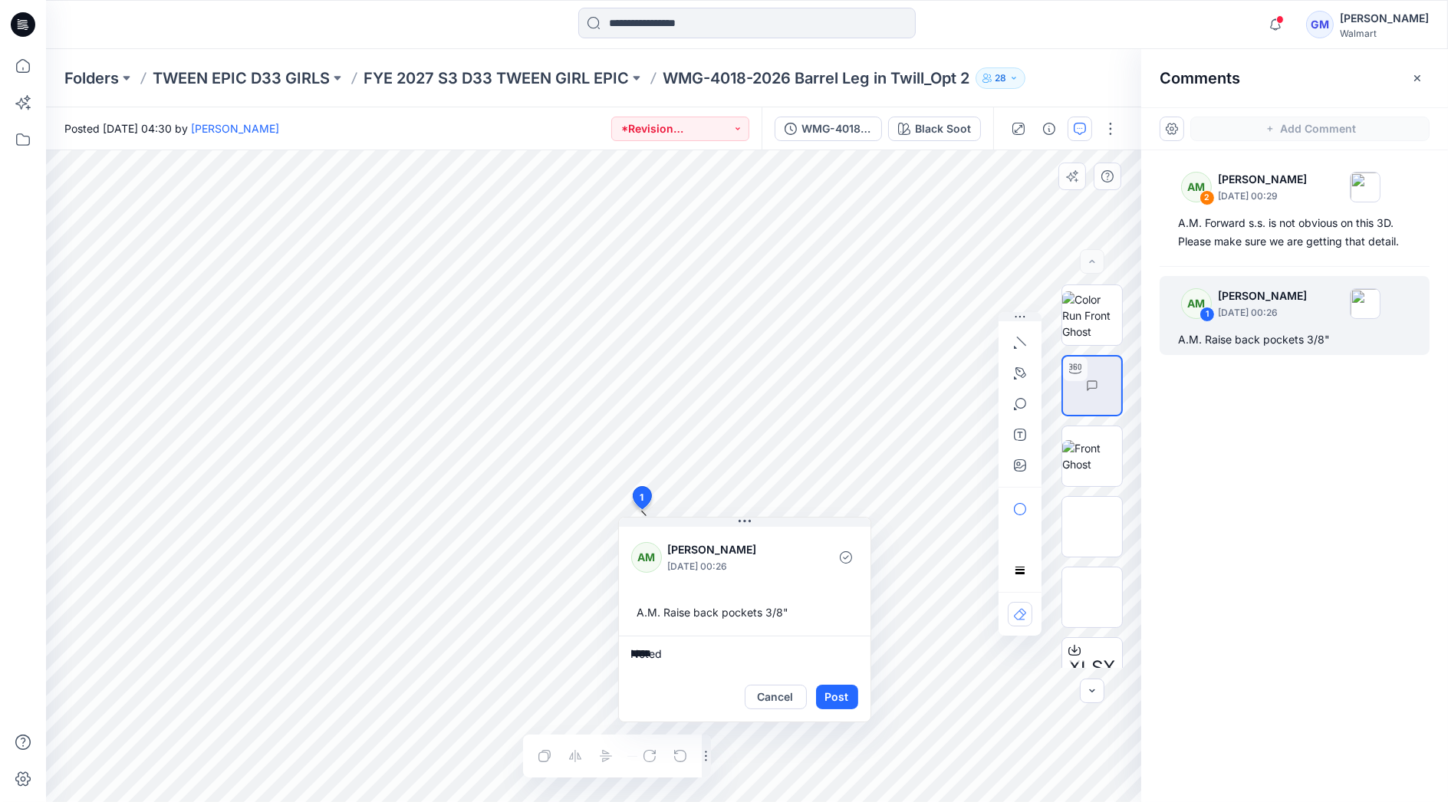
type textarea "******"
click at [840, 693] on button "Post" at bounding box center [837, 697] width 42 height 25
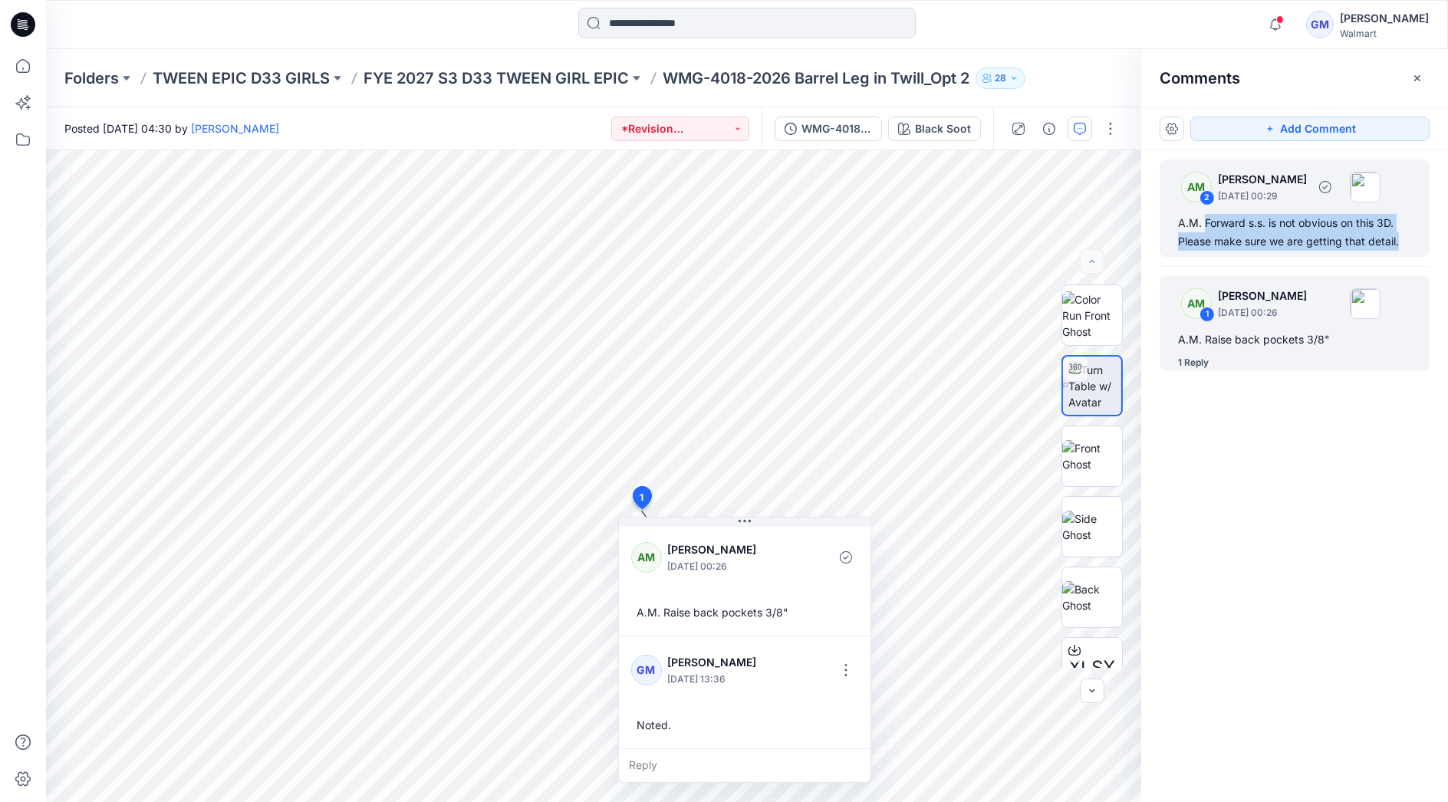
drag, startPoint x: 1404, startPoint y: 241, endPoint x: 1203, endPoint y: 225, distance: 202.3
click at [1203, 225] on div "A.M. Forward s.s. is not obvious on this 3D. Please make sure we are getting th…" at bounding box center [1294, 232] width 233 height 37
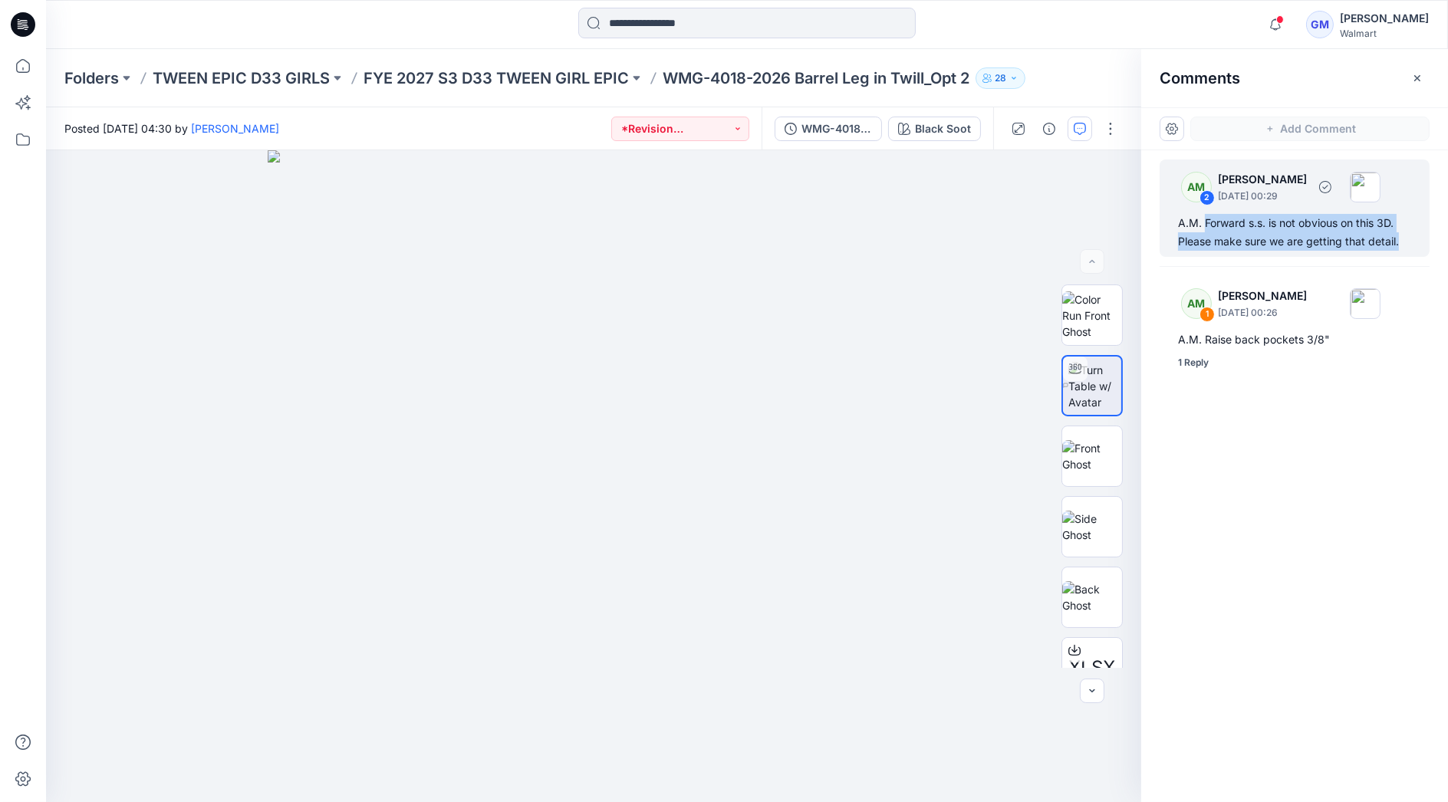
copy div "Forward s.s. is not obvious on this 3D. Please make sure we are getting that de…"
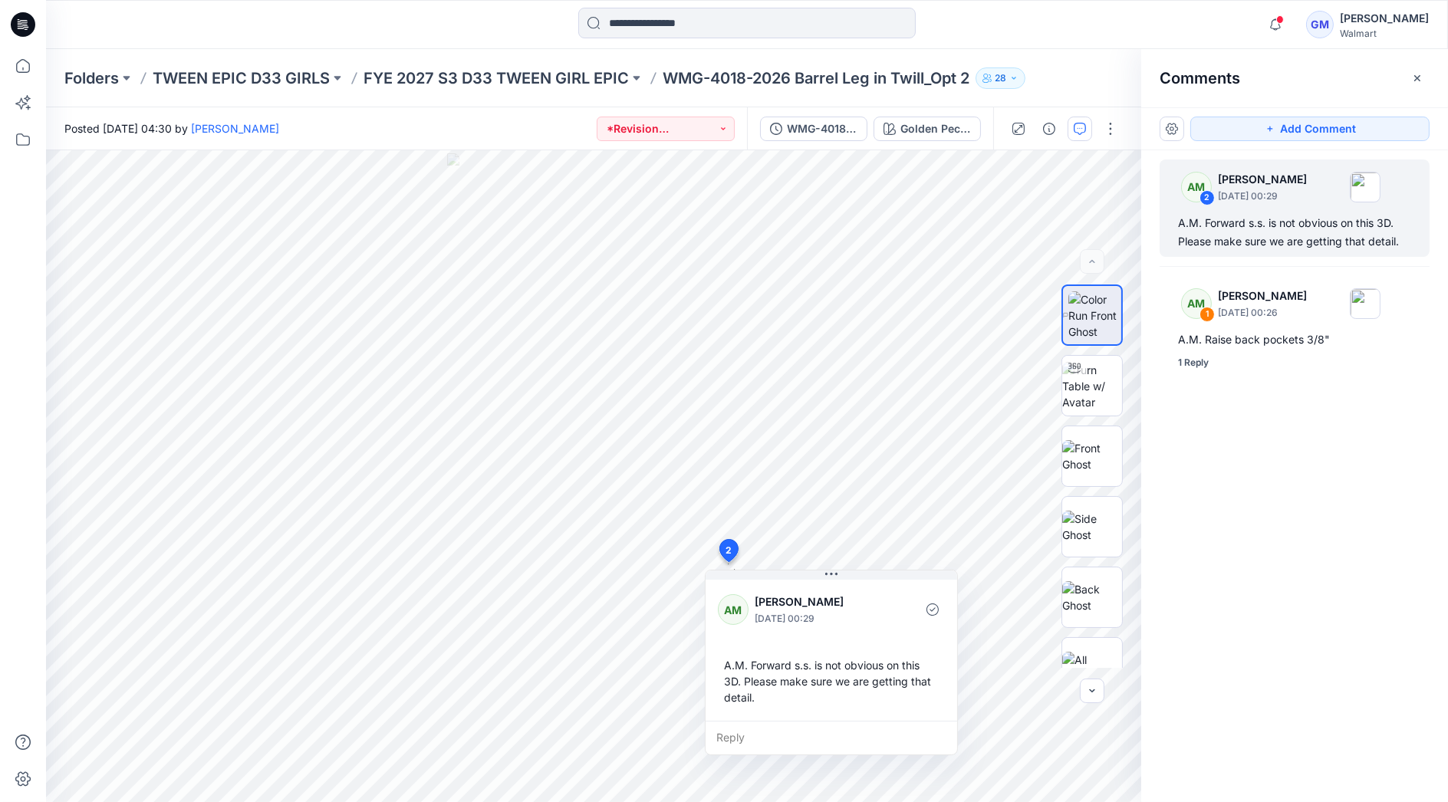
click at [1341, 455] on div "AM 2 [PERSON_NAME] [DATE] 00:29 A.M. Forward s.s. is not obvious on this 3D. Pl…" at bounding box center [1294, 447] width 307 height 595
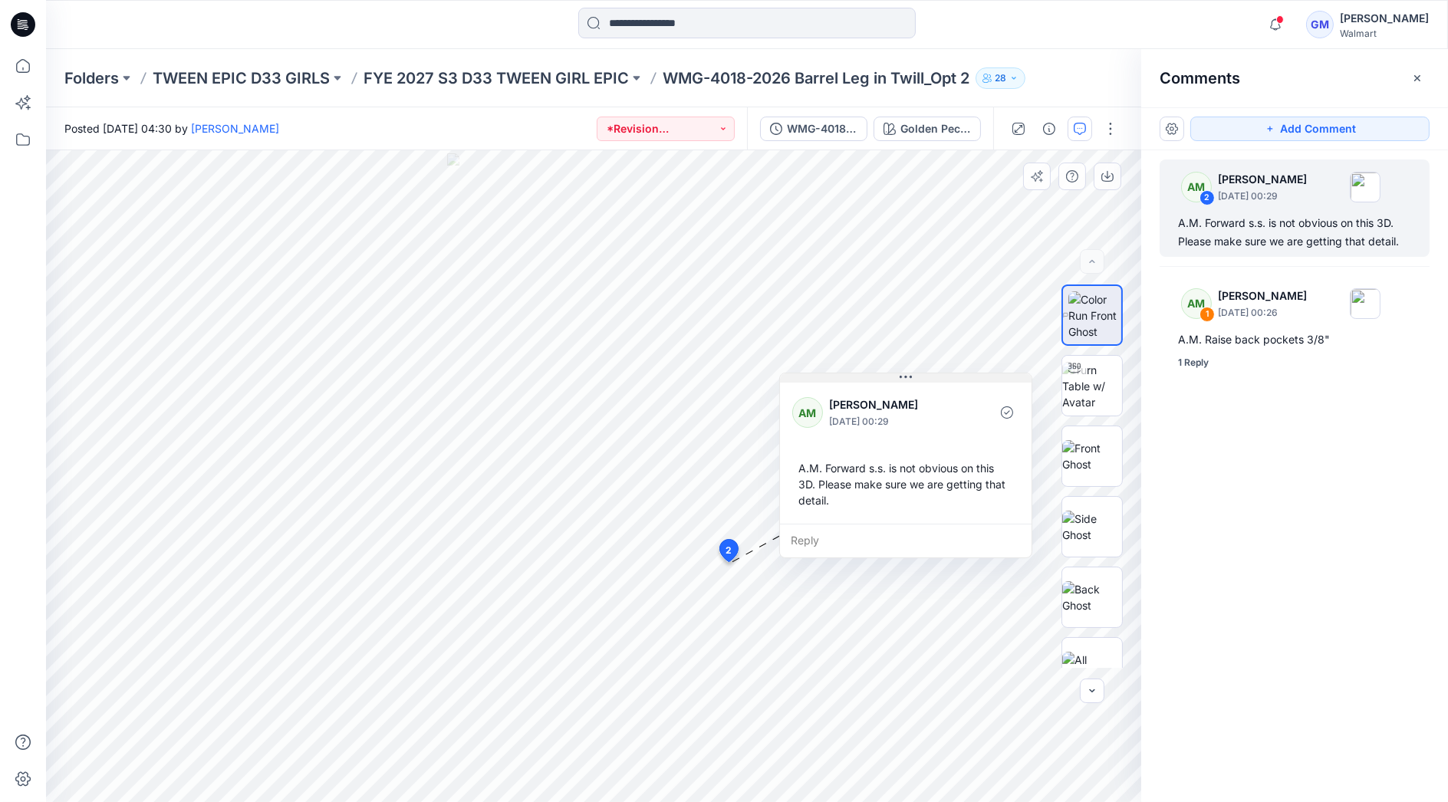
drag, startPoint x: 830, startPoint y: 576, endPoint x: 904, endPoint y: 379, distance: 210.7
click at [904, 379] on icon at bounding box center [906, 377] width 12 height 12
click at [1095, 393] on img at bounding box center [1092, 386] width 60 height 48
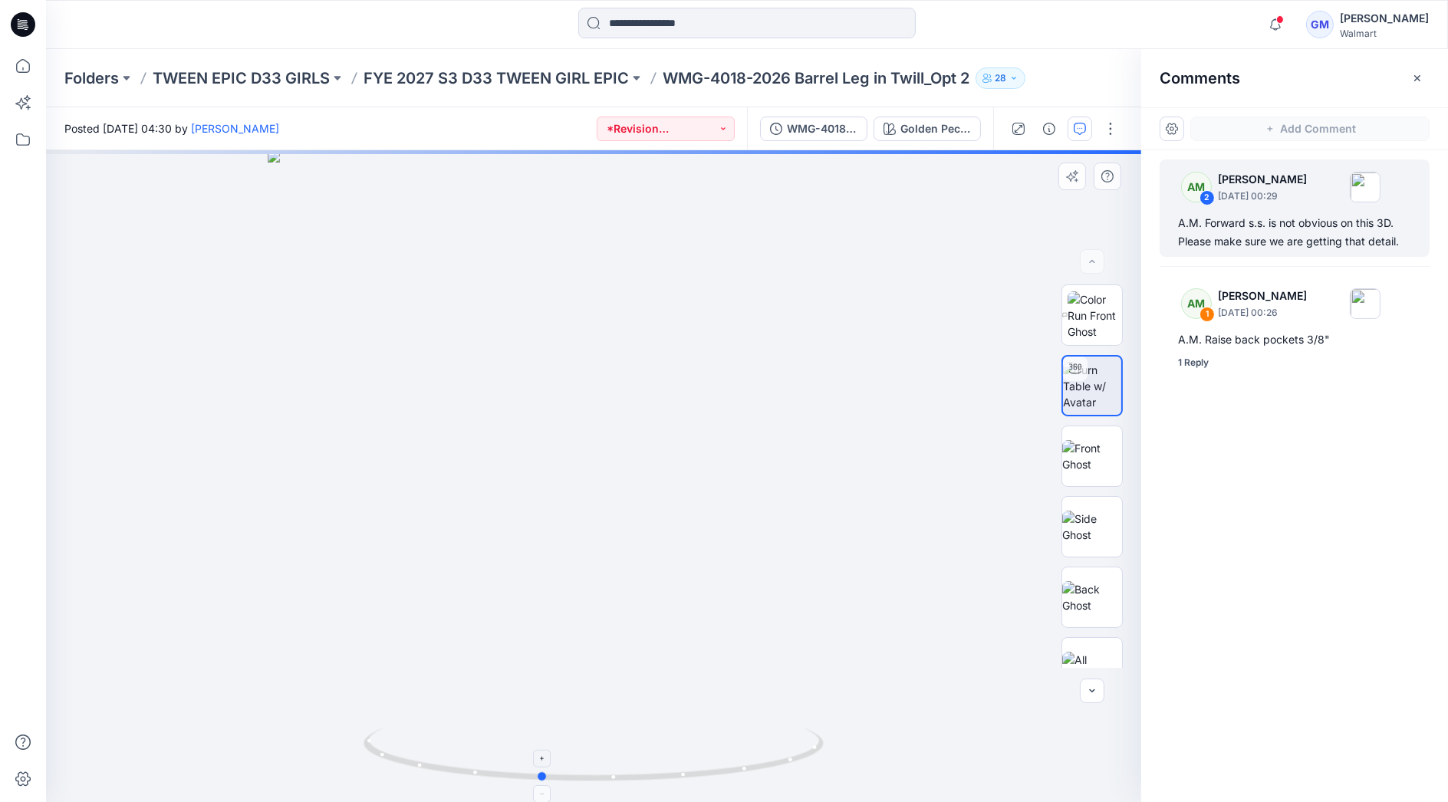
drag, startPoint x: 789, startPoint y: 763, endPoint x: 736, endPoint y: 770, distance: 53.4
click at [736, 770] on icon at bounding box center [596, 757] width 464 height 58
drag, startPoint x: 657, startPoint y: 655, endPoint x: 668, endPoint y: 272, distance: 382.8
click at [668, 272] on img at bounding box center [604, 83] width 1465 height 1438
drag, startPoint x: 781, startPoint y: 768, endPoint x: 844, endPoint y: 719, distance: 79.8
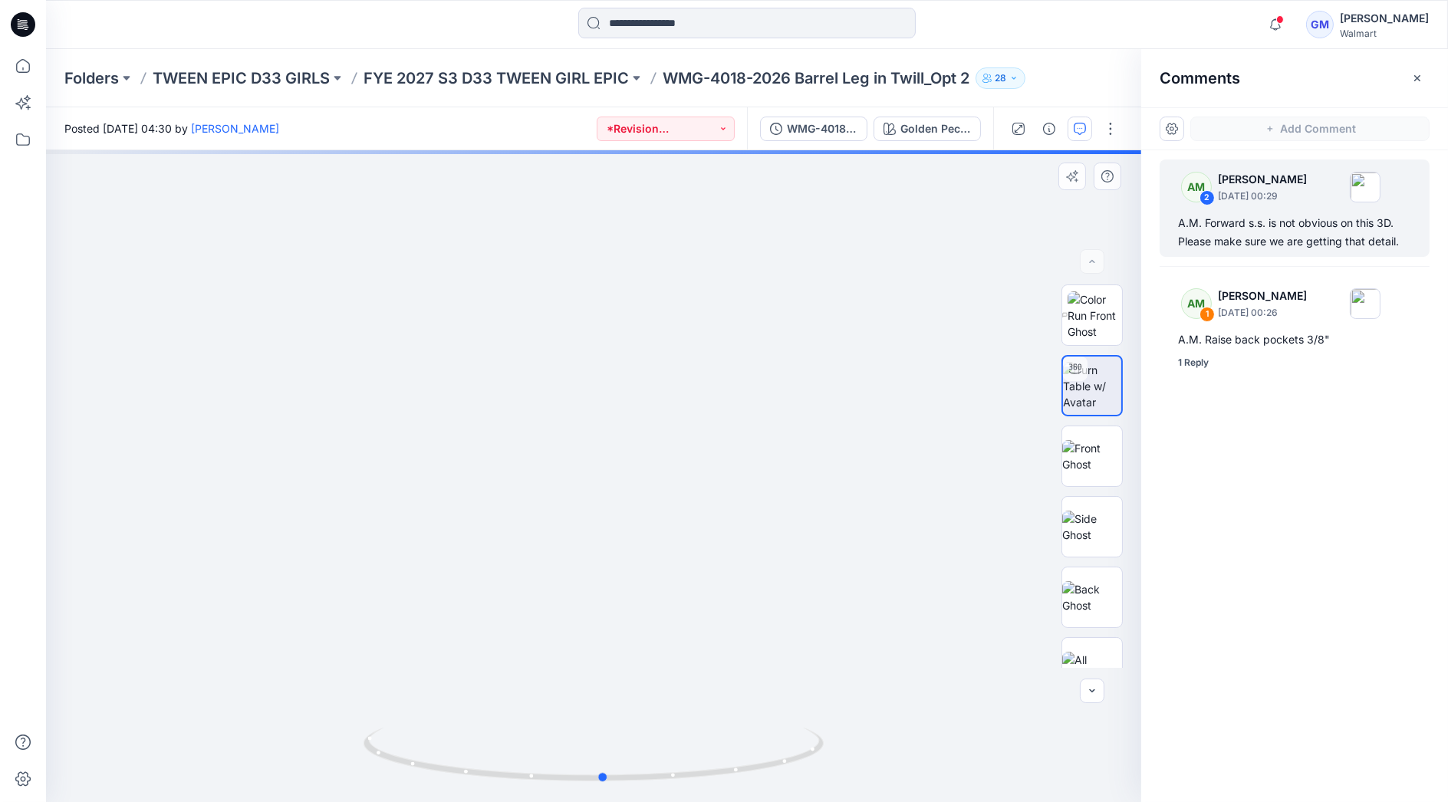
click at [844, 719] on div at bounding box center [593, 476] width 1095 height 652
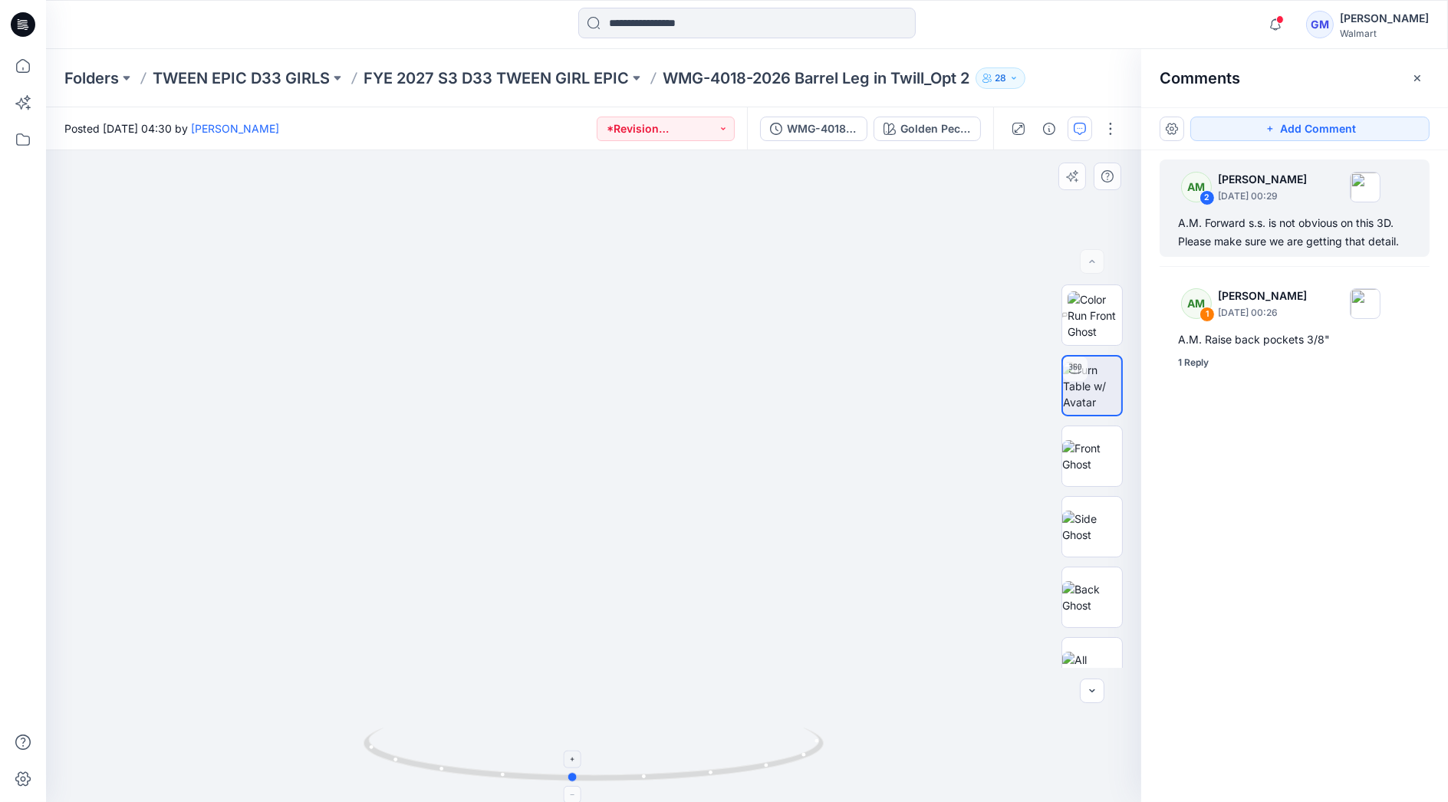
drag, startPoint x: 800, startPoint y: 752, endPoint x: 768, endPoint y: 753, distance: 31.5
click at [768, 753] on icon at bounding box center [596, 757] width 464 height 58
click at [1295, 236] on div "A.M. Forward s.s. is not obvious on this 3D. Please make sure we are getting th…" at bounding box center [1294, 232] width 233 height 37
click at [1264, 199] on p "[DATE] 00:29" at bounding box center [1262, 196] width 89 height 15
click at [1271, 232] on div "A.M. Forward s.s. is not obvious on this 3D. Please make sure we are getting th…" at bounding box center [1294, 232] width 233 height 37
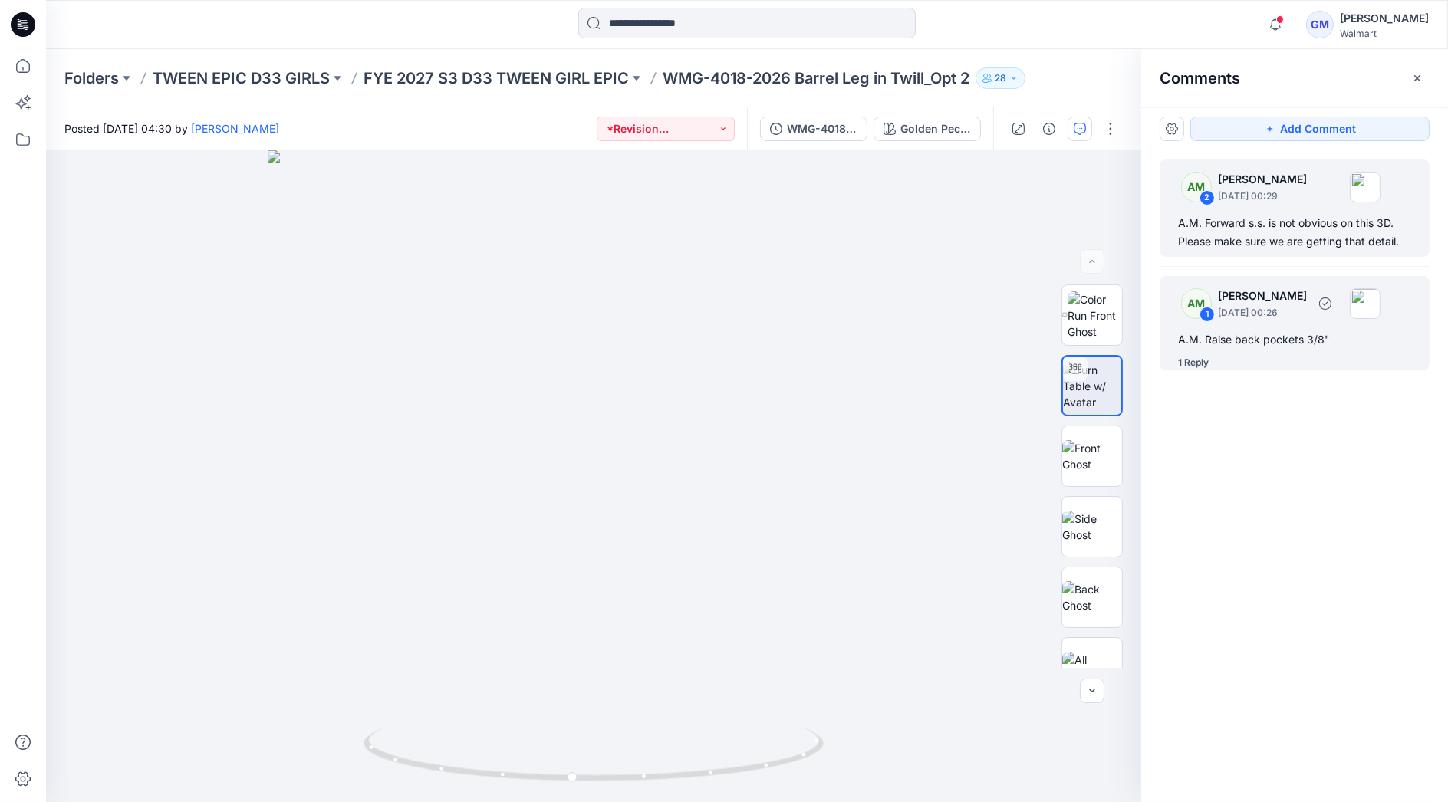
click at [1250, 339] on div "A.M. Raise back pockets 3/8"" at bounding box center [1294, 340] width 233 height 18
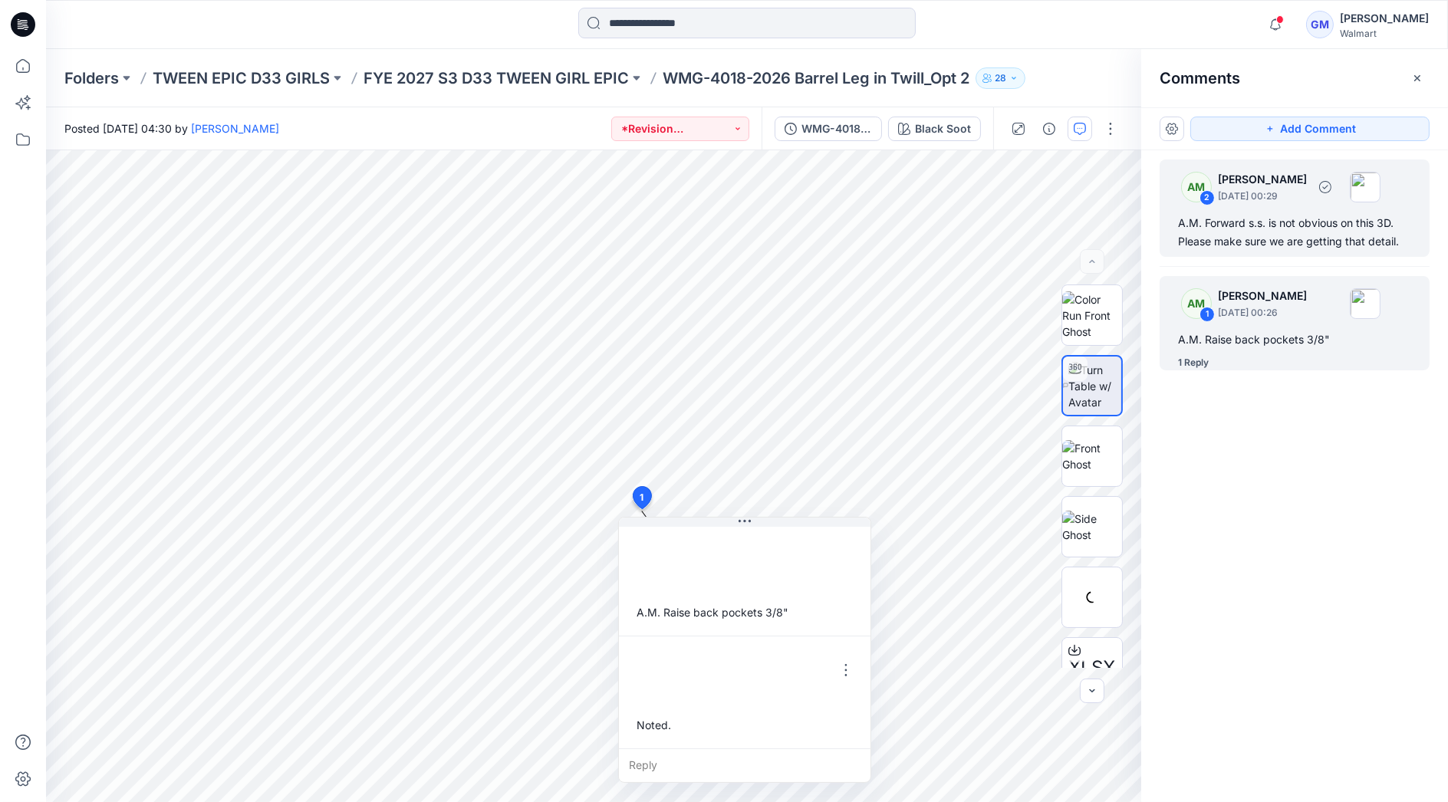
click at [1277, 219] on div "A.M. Forward s.s. is not obvious on this 3D. Please make sure we are getting th…" at bounding box center [1294, 232] width 233 height 37
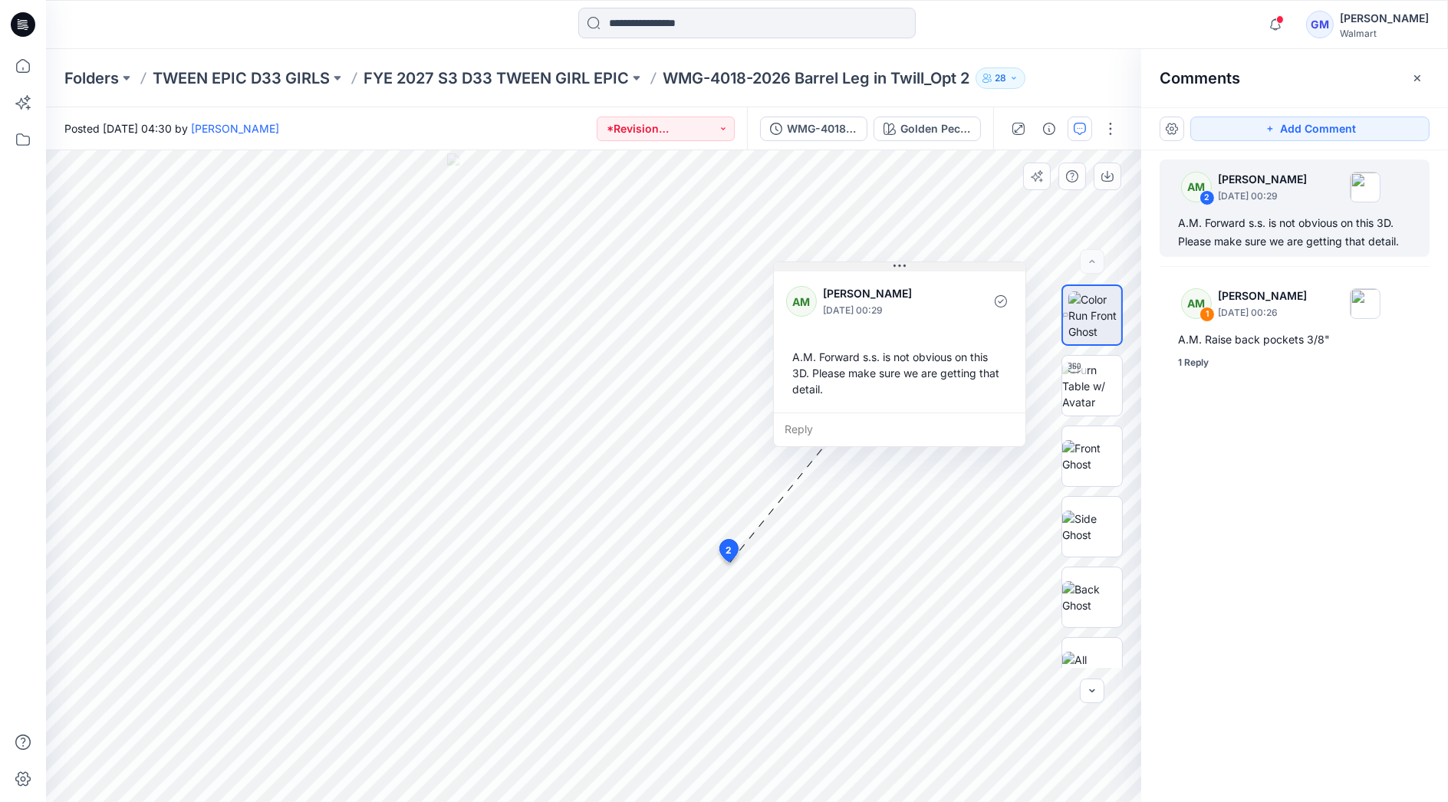
drag, startPoint x: 824, startPoint y: 574, endPoint x: 893, endPoint y: 265, distance: 315.8
click at [893, 265] on icon at bounding box center [899, 266] width 12 height 12
click at [1261, 24] on icon "button" at bounding box center [1275, 24] width 29 height 31
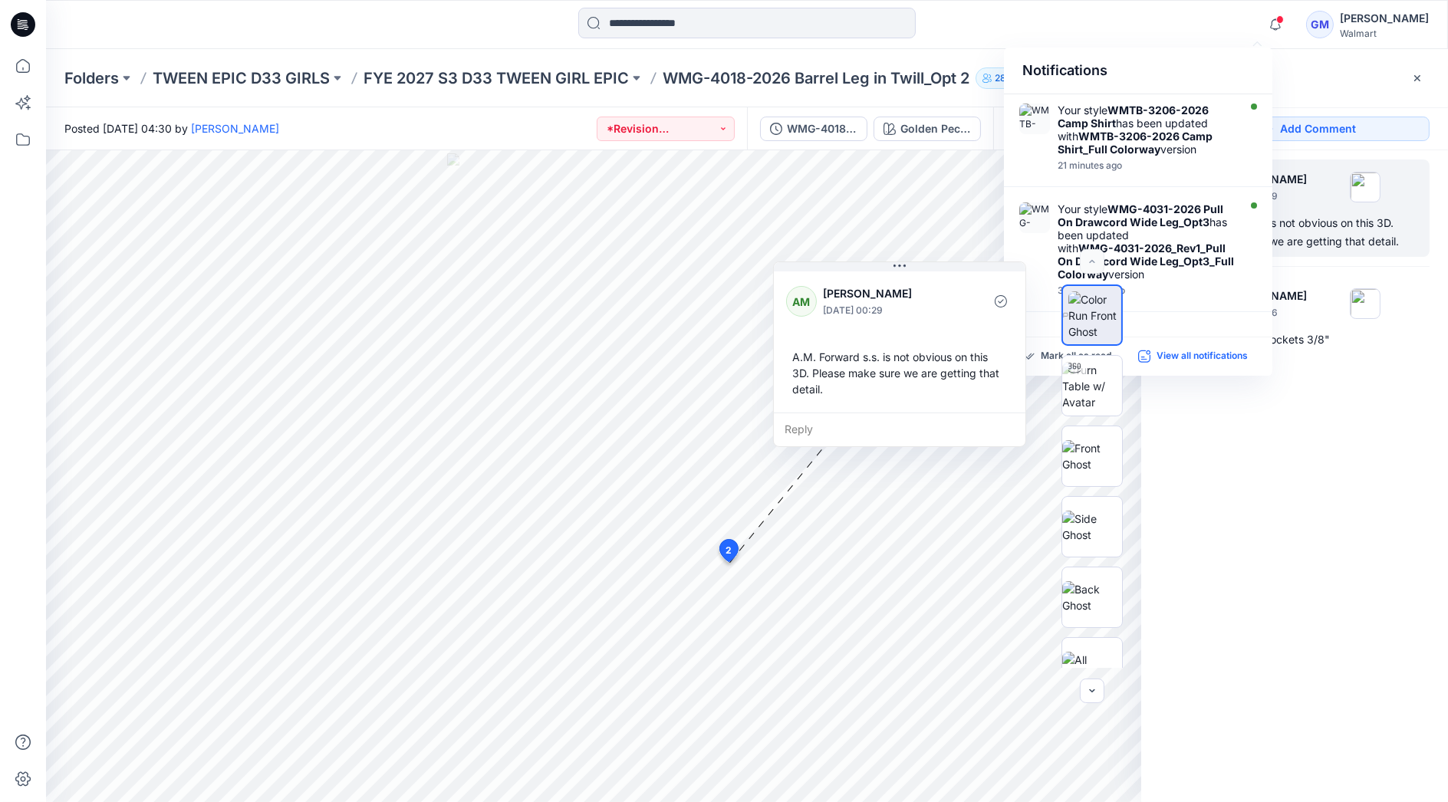
click at [1199, 358] on p "View all notifications" at bounding box center [1202, 357] width 91 height 14
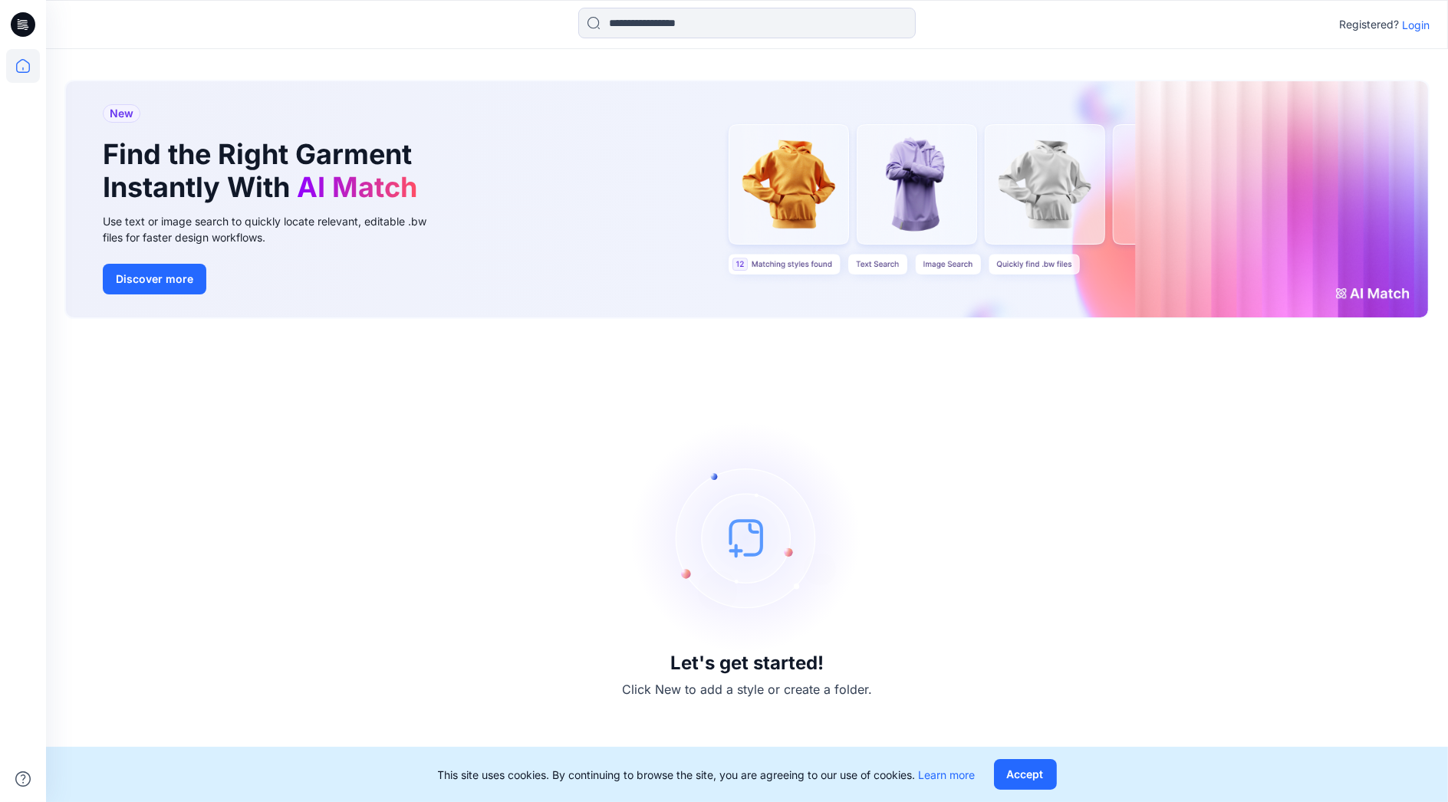
click at [1413, 19] on p "Login" at bounding box center [1416, 25] width 28 height 16
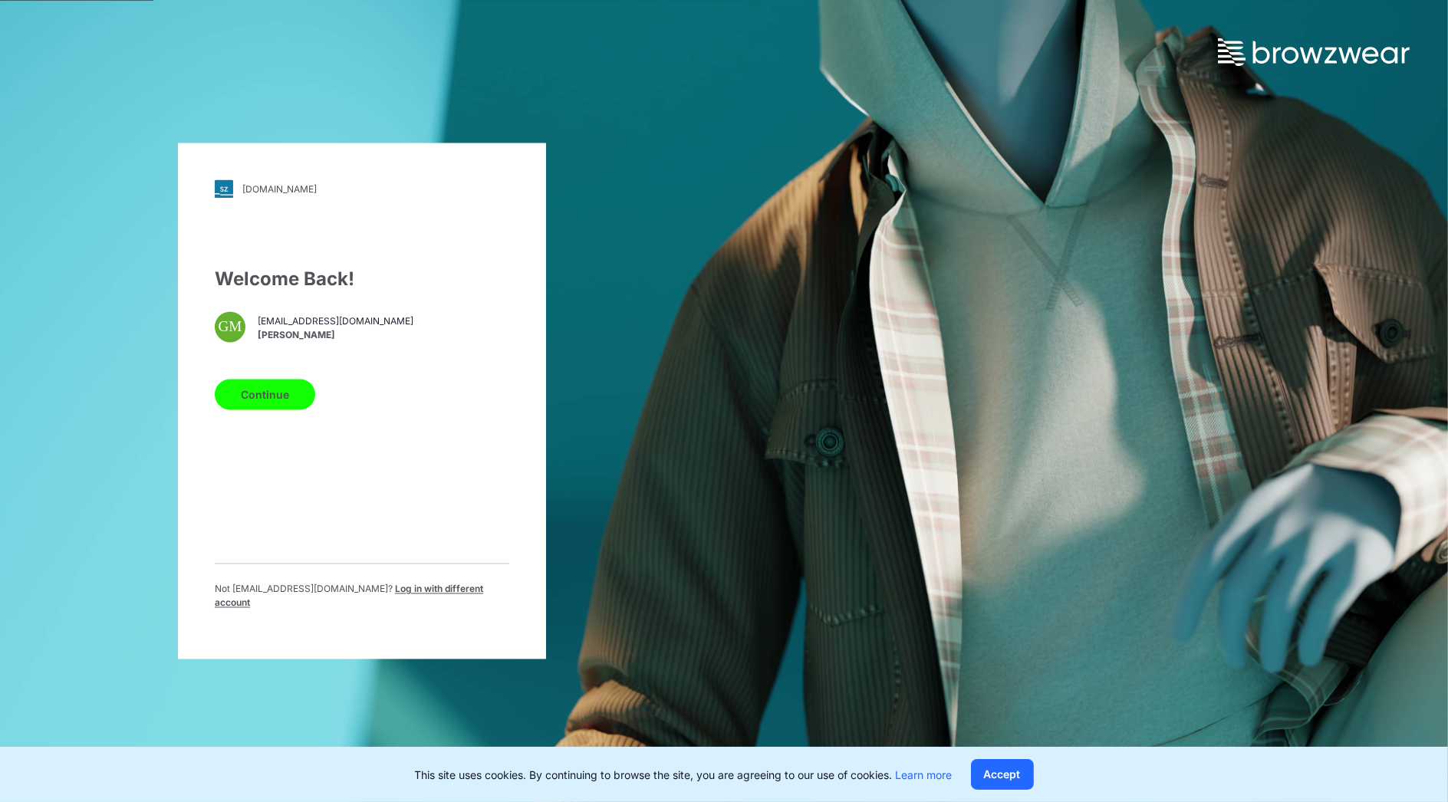
click at [288, 400] on button "Continue" at bounding box center [265, 395] width 100 height 31
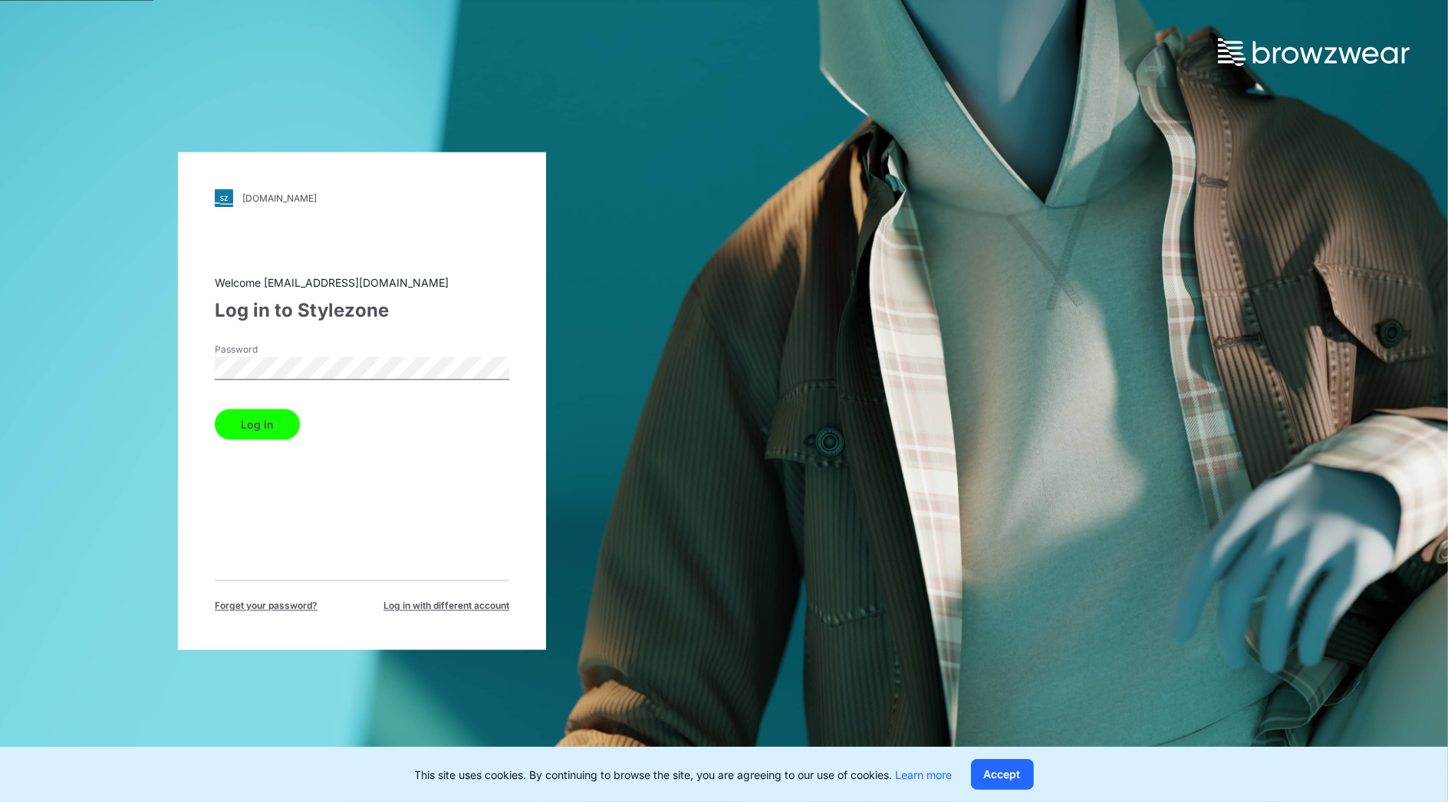
click at [263, 406] on div "Log in" at bounding box center [362, 421] width 295 height 37
click at [262, 418] on button "Log in" at bounding box center [257, 425] width 85 height 31
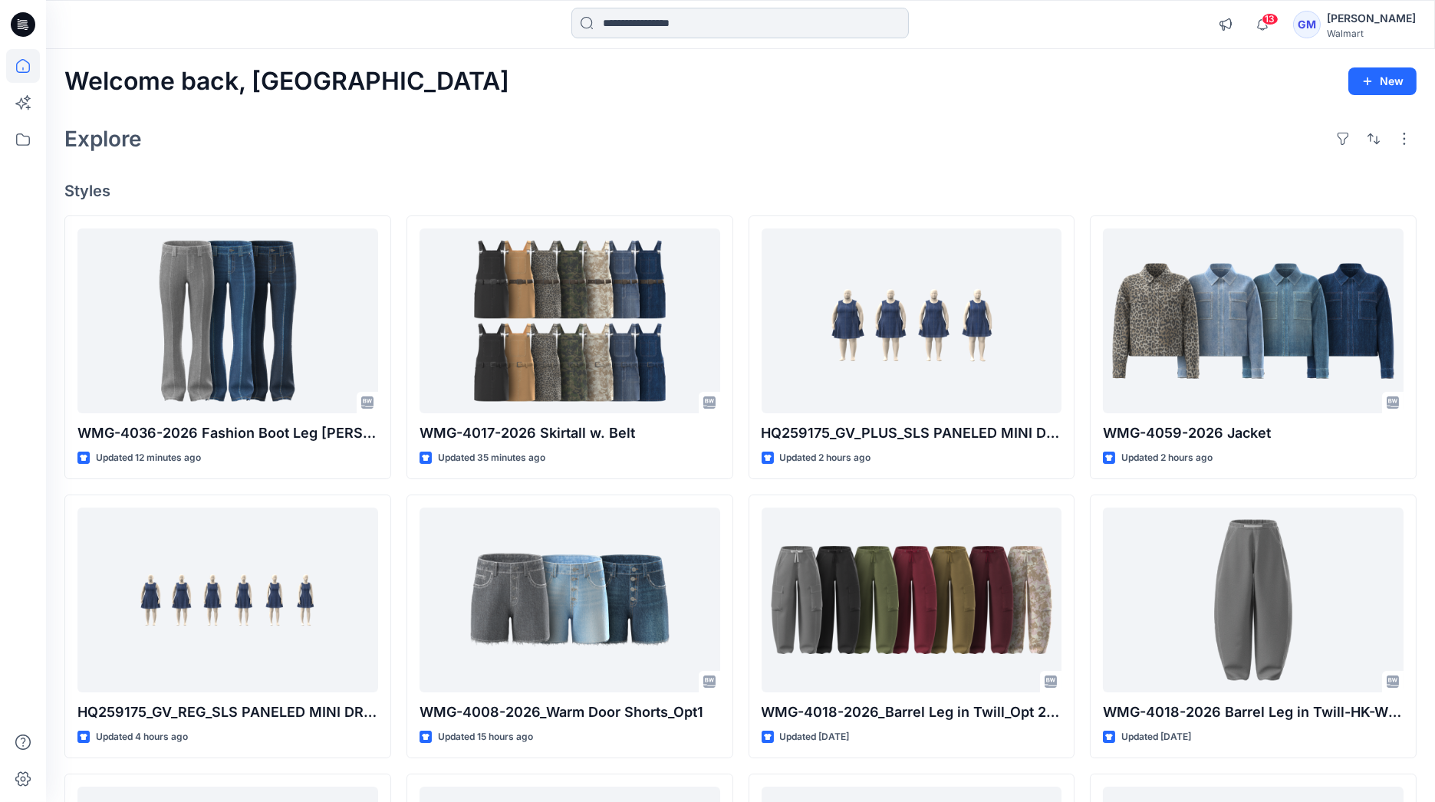
click at [673, 24] on input at bounding box center [739, 23] width 337 height 31
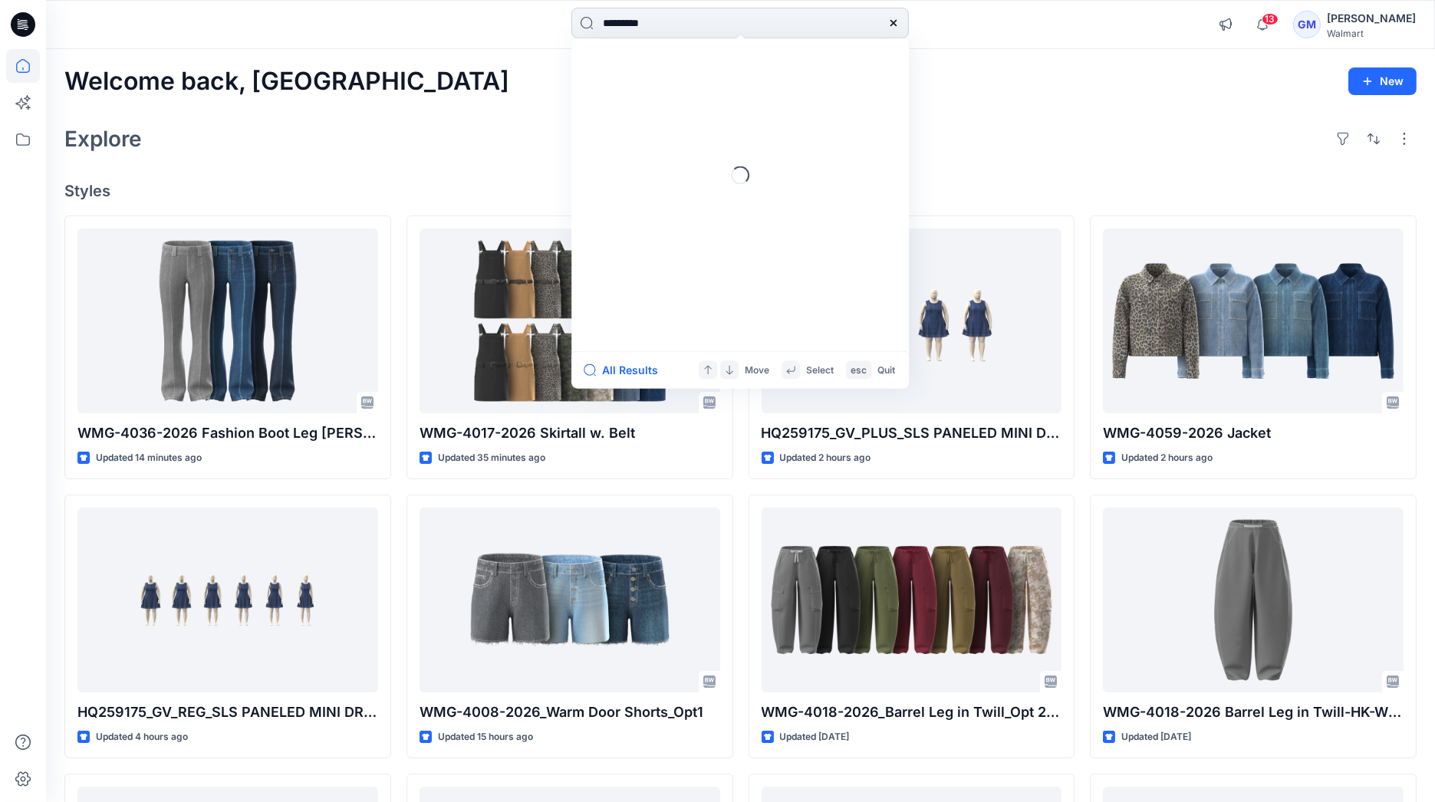
type input "*********"
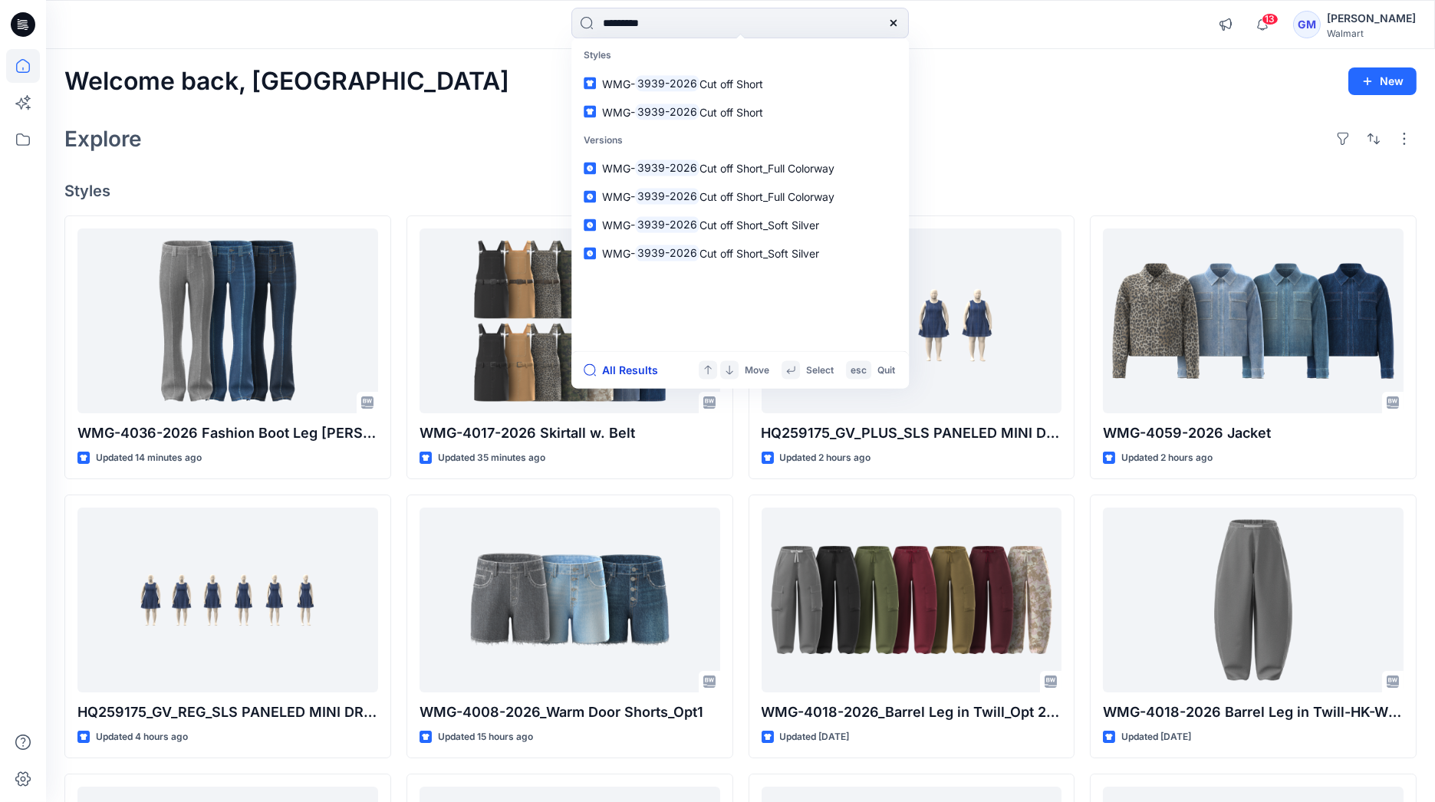
click at [620, 378] on button "All Results" at bounding box center [626, 370] width 84 height 18
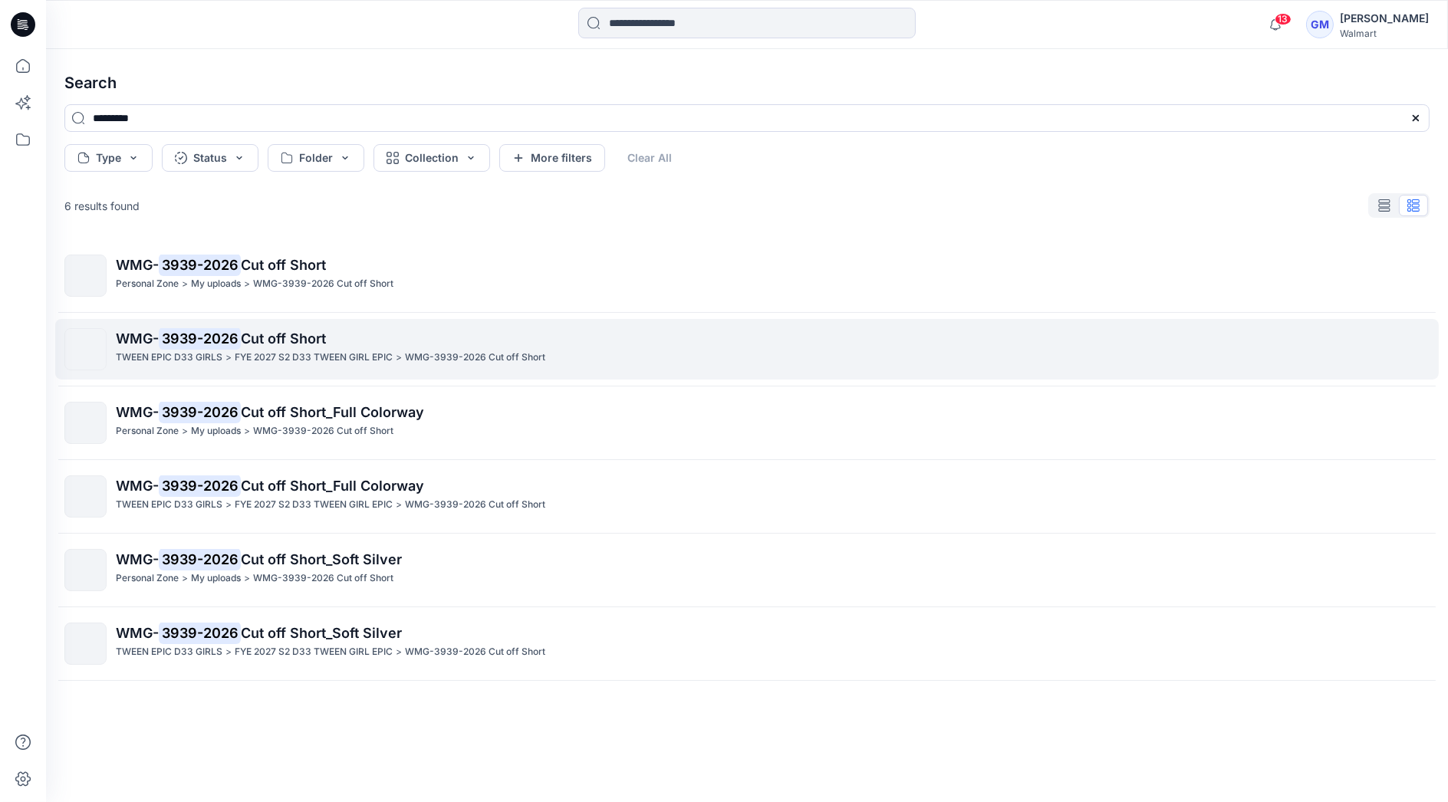
click at [304, 350] on p "FYE 2027 S2 D33 TWEEN GIRL EPIC" at bounding box center [314, 358] width 158 height 16
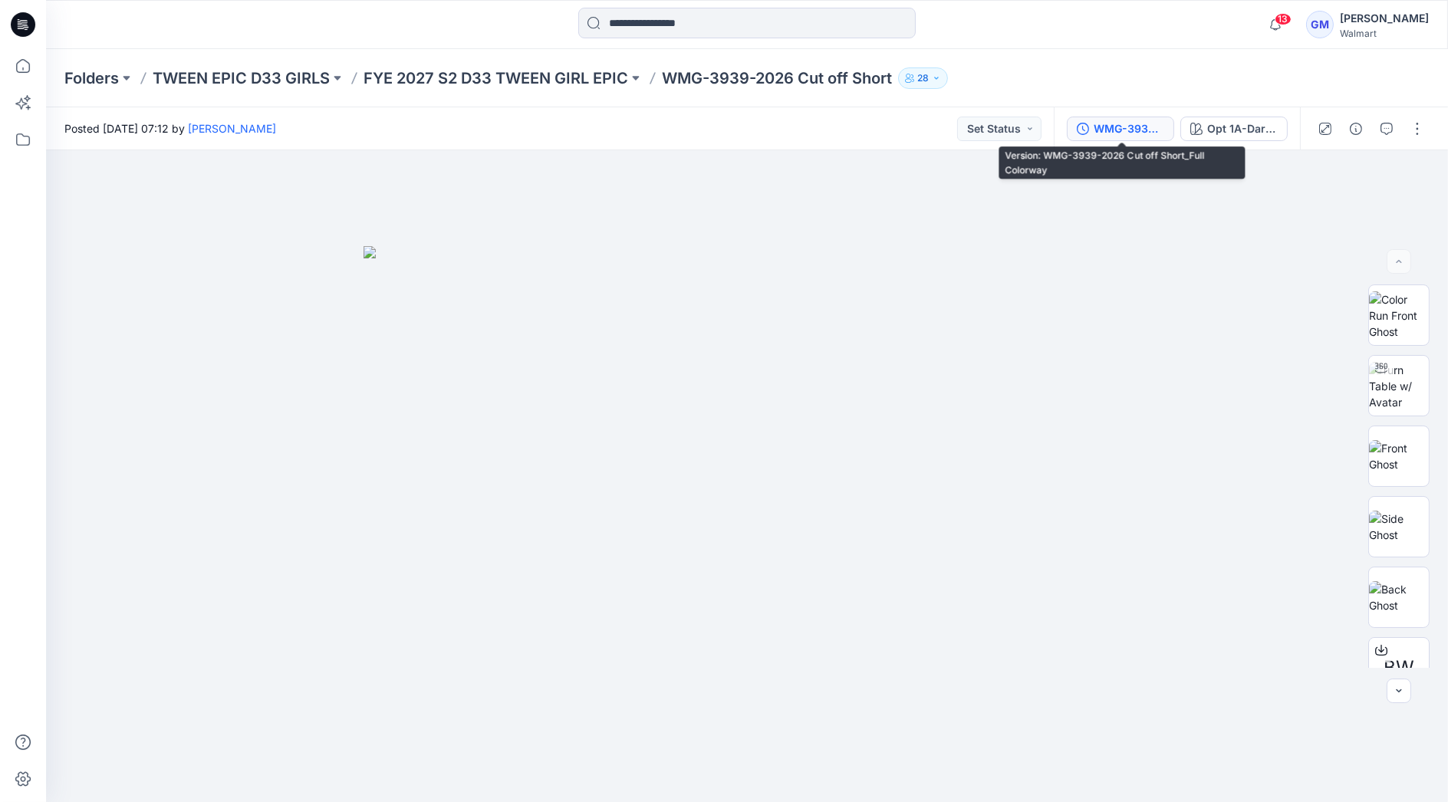
click at [1133, 123] on div "WMG-3939-2026 Cut off Short_Full Colorway" at bounding box center [1129, 128] width 71 height 17
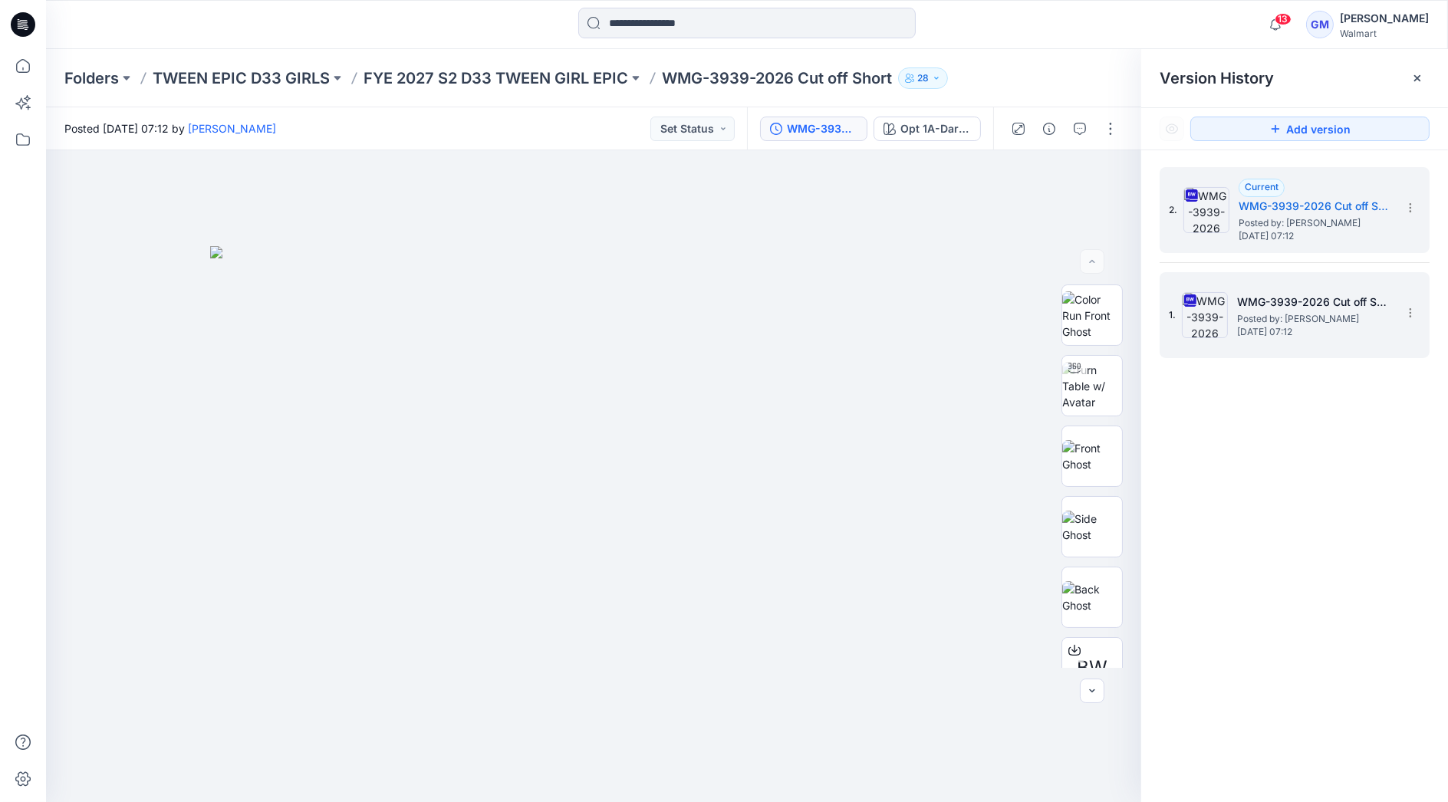
click at [1271, 307] on h5 "WMG-3939-2026 Cut off Short_Soft Silver" at bounding box center [1313, 302] width 153 height 18
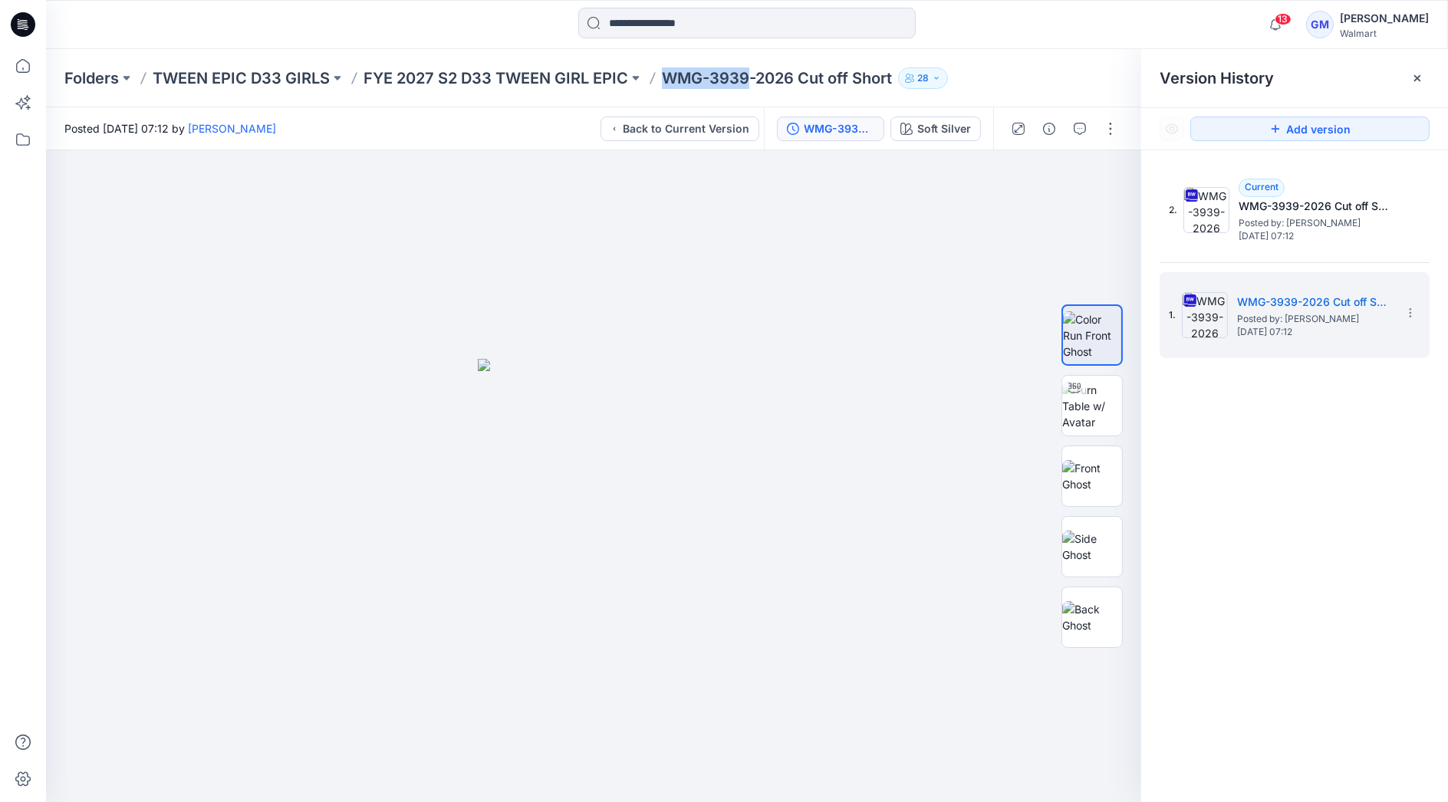
drag, startPoint x: 661, startPoint y: 71, endPoint x: 745, endPoint y: 77, distance: 84.6
click at [745, 77] on div "Folders TWEEN EPIC D33 GIRLS FYE 2027 S2 D33 TWEEN GIRL EPIC WMG-3939-2026 Cut …" at bounding box center [686, 77] width 1245 height 21
click at [489, 83] on p "FYE 2027 S2 D33 TWEEN GIRL EPIC" at bounding box center [496, 77] width 265 height 21
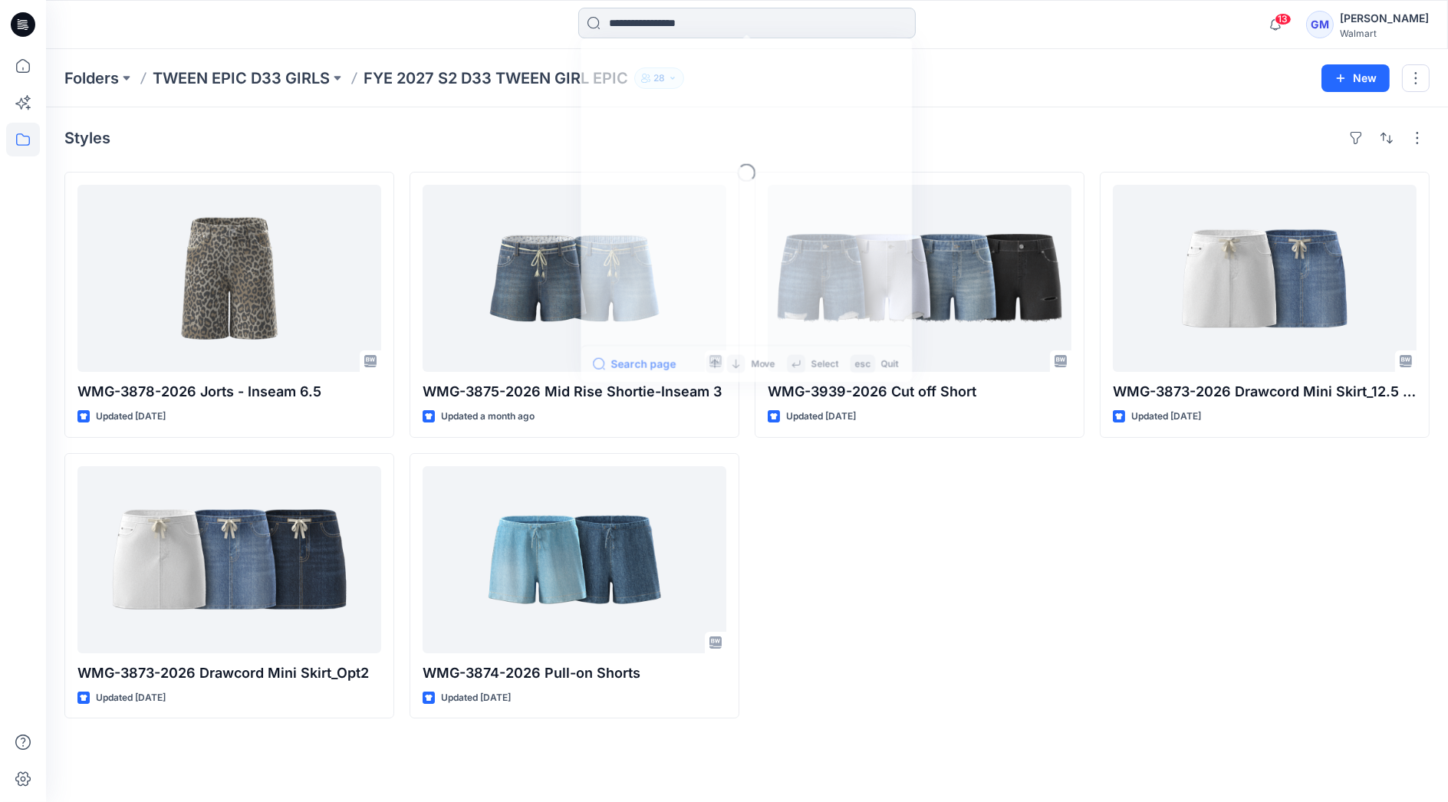
click at [729, 8] on input at bounding box center [746, 23] width 337 height 31
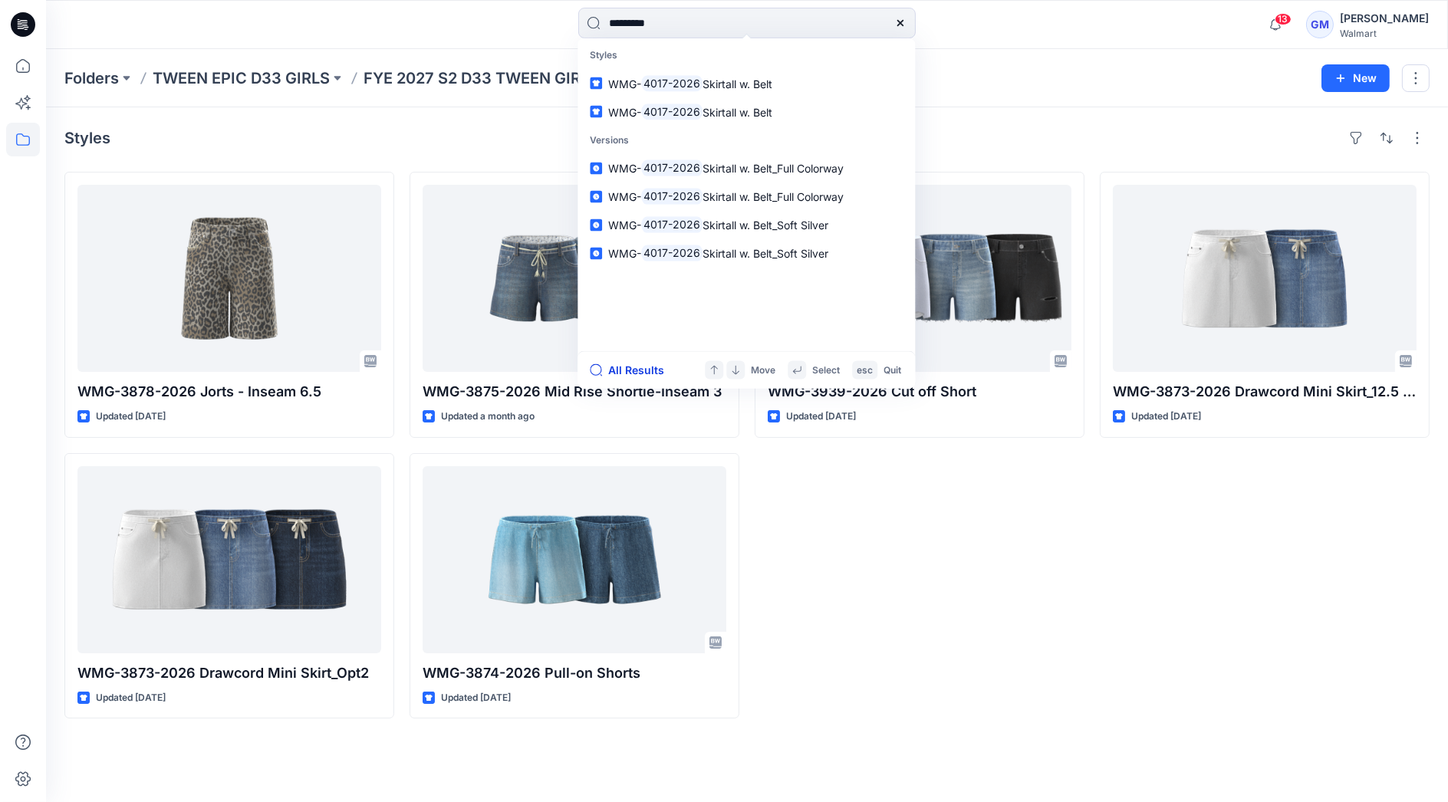
type input "*********"
click at [629, 372] on button "All Results" at bounding box center [632, 370] width 84 height 18
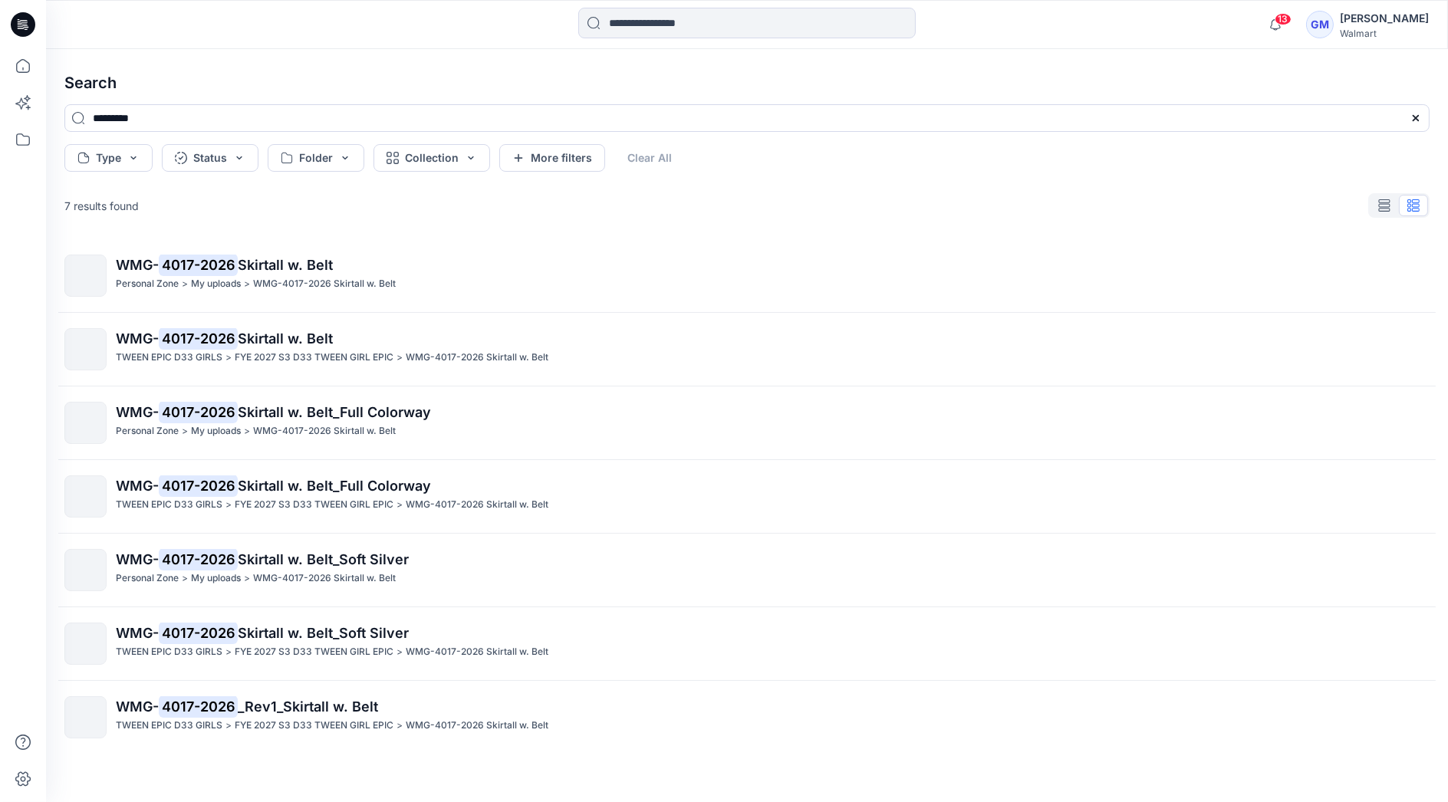
drag, startPoint x: 314, startPoint y: 362, endPoint x: 303, endPoint y: 362, distance: 10.7
click at [312, 362] on p "FYE 2027 S3 D33 TWEEN GIRL EPIC" at bounding box center [314, 358] width 159 height 16
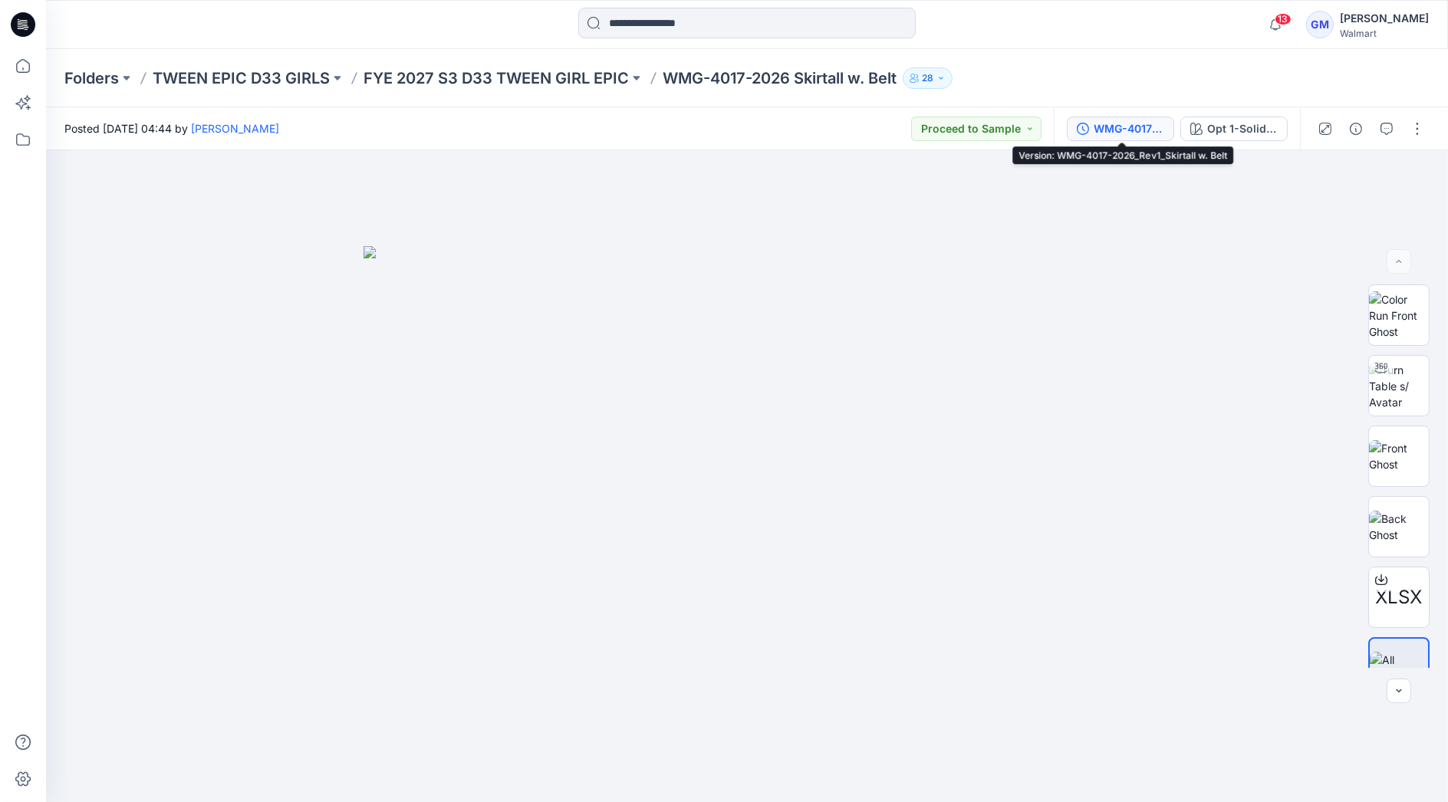
click at [1120, 131] on div "WMG-4017-2026_Rev1_Skirtall w. Belt" at bounding box center [1129, 128] width 71 height 17
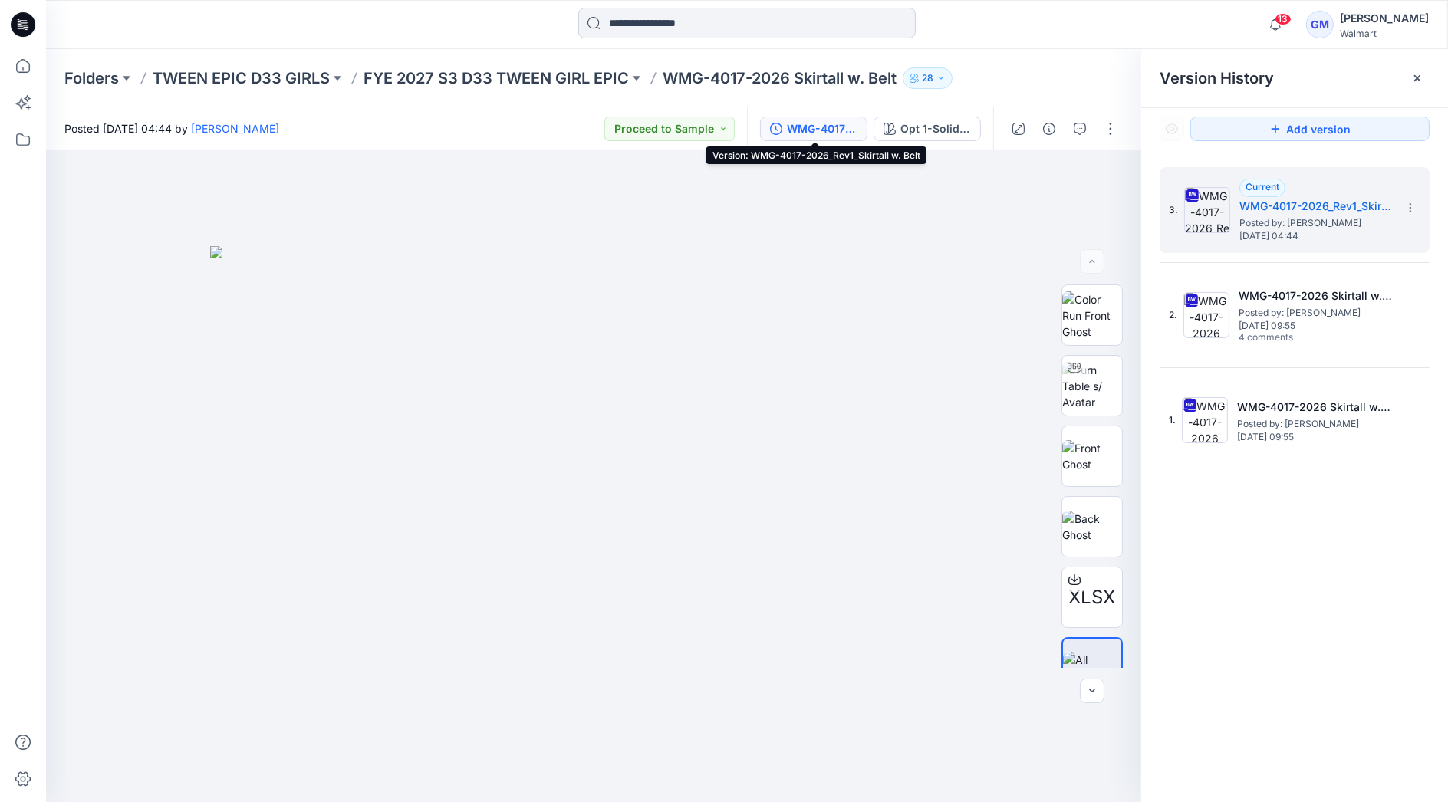
click at [712, 30] on input at bounding box center [746, 23] width 337 height 31
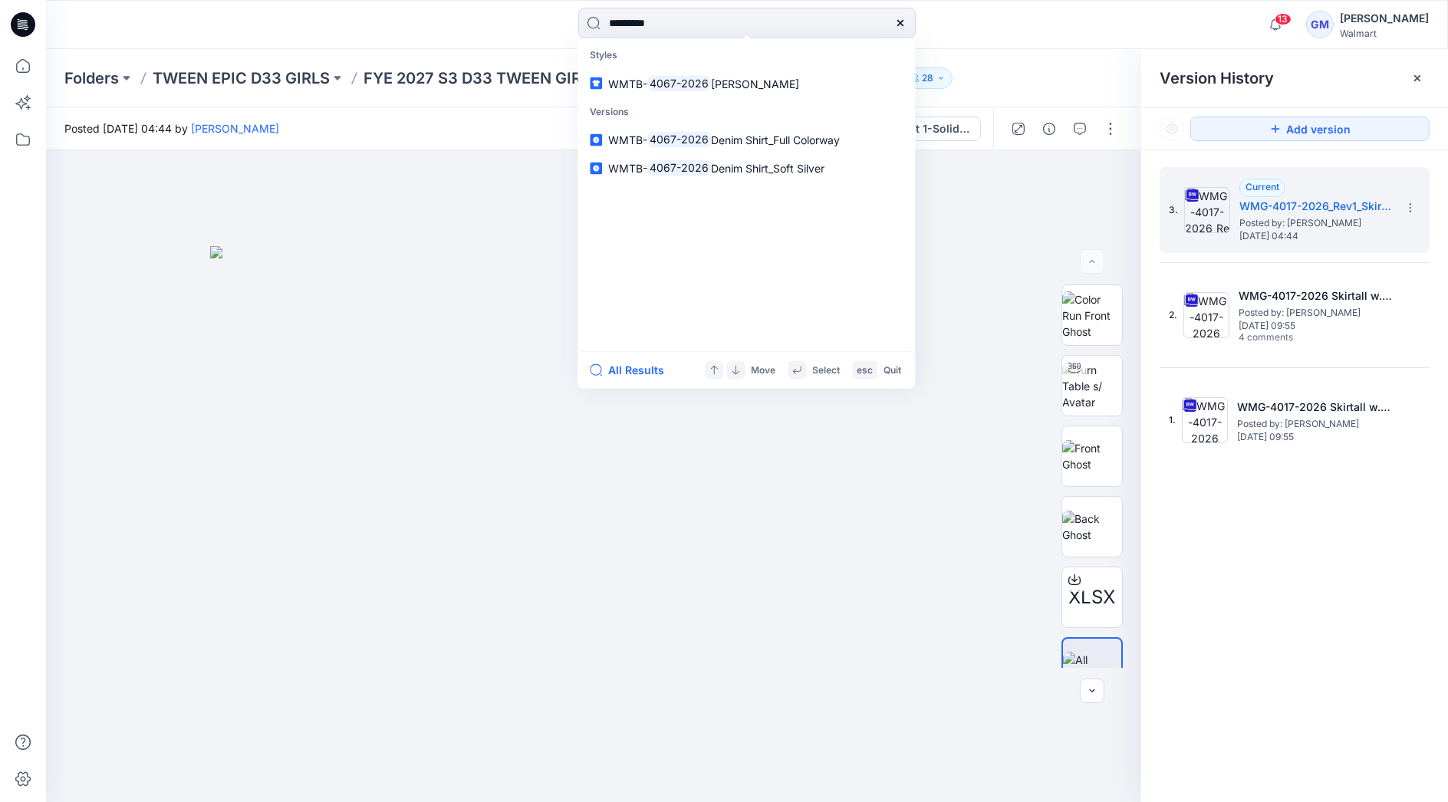
type input "*********"
click at [627, 382] on div "All Results Move Select esc Quit" at bounding box center [745, 370] width 337 height 38
click at [637, 372] on button "All Results" at bounding box center [632, 370] width 84 height 18
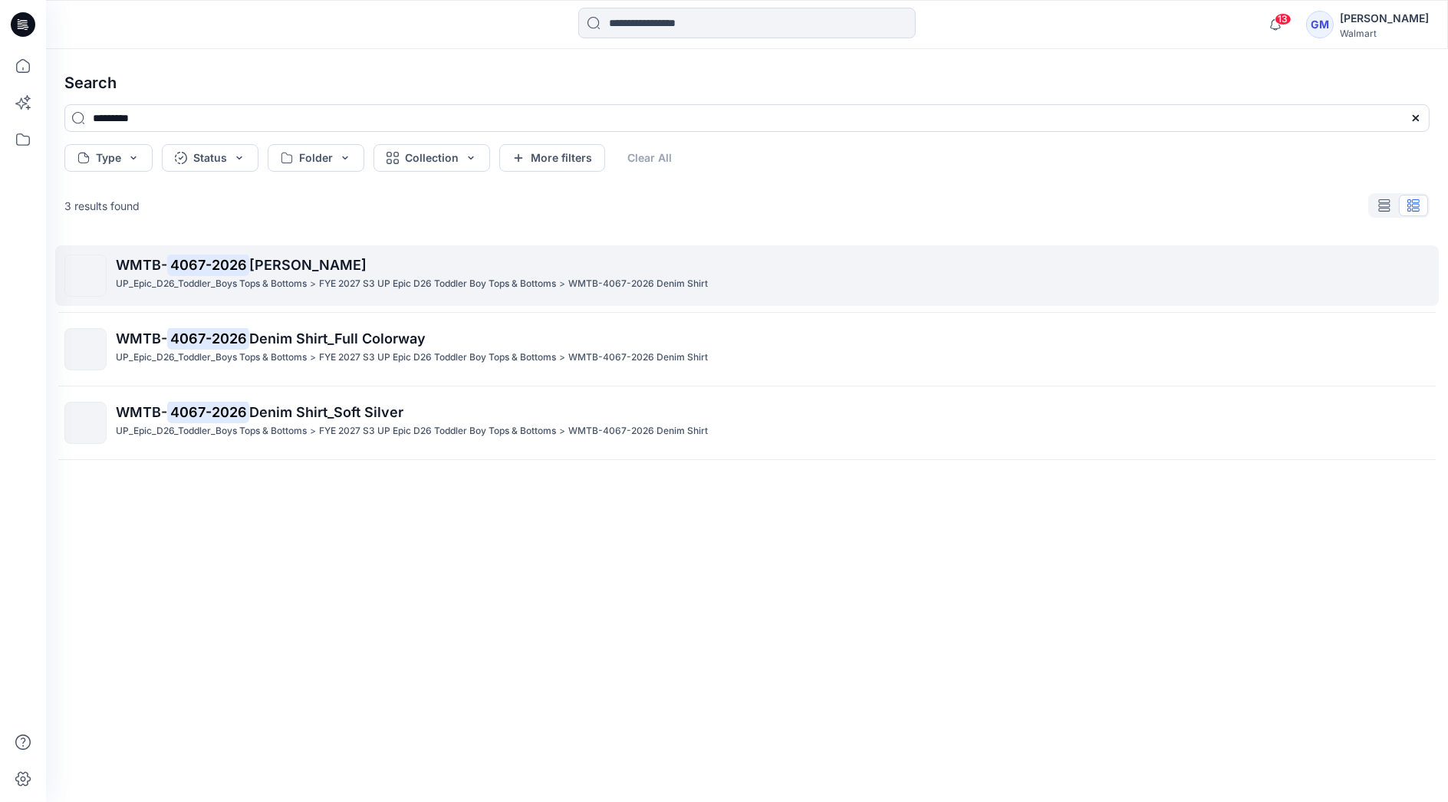
click at [337, 274] on p "WMTB- 4067-2026 Denim Shirt" at bounding box center [772, 265] width 1313 height 21
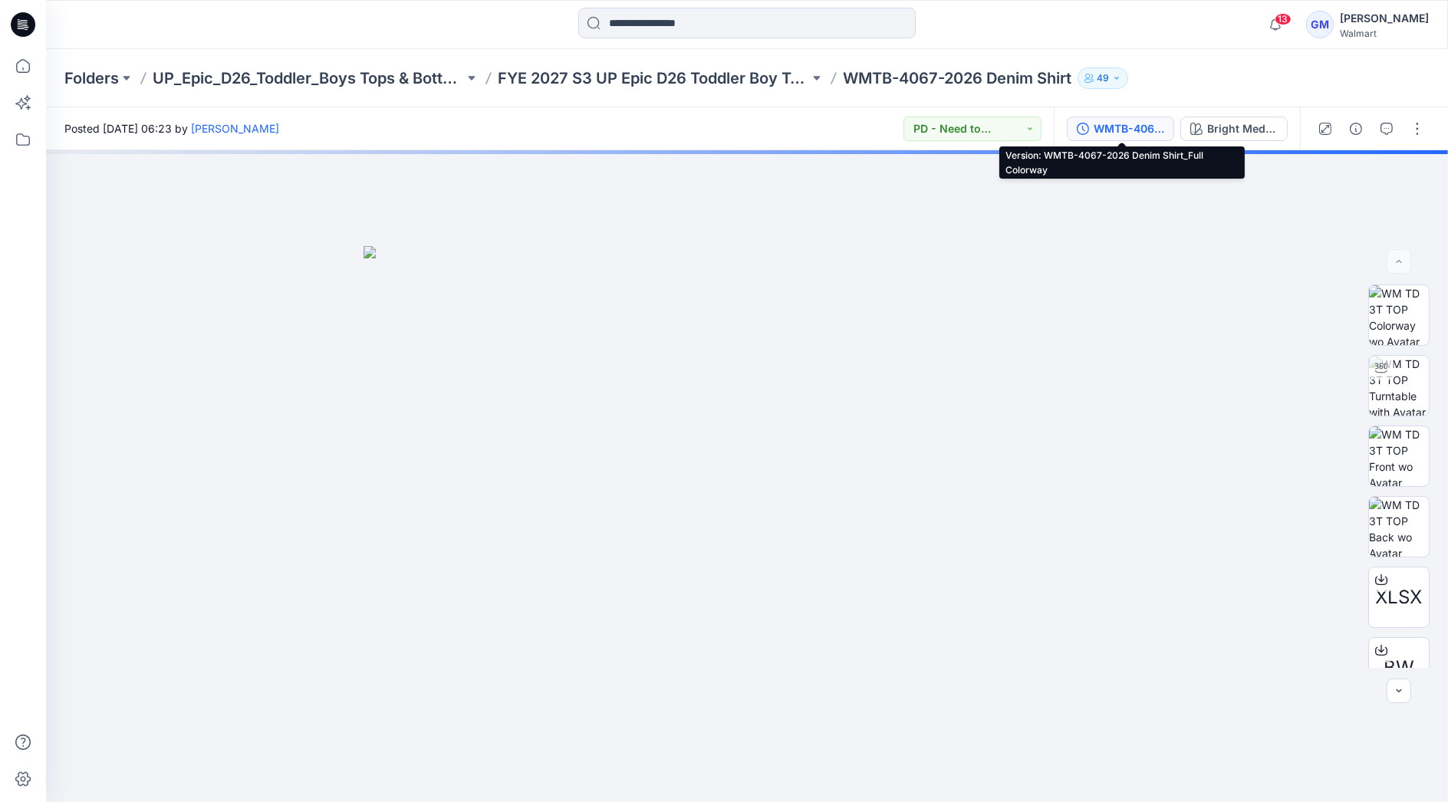
click at [1120, 127] on div "WMTB-4067-2026 Denim Shirt_Full Colorway" at bounding box center [1129, 128] width 71 height 17
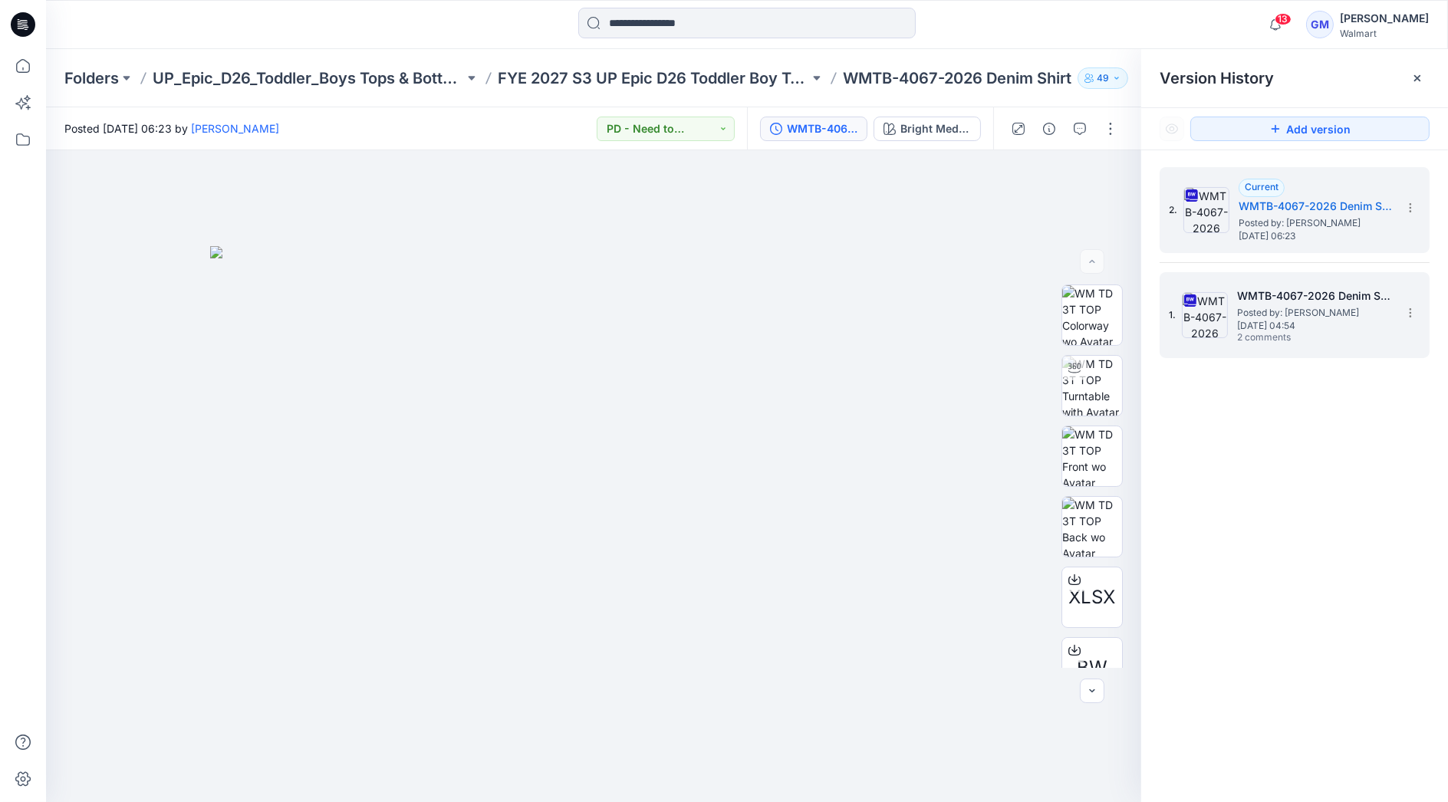
click at [1249, 337] on span "2 comments" at bounding box center [1290, 338] width 107 height 12
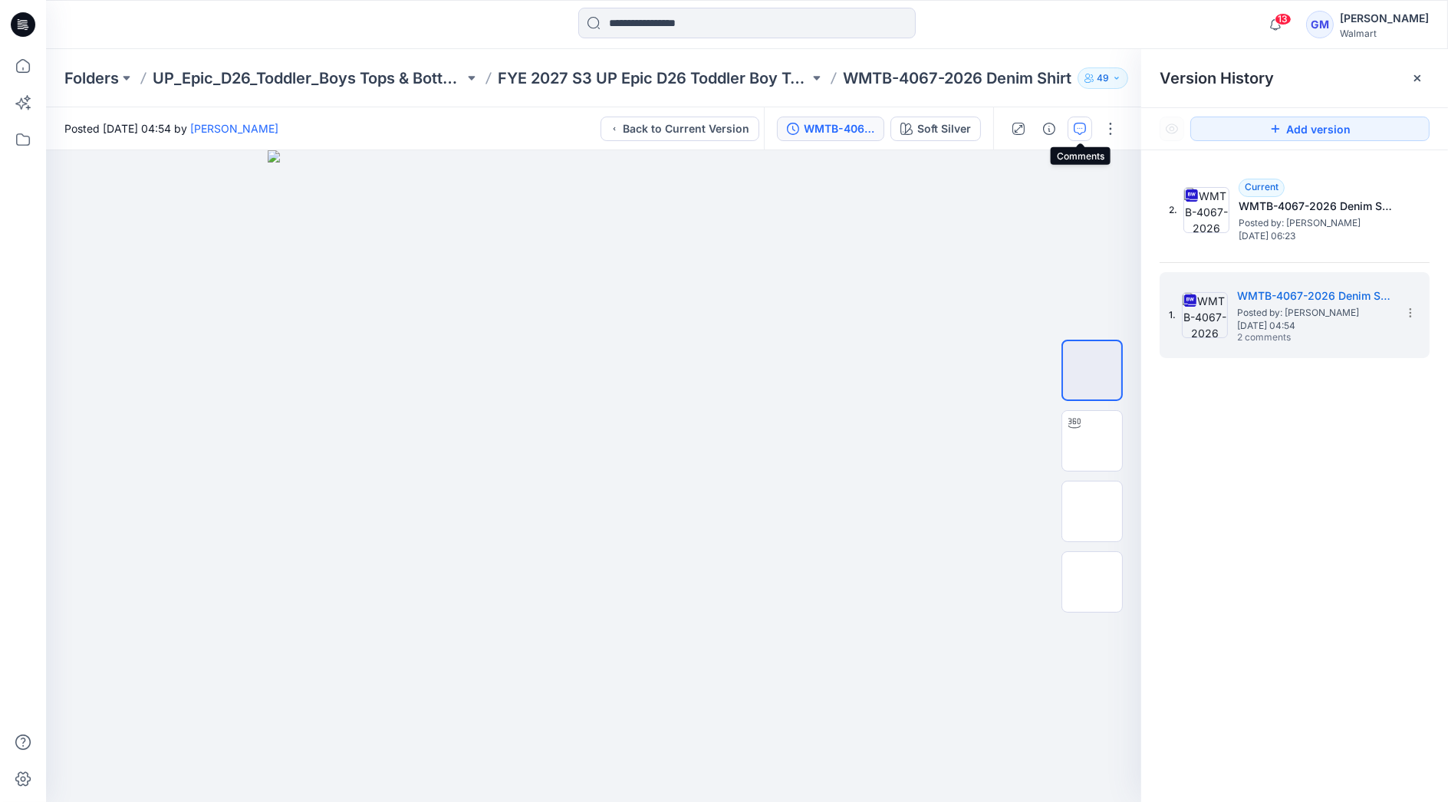
click at [1071, 123] on button "button" at bounding box center [1080, 129] width 25 height 25
